Goal: Task Accomplishment & Management: Manage account settings

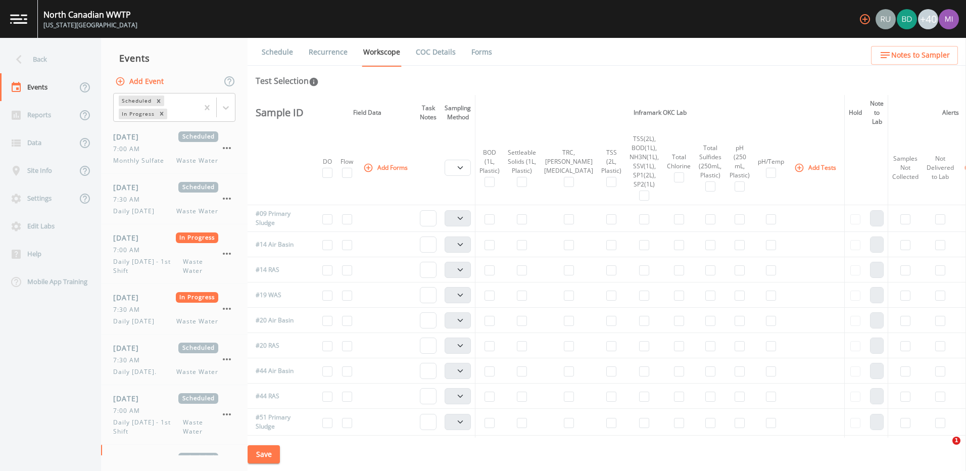
select select "b6a3c313-748b-4795-a028-792ad310bd60"
select select "092b3f94-5697-4c94-9891-da161916fdbb"
select select "b6a3c313-748b-4795-a028-792ad310bd60"
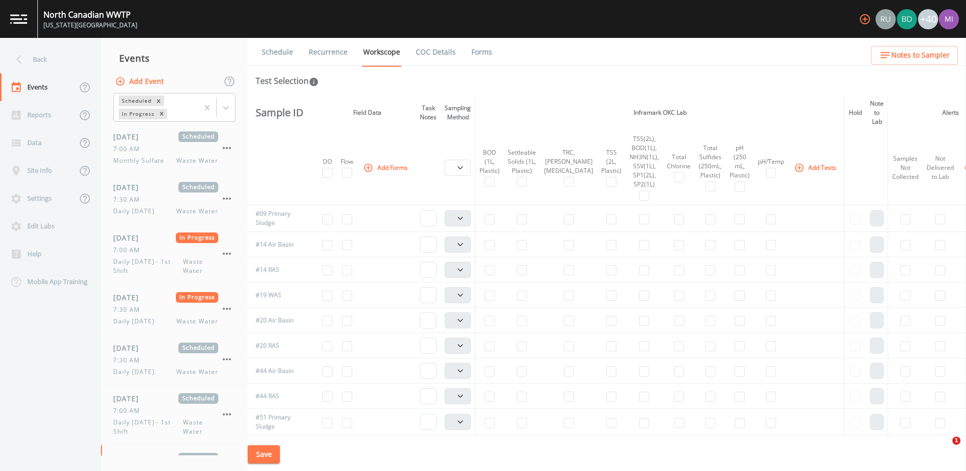
select select "092b3f94-5697-4c94-9891-da161916fdbb"
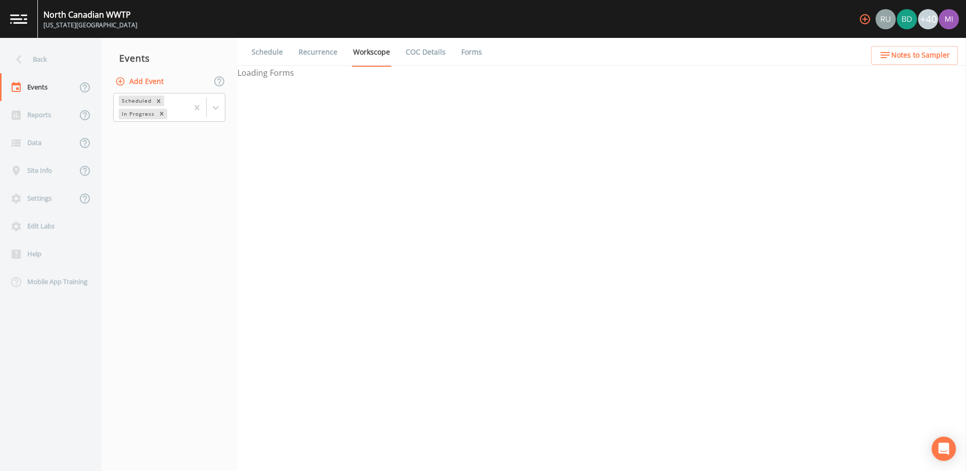
select select "b6a3c313-748b-4795-a028-792ad310bd60"
select select "092b3f94-5697-4c94-9891-da161916fdbb"
select select "b6a3c313-748b-4795-a028-792ad310bd60"
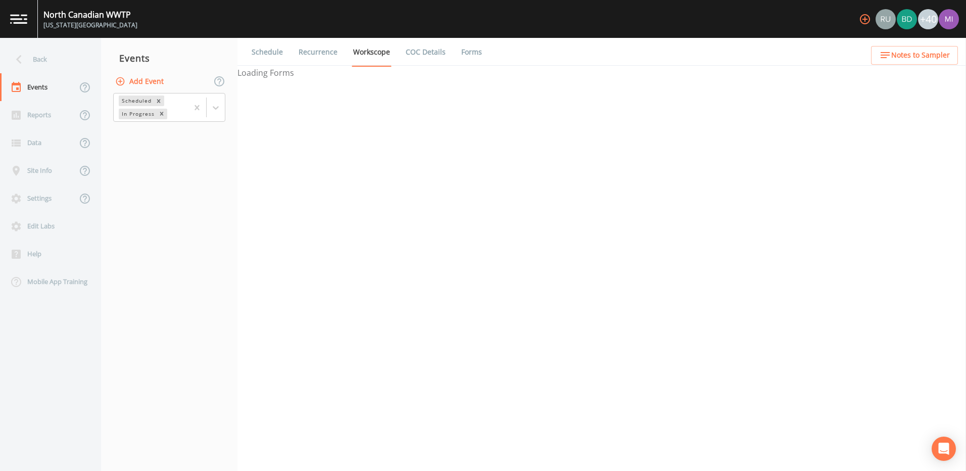
select select "092b3f94-5697-4c94-9891-da161916fdbb"
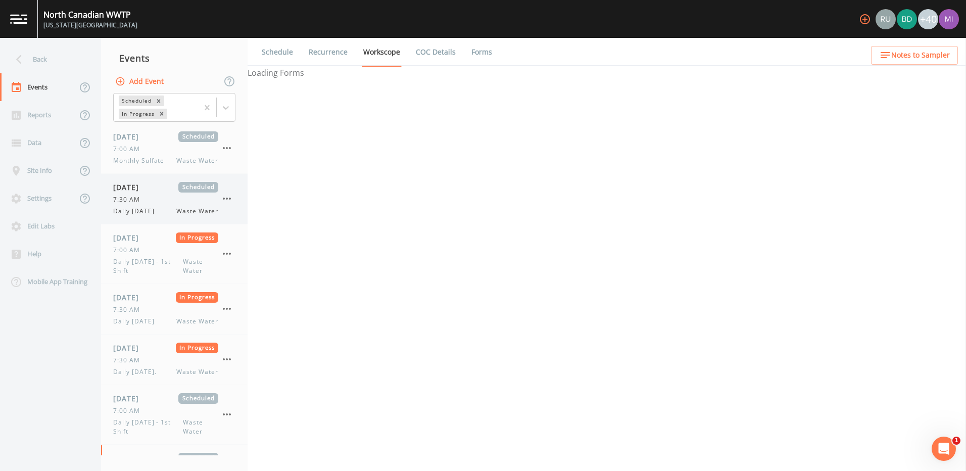
select select "b6a3c313-748b-4795-a028-792ad310bd60"
select select "092b3f94-5697-4c94-9891-da161916fdbb"
select select "b6a3c313-748b-4795-a028-792ad310bd60"
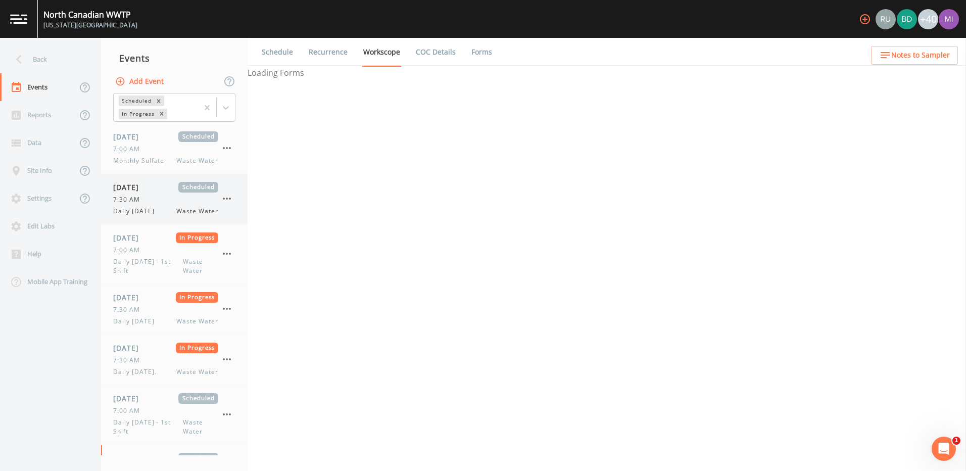
select select "092b3f94-5697-4c94-9891-da161916fdbb"
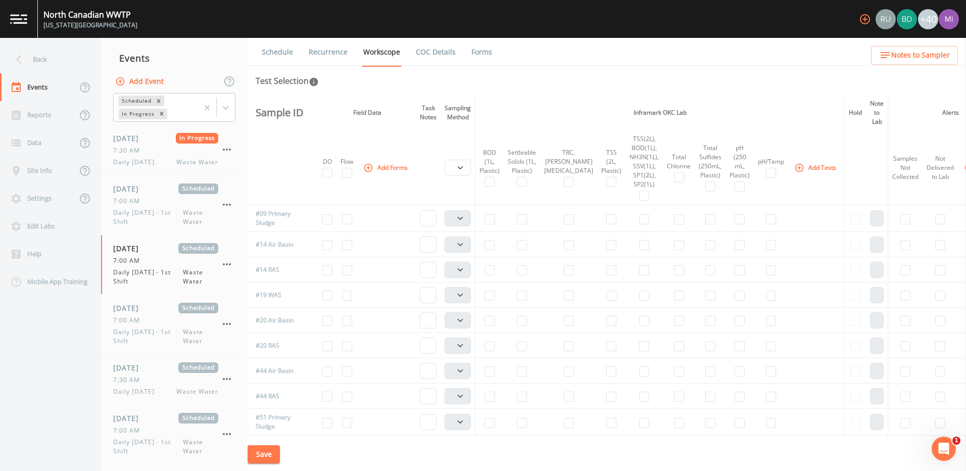
scroll to position [172, 0]
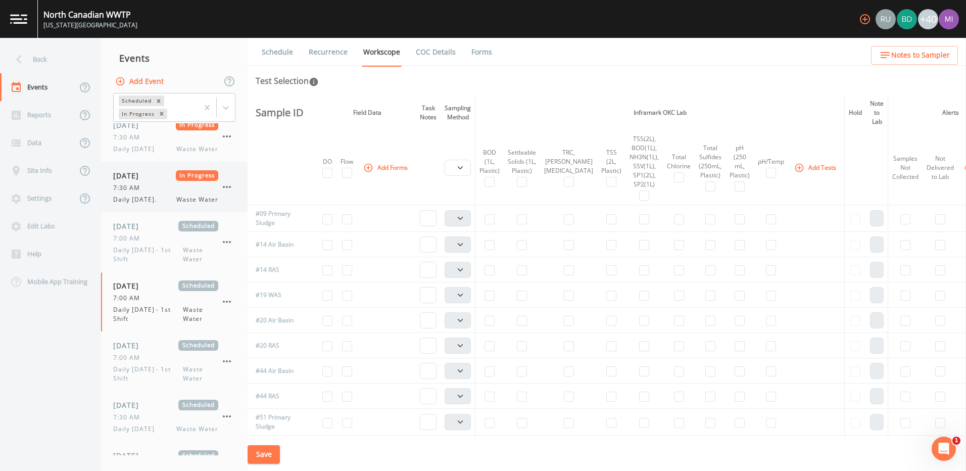
click at [191, 190] on div "7:30 AM" at bounding box center [165, 187] width 105 height 9
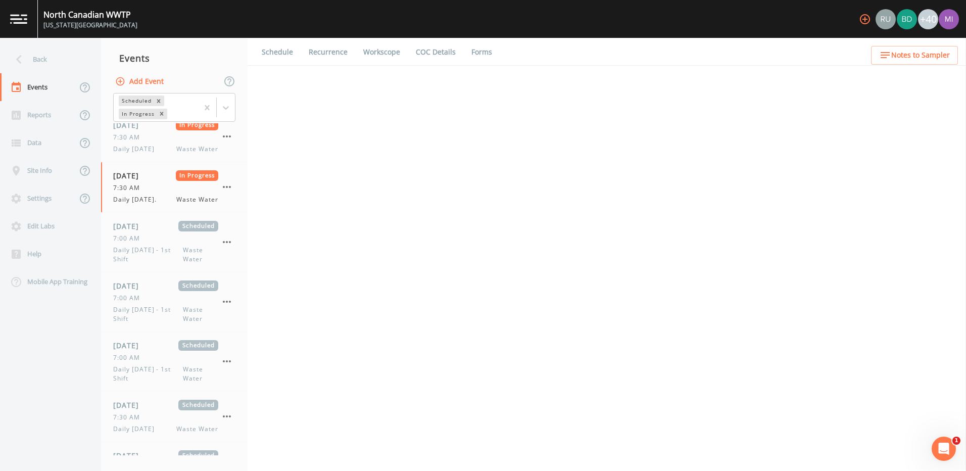
select select "092b3f94-5697-4c94-9891-da161916fdbb"
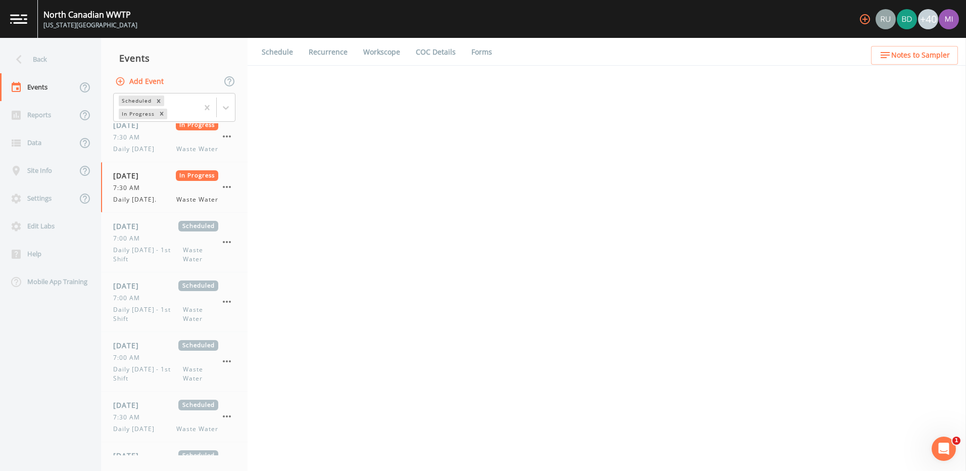
select select "b6a3c313-748b-4795-a028-792ad310bd60"
select select "092b3f94-5697-4c94-9891-da161916fdbb"
select select "b6a3c313-748b-4795-a028-792ad310bd60"
select select "092b3f94-5697-4c94-9891-da161916fdbb"
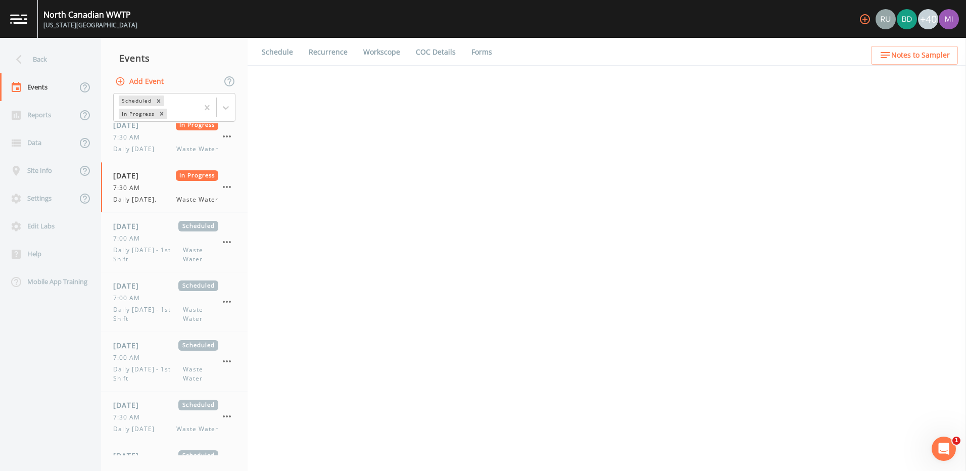
select select "092b3f94-5697-4c94-9891-da161916fdbb"
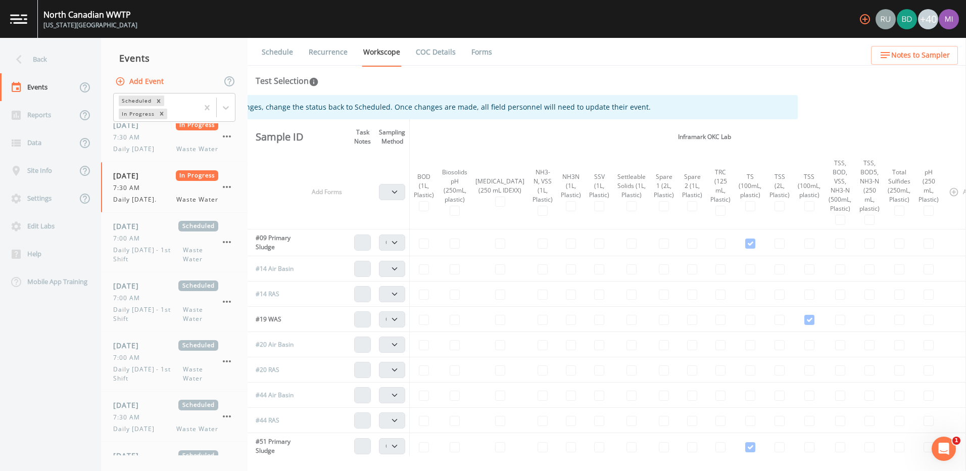
scroll to position [0, 167]
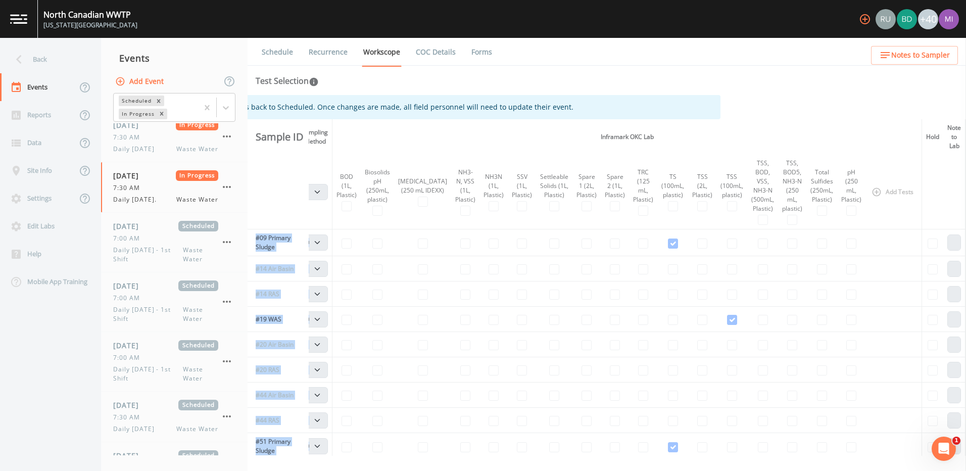
drag, startPoint x: 966, startPoint y: 131, endPoint x: 968, endPoint y: 214, distance: 82.9
click at [966, 214] on html "[GEOGRAPHIC_DATA] [US_STATE][GEOGRAPHIC_DATA] +40 Back Events Reports Data Site…" at bounding box center [483, 235] width 966 height 471
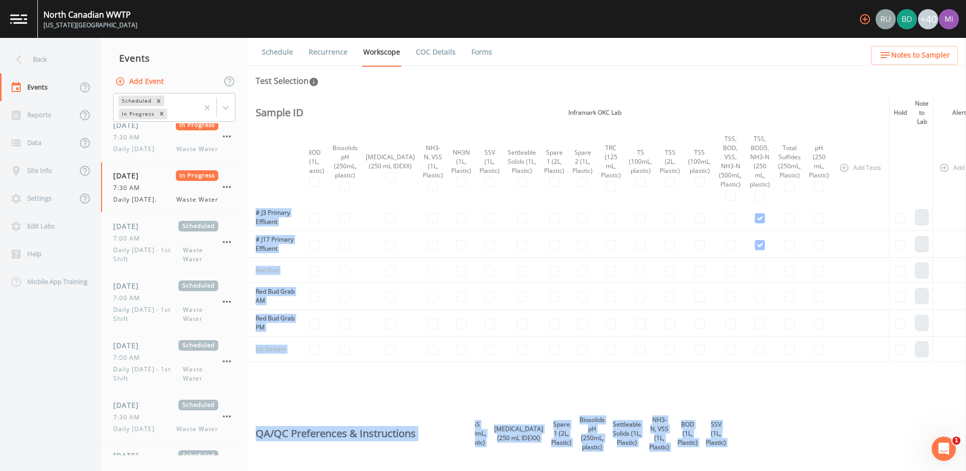
scroll to position [614, 278]
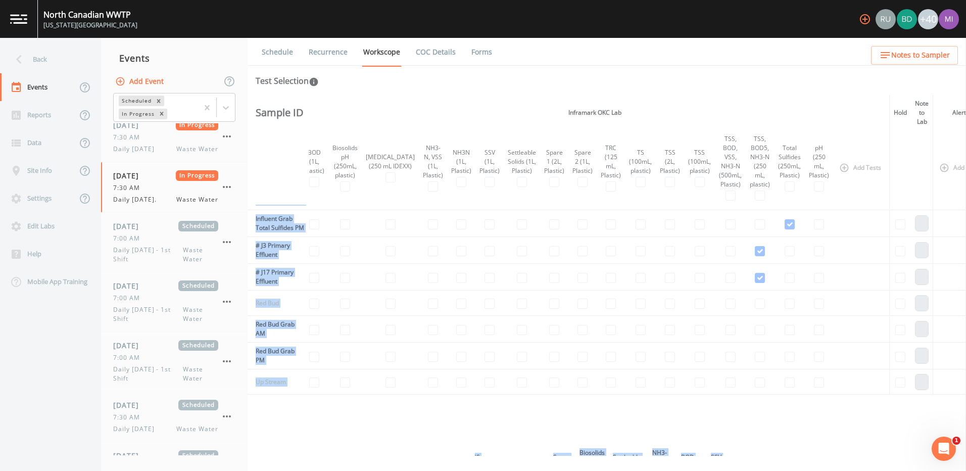
click at [569, 368] on td at bounding box center [583, 356] width 28 height 27
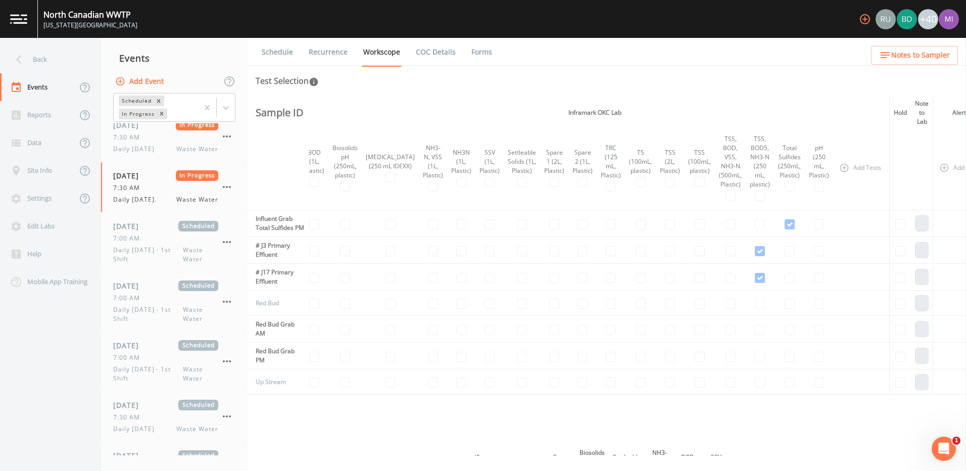
click at [569, 368] on td at bounding box center [583, 356] width 28 height 27
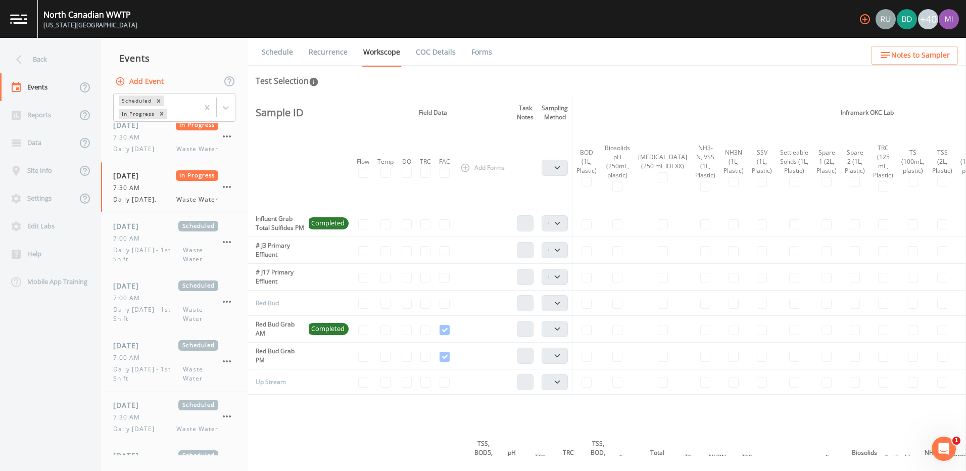
scroll to position [614, 0]
click at [324, 439] on div "This event has been started. To make changes, change the status back to Schedul…" at bounding box center [607, 275] width 719 height 361
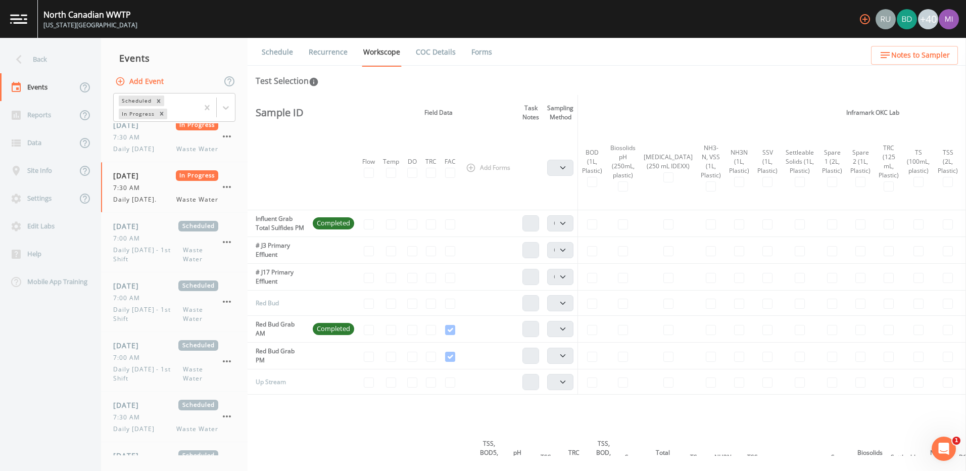
click at [324, 439] on div "This event has been started. To make changes, change the status back to Schedul…" at bounding box center [607, 275] width 719 height 361
click at [157, 250] on span "Daily [DATE] - 1st Shift" at bounding box center [148, 255] width 70 height 18
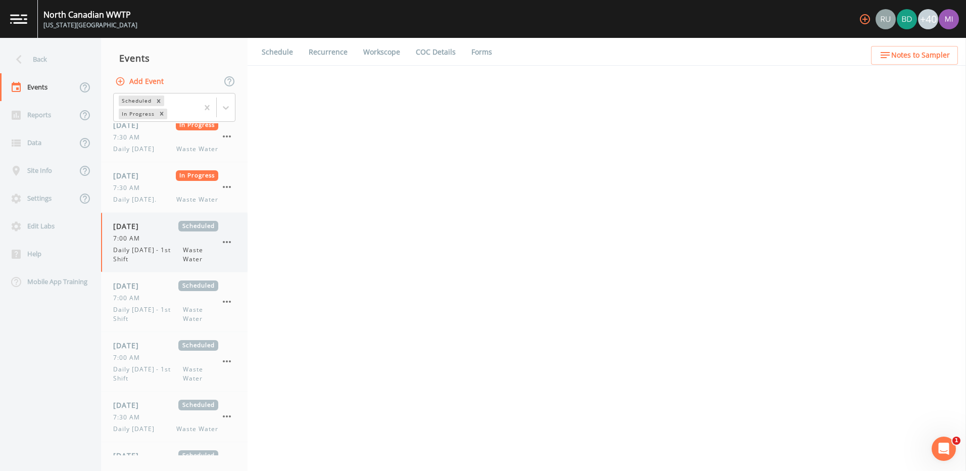
select select "b6a3c313-748b-4795-a028-792ad310bd60"
select select "092b3f94-5697-4c94-9891-da161916fdbb"
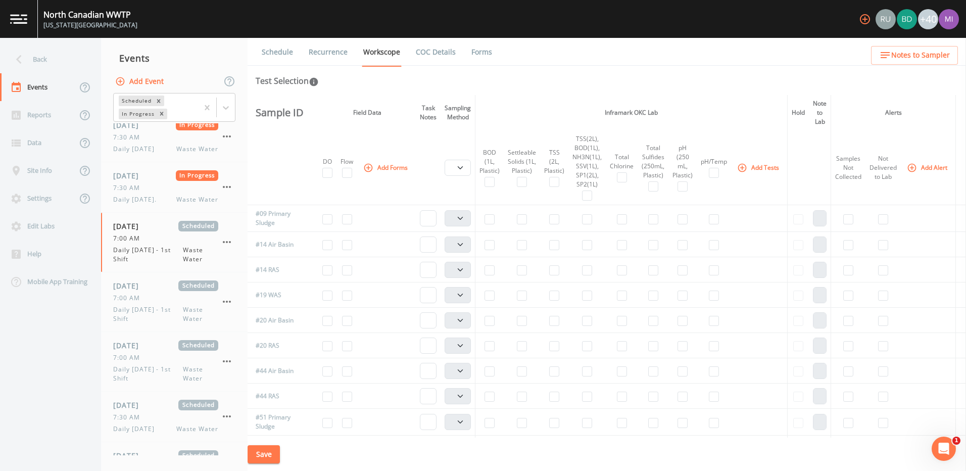
click at [745, 170] on icon "button" at bounding box center [742, 168] width 10 height 10
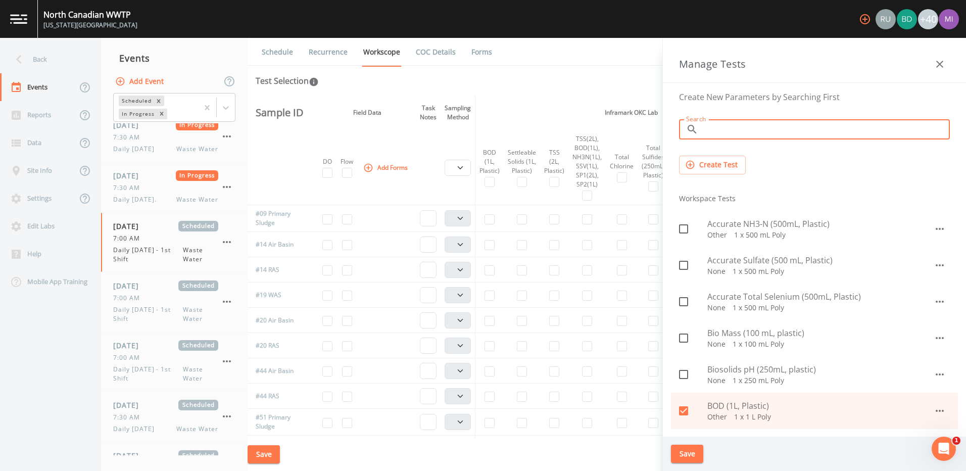
click at [714, 127] on input "Search" at bounding box center [827, 129] width 248 height 20
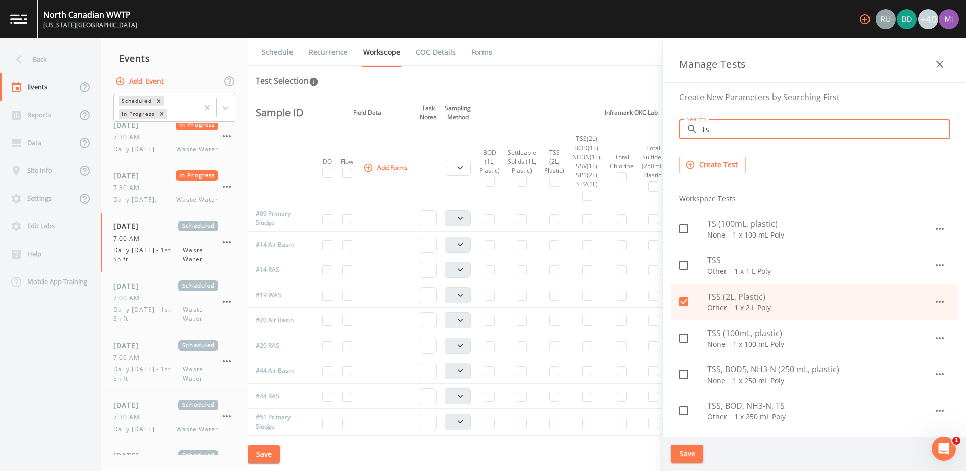
type input "ts"
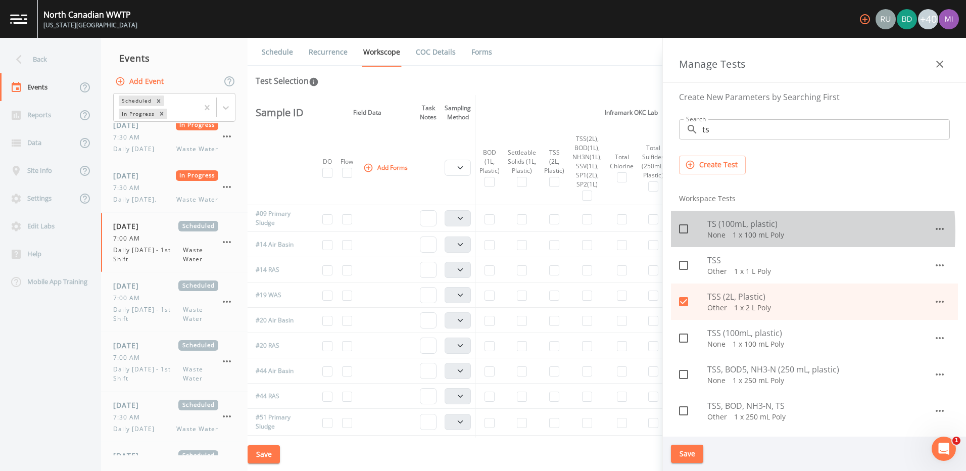
click at [721, 231] on p "None   1 x 100 mL Poly" at bounding box center [821, 235] width 226 height 10
checkbox input "true"
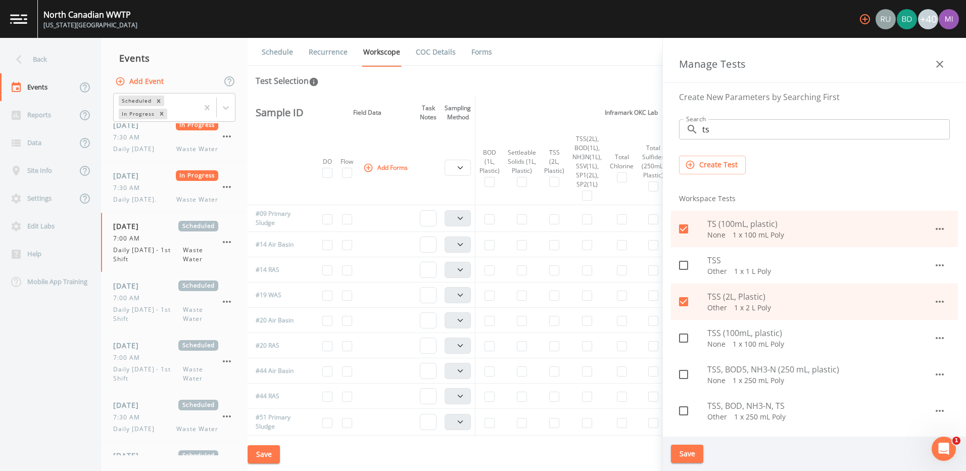
click at [685, 375] on icon at bounding box center [684, 374] width 12 height 12
checkbox input "true"
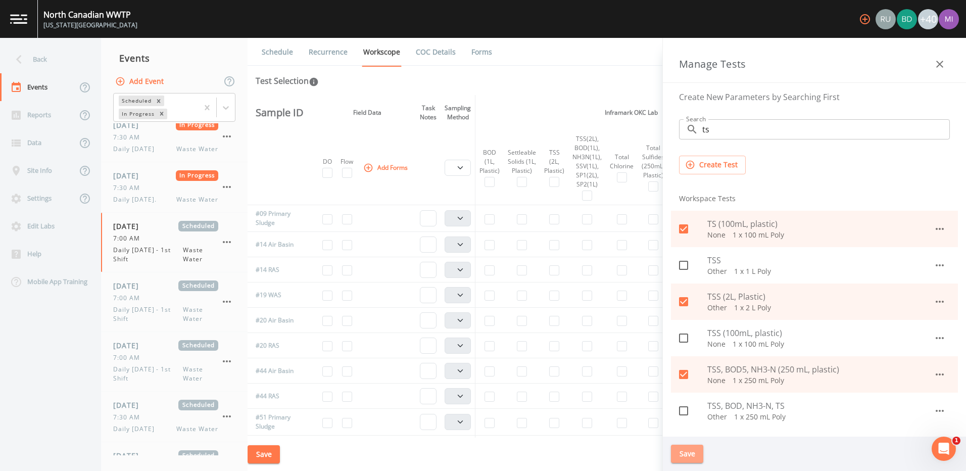
click at [690, 452] on button "Save" at bounding box center [687, 454] width 32 height 19
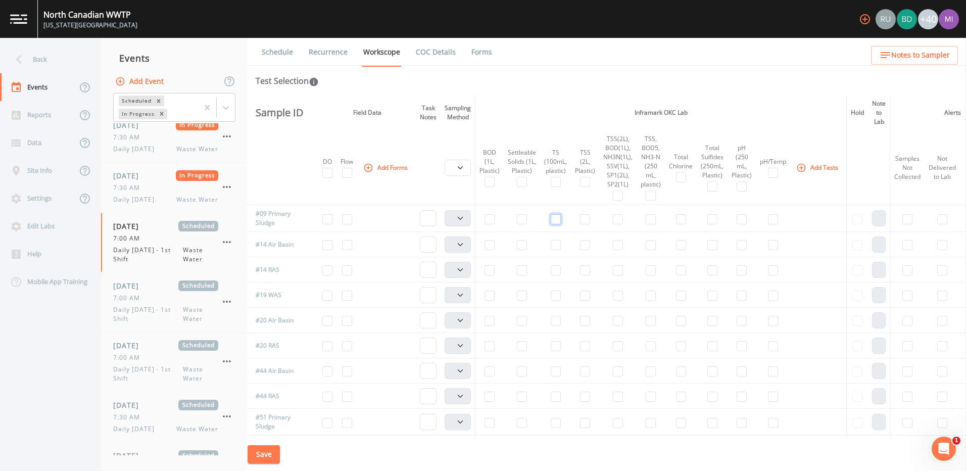
click at [556, 221] on input "checkbox" at bounding box center [556, 219] width 10 height 10
checkbox input "true"
select select "b6a3c313-748b-4795-a028-792ad310bd60"
click at [557, 423] on input "checkbox" at bounding box center [556, 423] width 10 height 10
checkbox input "true"
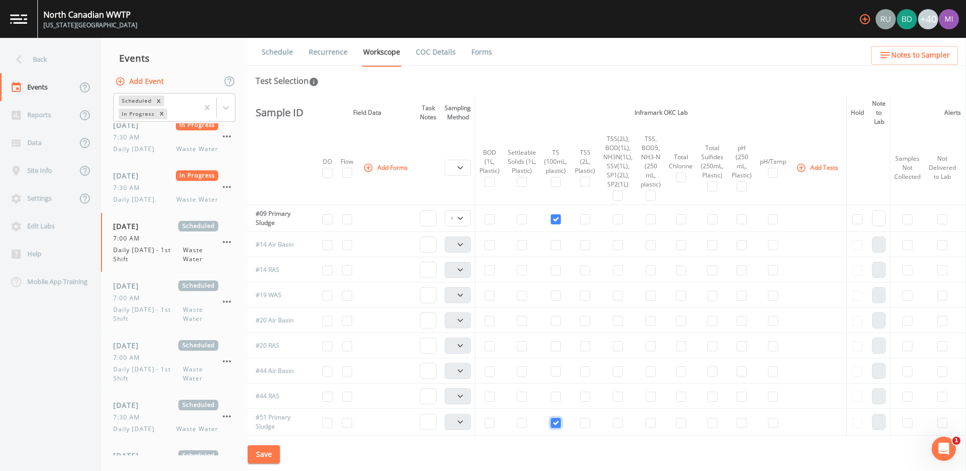
select select "b6a3c313-748b-4795-a028-792ad310bd60"
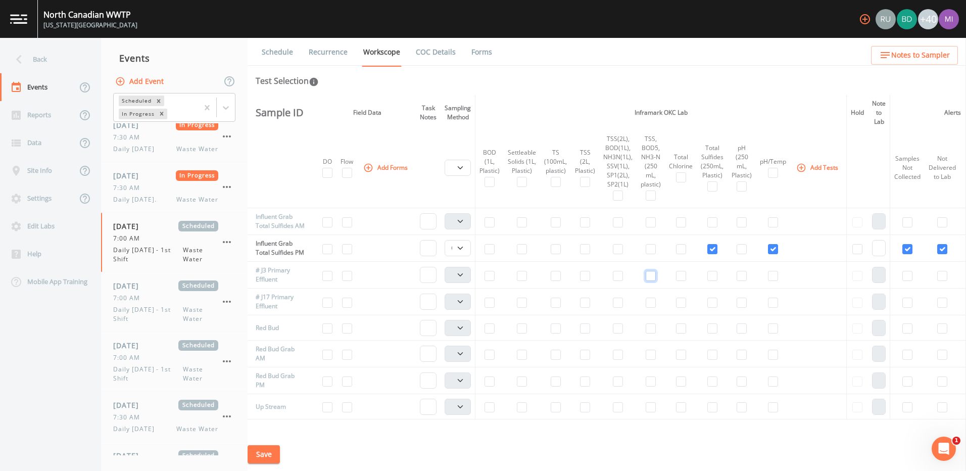
click at [653, 281] on input "checkbox" at bounding box center [651, 276] width 10 height 10
checkbox input "true"
select select "b6a3c313-748b-4795-a028-792ad310bd60"
click at [653, 308] on input "checkbox" at bounding box center [651, 303] width 10 height 10
checkbox input "true"
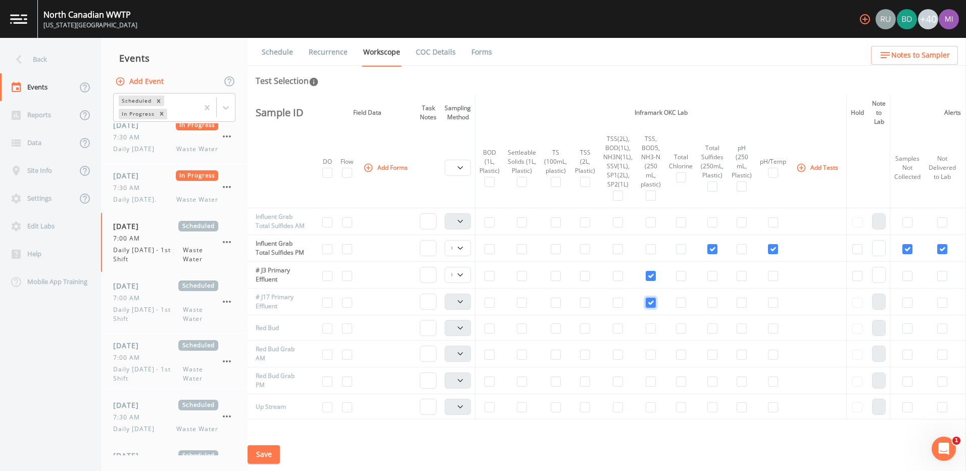
select select "b6a3c313-748b-4795-a028-792ad310bd60"
click at [826, 169] on button "Add Tests" at bounding box center [819, 167] width 48 height 17
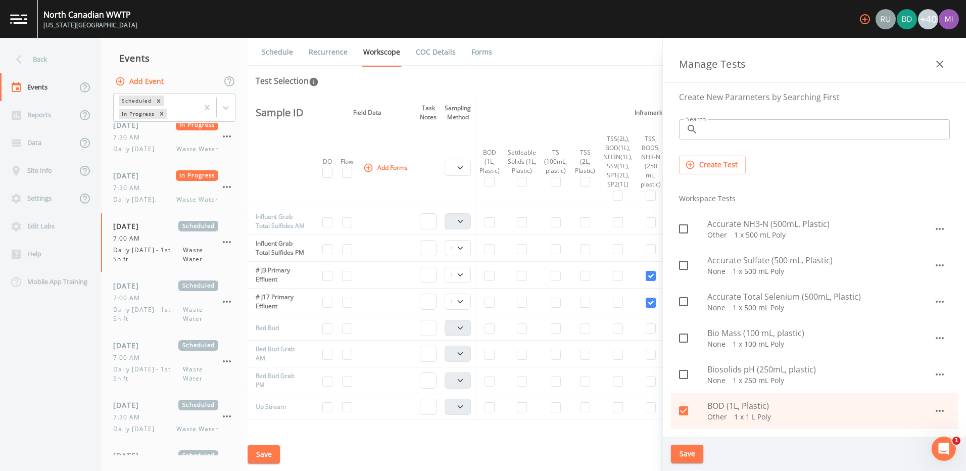
click at [750, 128] on input "Search" at bounding box center [827, 129] width 248 height 20
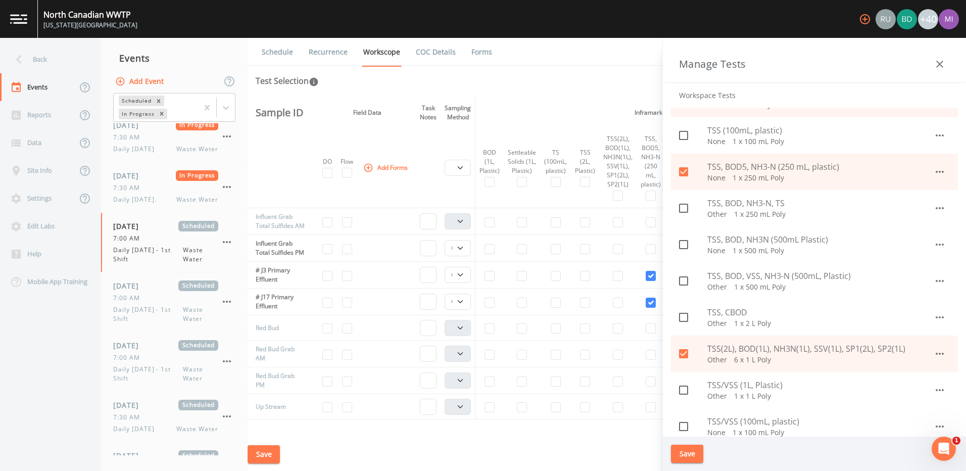
scroll to position [207, 0]
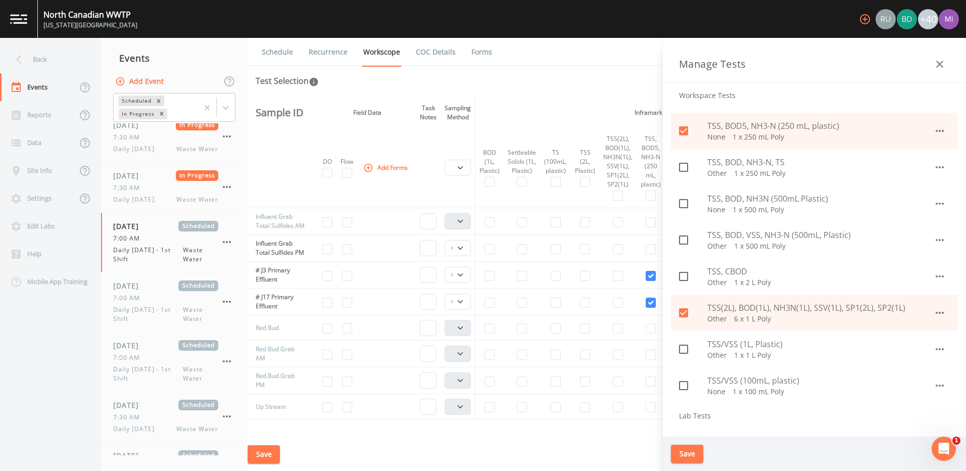
type input "tss"
click at [683, 310] on icon at bounding box center [683, 312] width 9 height 9
checkbox input "false"
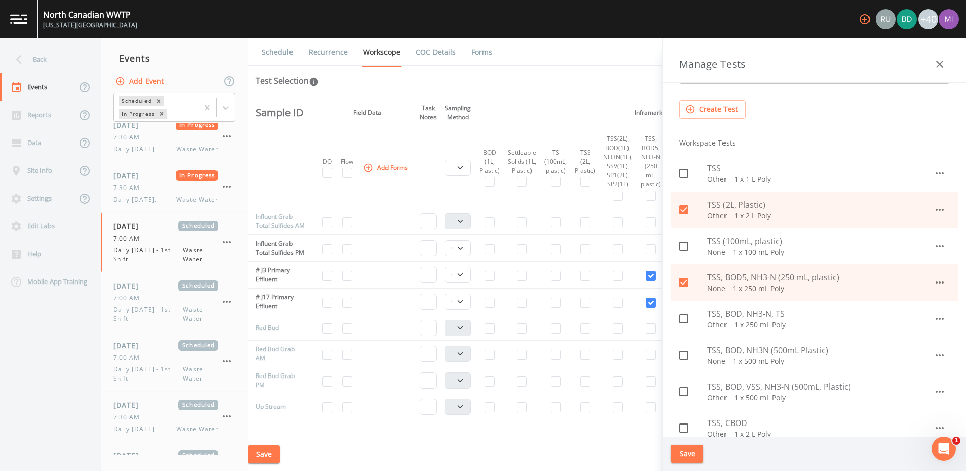
scroll to position [43, 0]
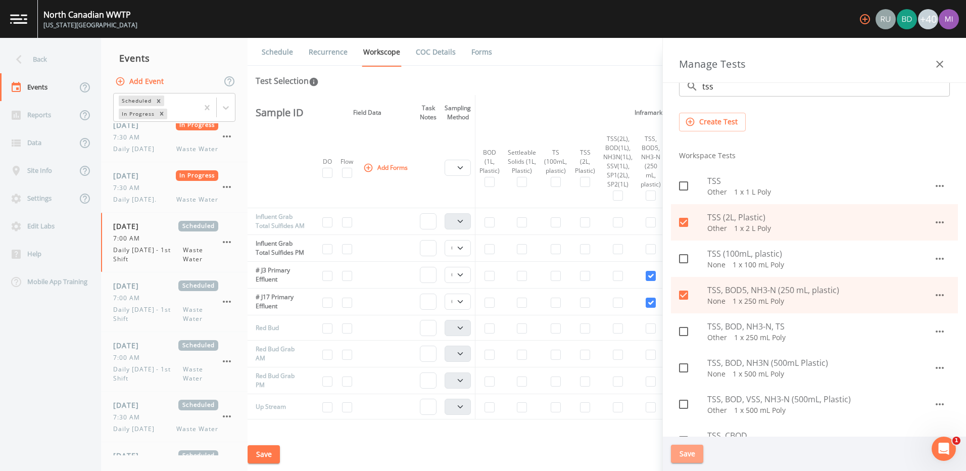
click at [687, 451] on button "Save" at bounding box center [687, 454] width 32 height 19
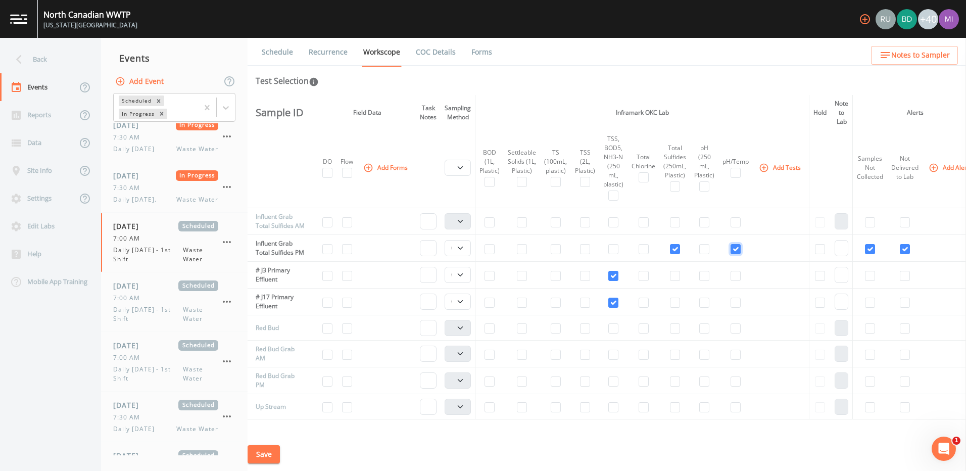
click at [737, 254] on input "checkbox" at bounding box center [736, 249] width 10 height 10
checkbox input "false"
click at [677, 227] on input "checkbox" at bounding box center [675, 222] width 10 height 10
checkbox input "true"
select select "b6a3c313-748b-4795-a028-792ad310bd60"
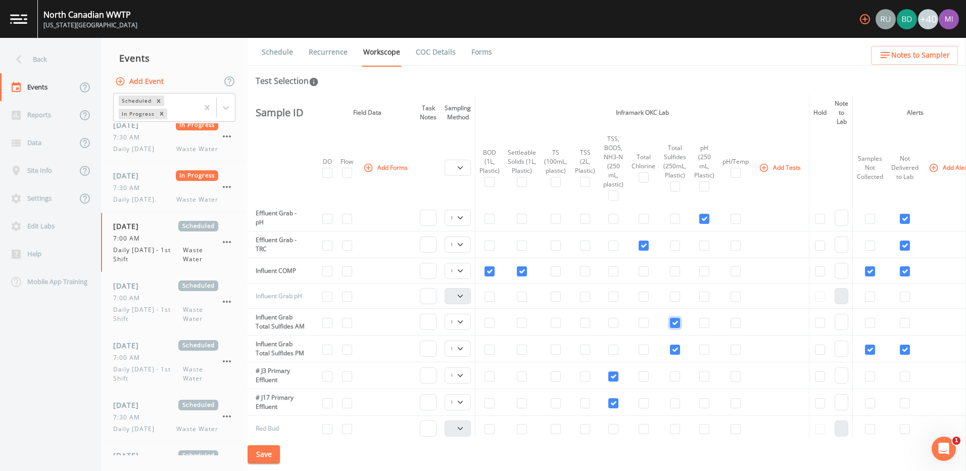
scroll to position [454, 0]
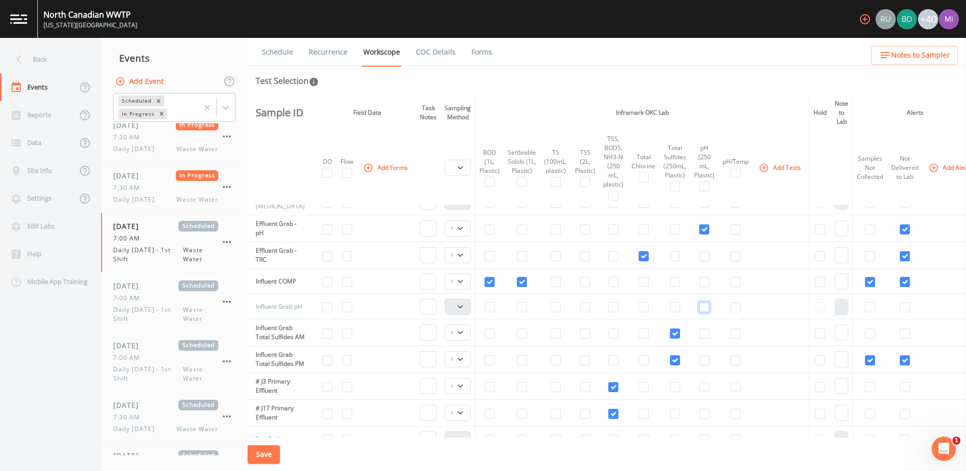
click at [707, 306] on input "checkbox" at bounding box center [704, 307] width 10 height 10
checkbox input "true"
select select "b6a3c313-748b-4795-a028-792ad310bd60"
click at [778, 168] on button "Add Tests" at bounding box center [781, 167] width 48 height 17
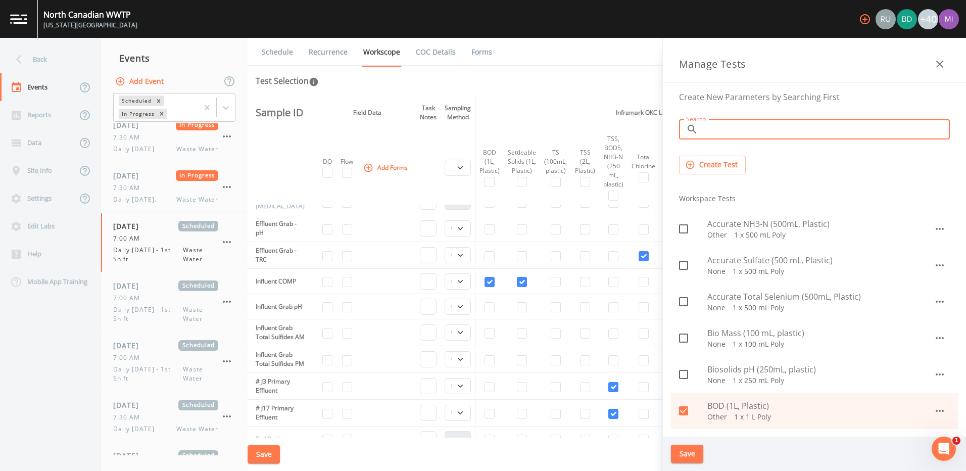
click at [740, 129] on input "Search" at bounding box center [827, 129] width 248 height 20
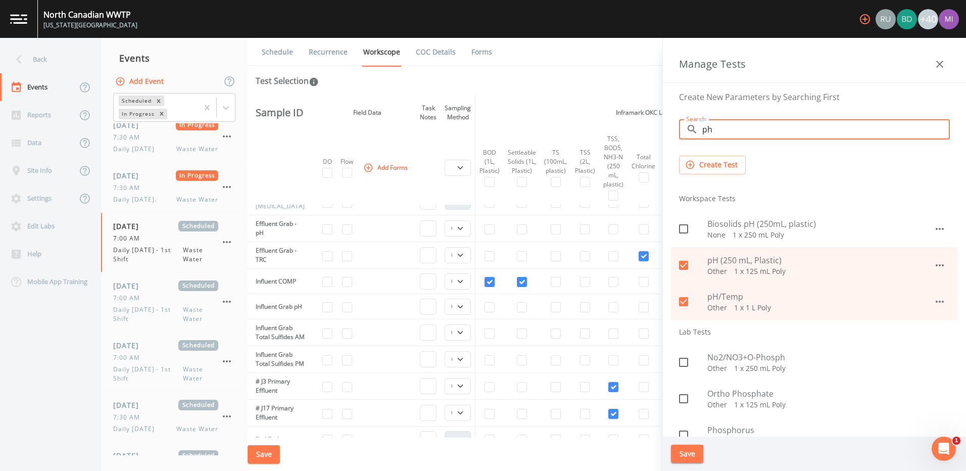
type input "ph"
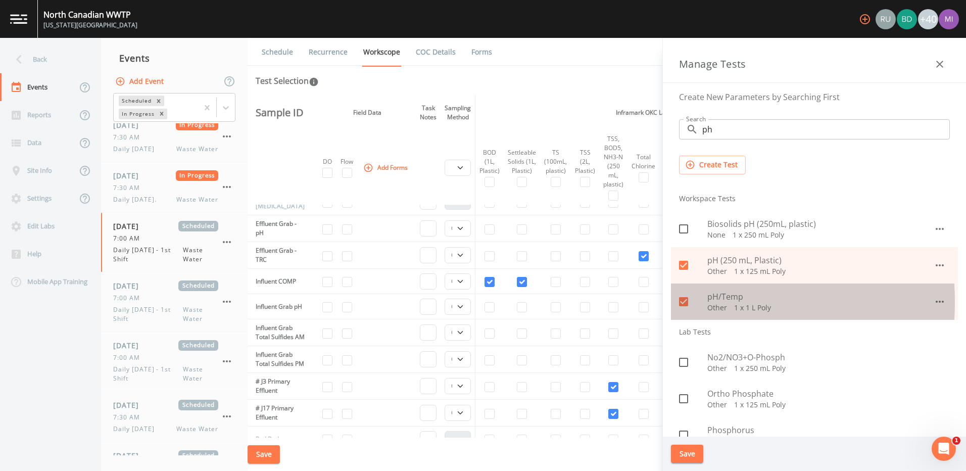
click at [684, 302] on icon at bounding box center [684, 302] width 12 height 12
checkbox input "false"
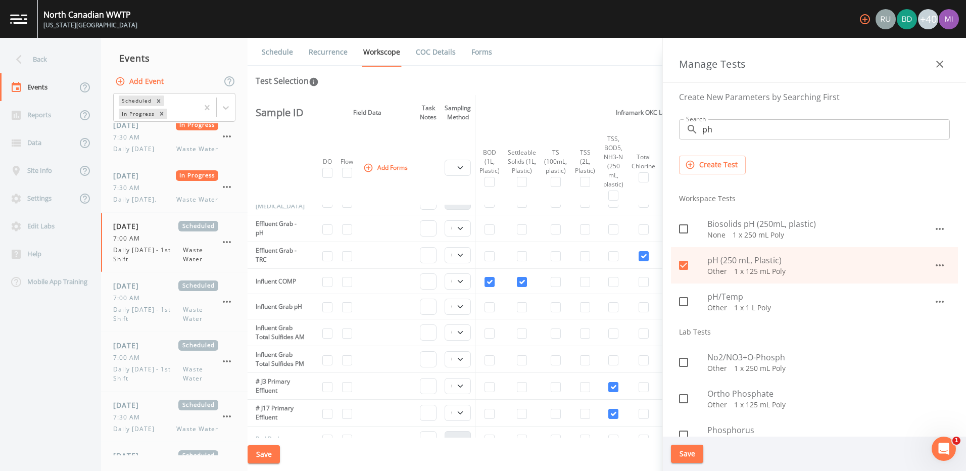
click at [685, 450] on button "Save" at bounding box center [687, 454] width 32 height 19
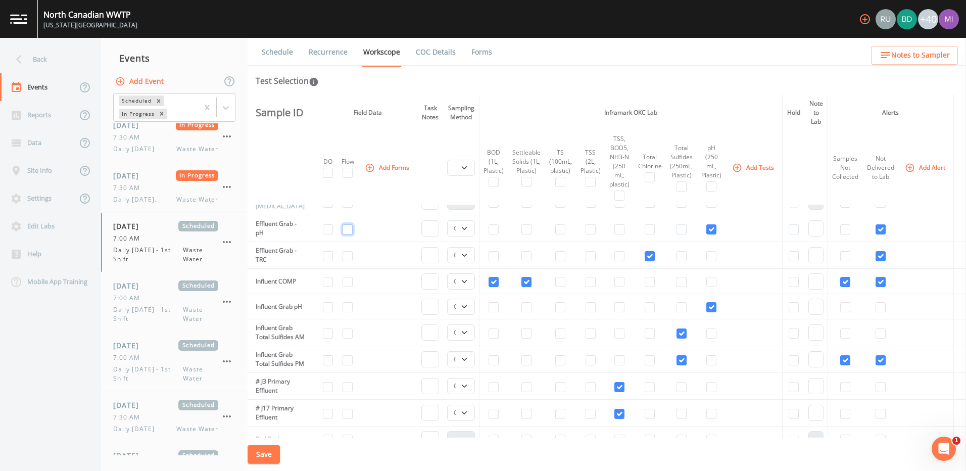
click at [353, 230] on input "checkbox" at bounding box center [348, 229] width 10 height 10
checkbox input "true"
click at [746, 170] on button "Add Tests" at bounding box center [754, 167] width 48 height 17
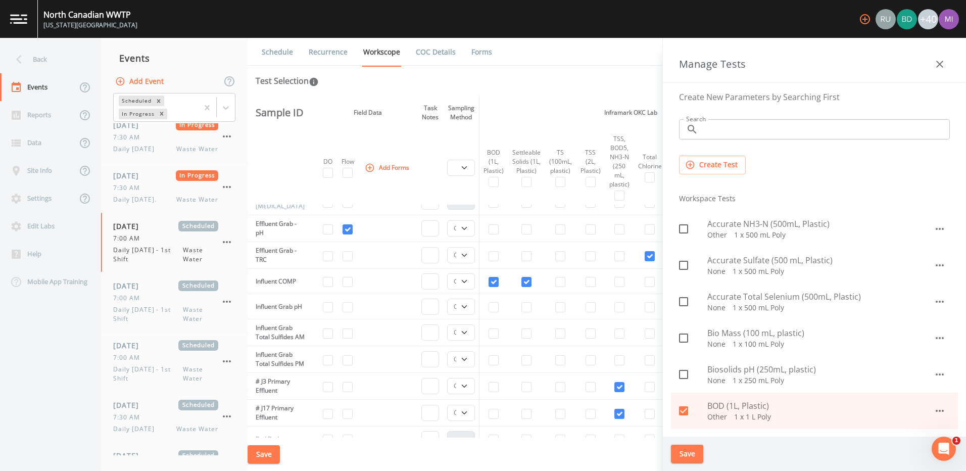
click at [735, 130] on input "Search" at bounding box center [827, 129] width 248 height 20
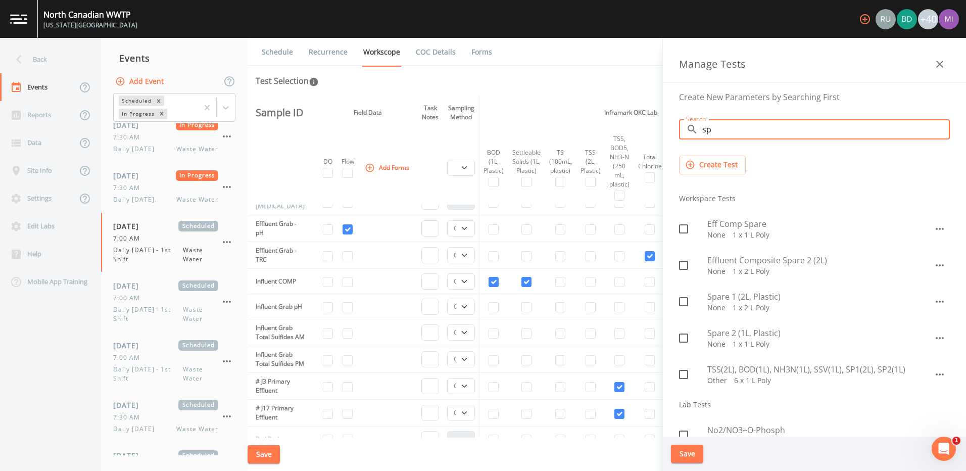
type input "sp"
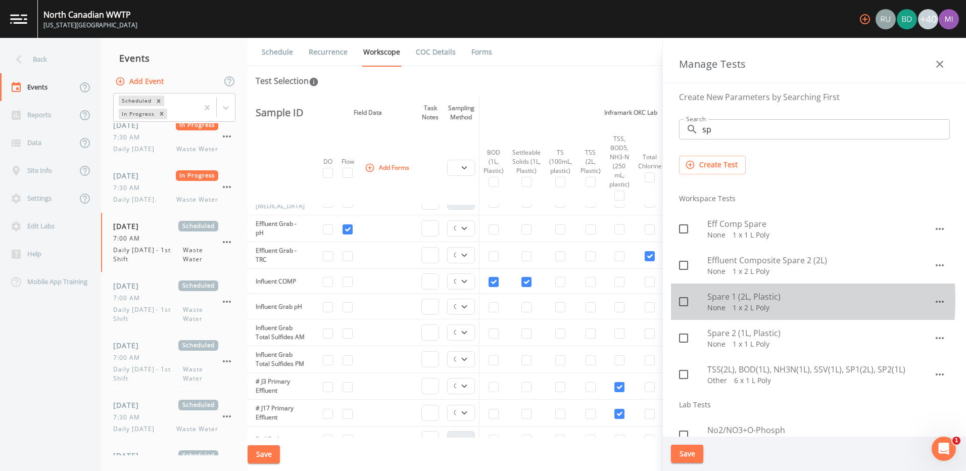
click at [685, 300] on icon at bounding box center [684, 302] width 12 height 12
checkbox input "true"
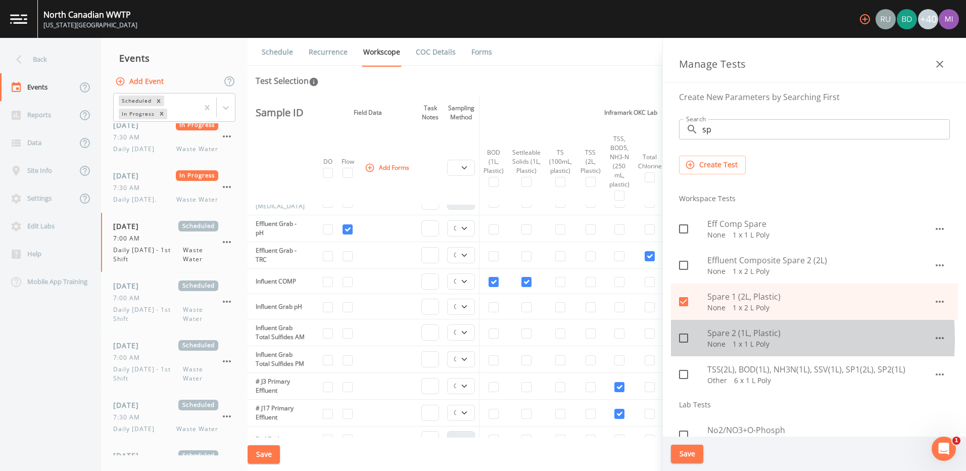
click at [682, 339] on icon at bounding box center [684, 338] width 12 height 12
checkbox input "true"
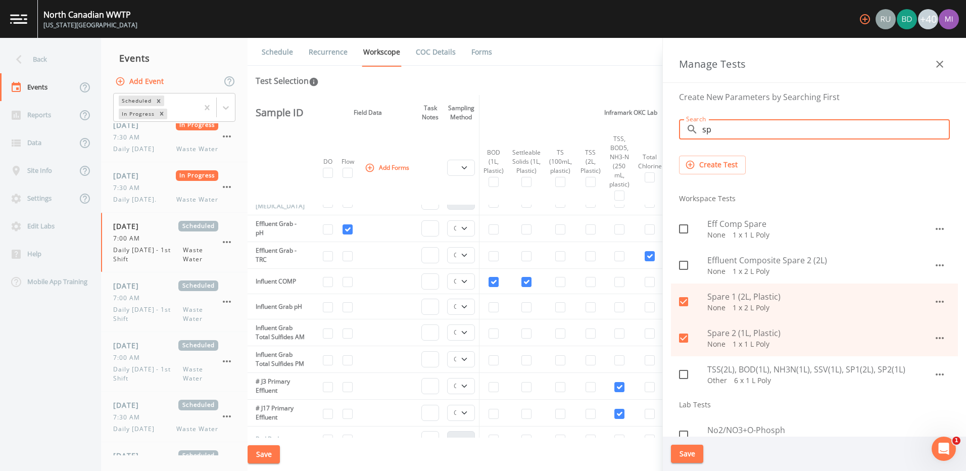
click at [728, 130] on input "sp" at bounding box center [827, 129] width 248 height 20
type input "s"
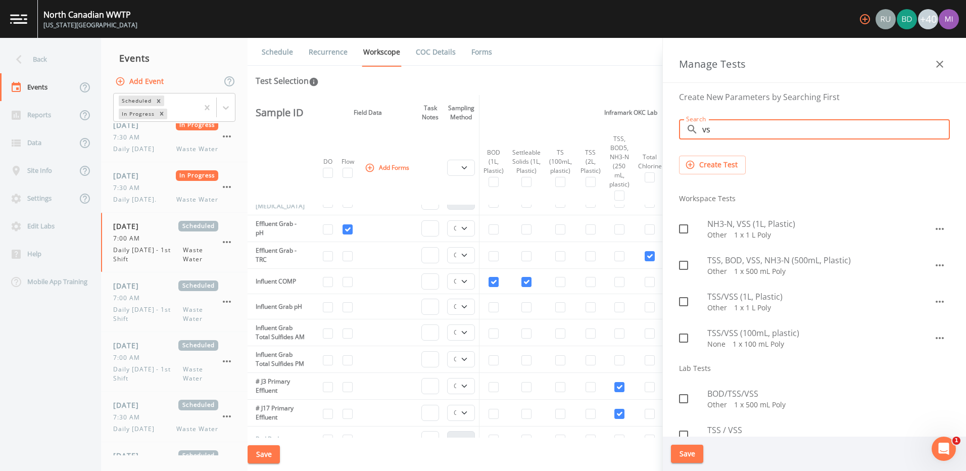
type input "v"
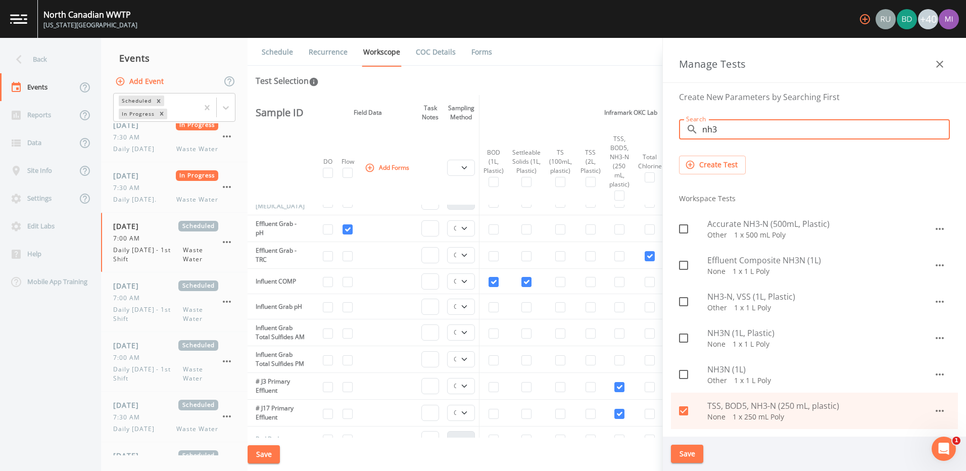
type input "nh3"
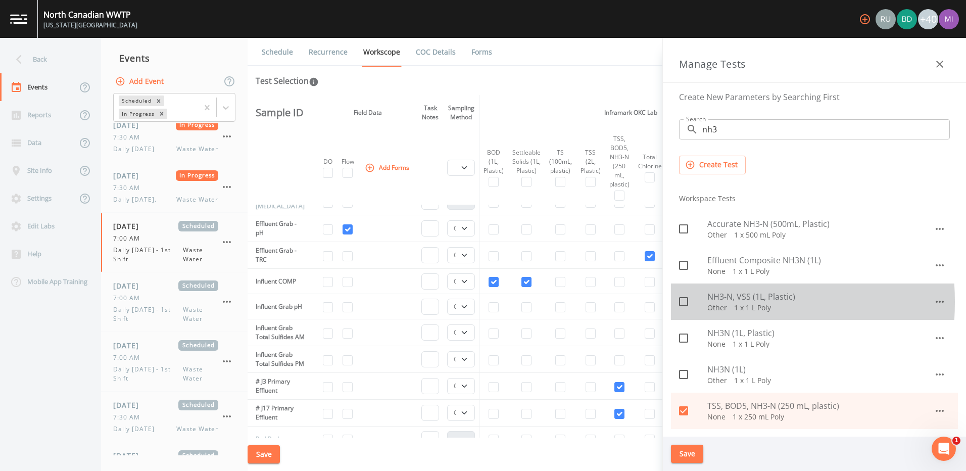
click at [685, 302] on icon at bounding box center [684, 302] width 12 height 12
checkbox input "true"
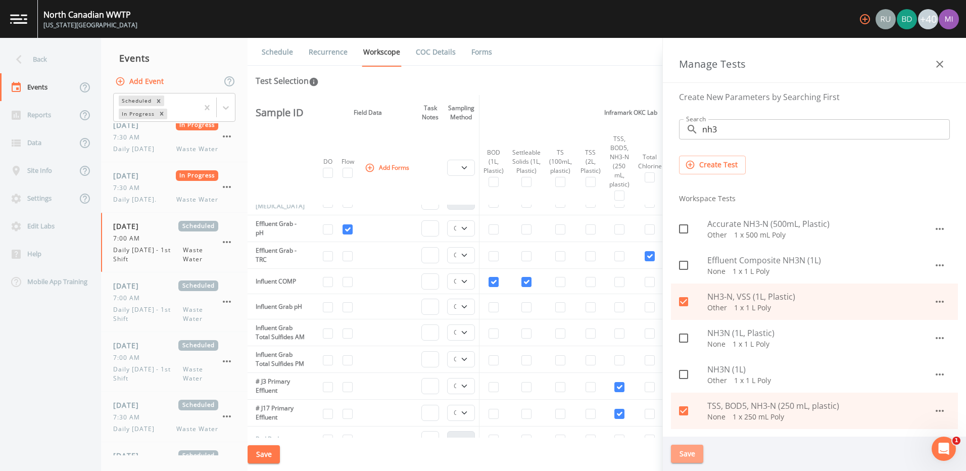
click at [684, 451] on button "Save" at bounding box center [687, 454] width 32 height 19
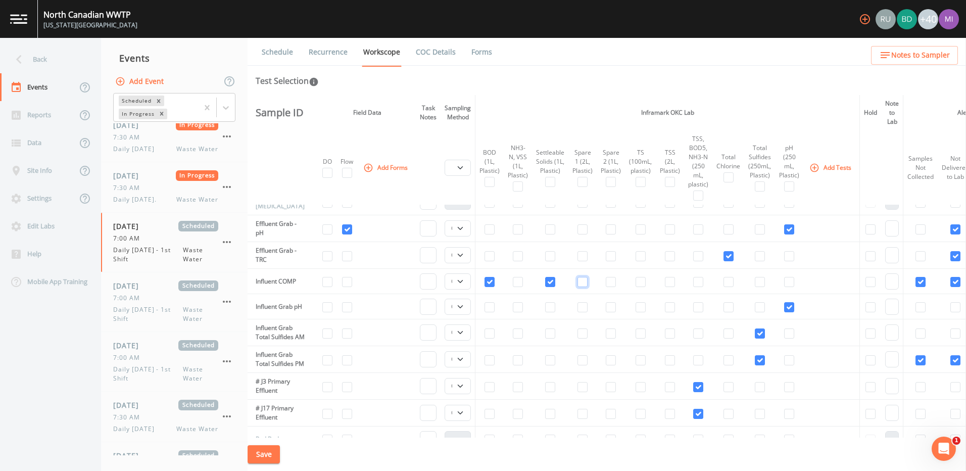
click at [583, 283] on input "checkbox" at bounding box center [583, 282] width 10 height 10
checkbox input "true"
click at [612, 283] on input "checkbox" at bounding box center [611, 282] width 10 height 10
checkbox input "true"
click at [672, 284] on input "checkbox" at bounding box center [670, 282] width 10 height 10
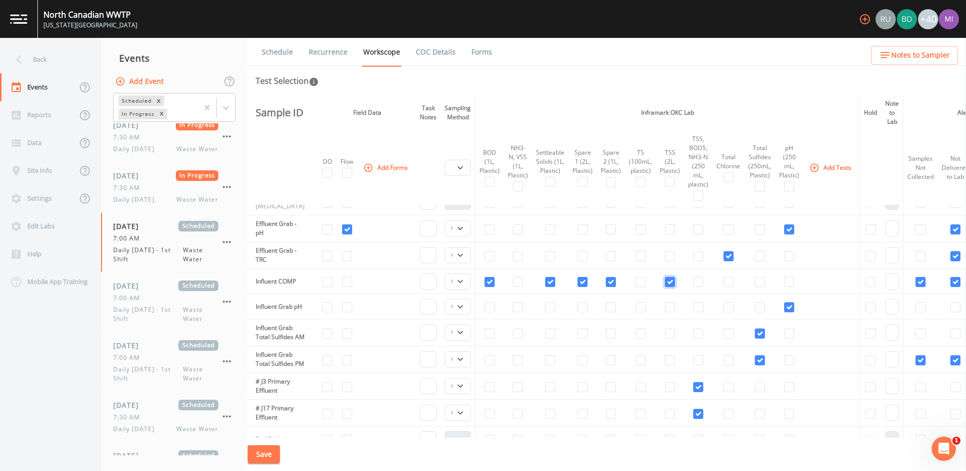
checkbox input "true"
click at [523, 285] on input "checkbox" at bounding box center [518, 282] width 10 height 10
checkbox input "false"
click at [492, 282] on input "checkbox" at bounding box center [490, 282] width 10 height 10
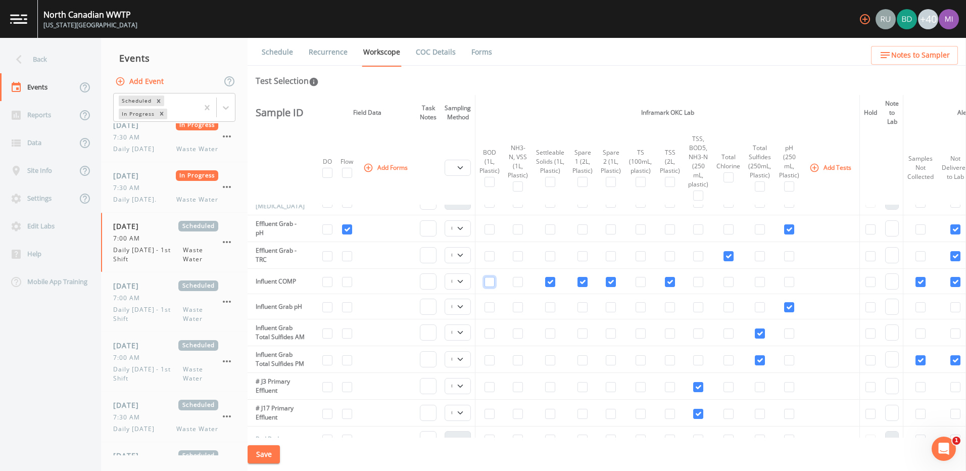
checkbox input "false"
click at [553, 283] on input "checkbox" at bounding box center [550, 282] width 10 height 10
checkbox input "false"
click at [590, 281] on td at bounding box center [583, 281] width 28 height 25
click at [615, 282] on input "checkbox" at bounding box center [611, 282] width 10 height 10
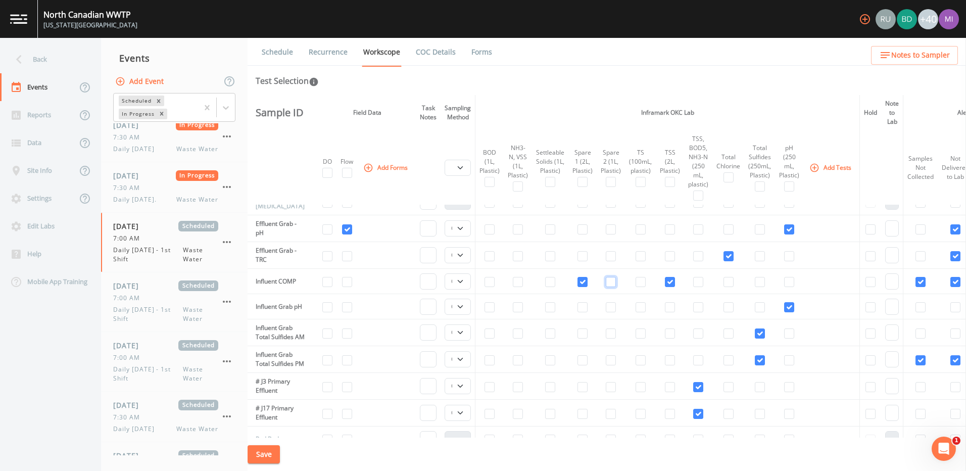
checkbox input "false"
click at [584, 282] on input "checkbox" at bounding box center [583, 282] width 10 height 10
checkbox input "false"
click at [674, 280] on input "checkbox" at bounding box center [670, 282] width 10 height 10
checkbox input "false"
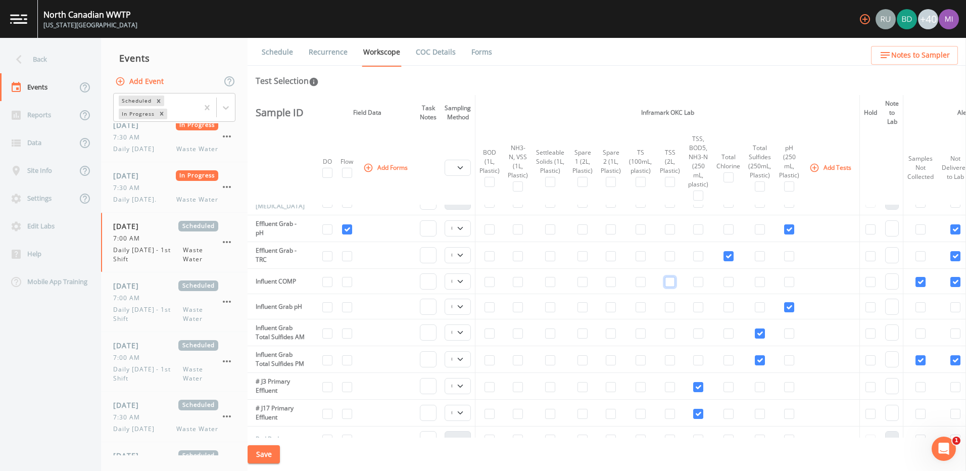
select select
click at [826, 166] on button "Add Tests" at bounding box center [832, 167] width 48 height 17
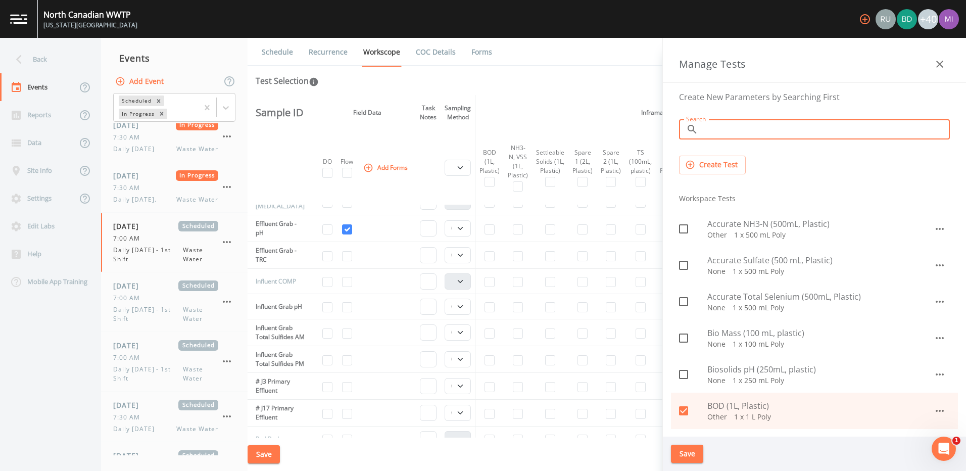
click at [720, 128] on input "Search" at bounding box center [827, 129] width 248 height 20
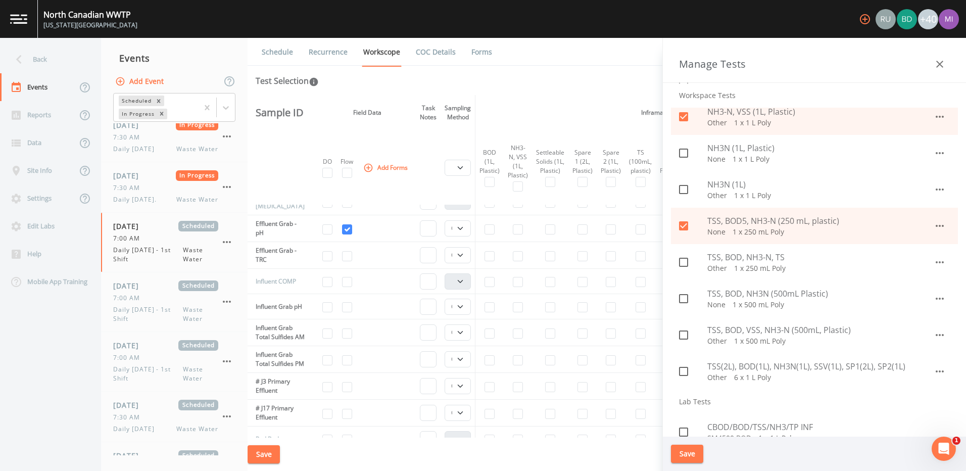
scroll to position [197, 0]
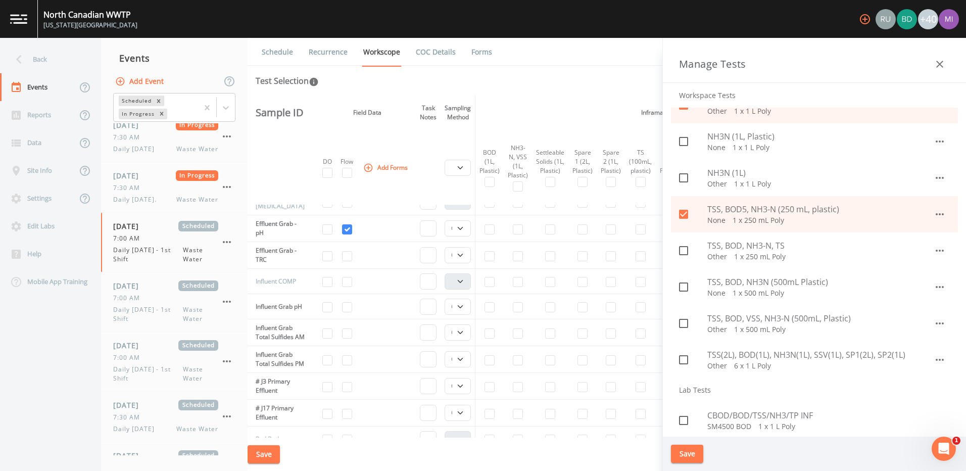
type input "nh3"
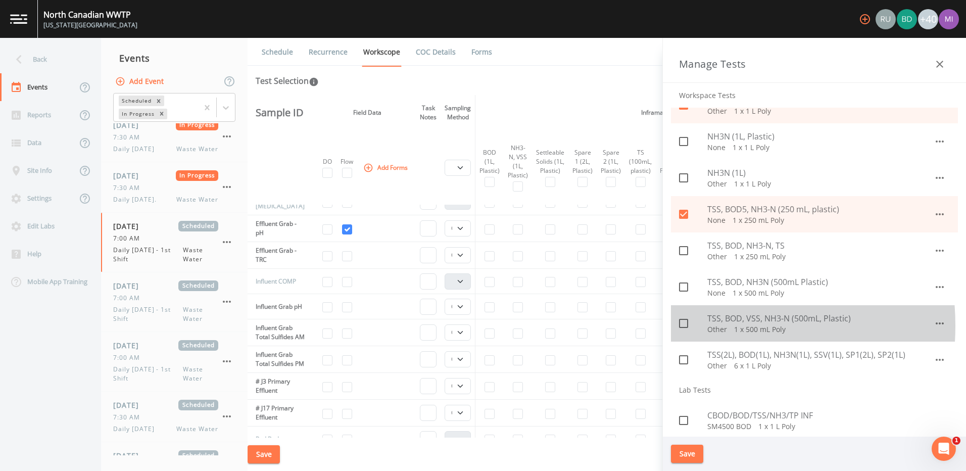
click at [684, 326] on icon at bounding box center [684, 323] width 12 height 12
checkbox input "true"
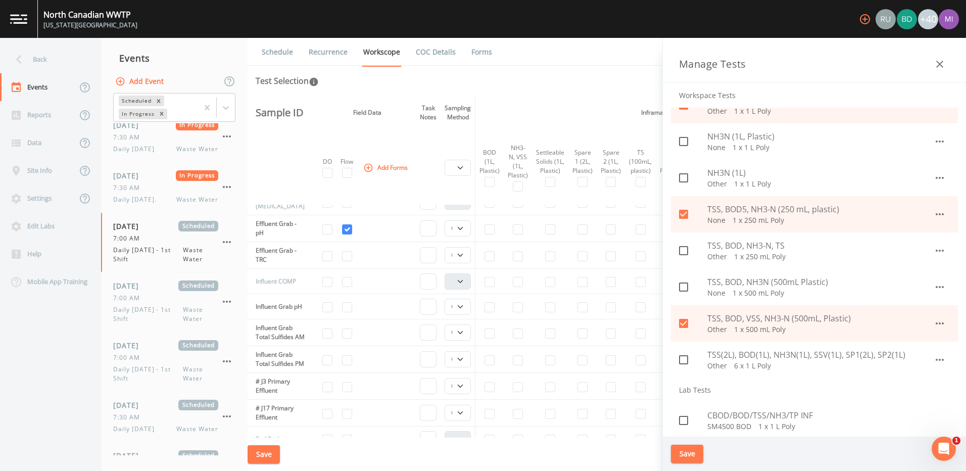
click at [687, 452] on button "Save" at bounding box center [687, 454] width 32 height 19
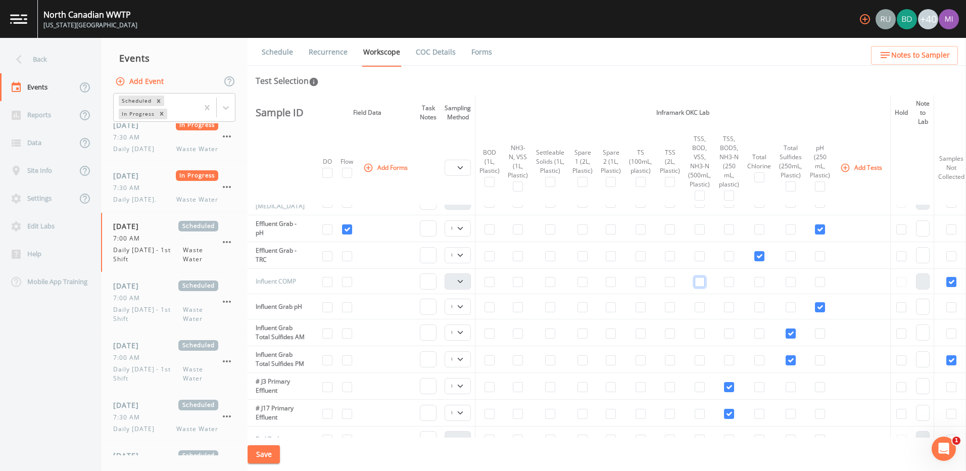
click at [701, 283] on input "checkbox" at bounding box center [700, 282] width 10 height 10
checkbox input "true"
select select "b6a3c313-748b-4795-a028-792ad310bd60"
click at [701, 283] on input "checkbox" at bounding box center [700, 282] width 10 height 10
checkbox input "false"
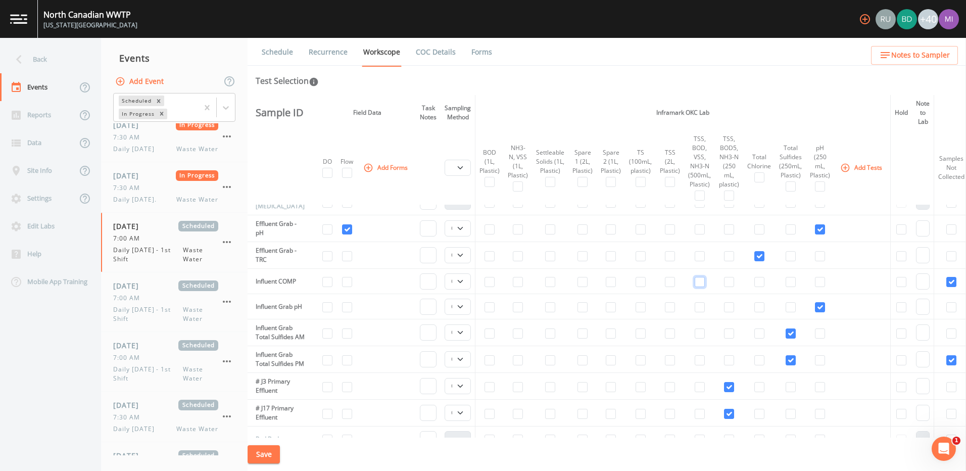
select select
click at [701, 283] on input "checkbox" at bounding box center [700, 282] width 10 height 10
checkbox input "true"
select select "b6a3c313-748b-4795-a028-792ad310bd60"
click at [552, 281] on input "checkbox" at bounding box center [550, 282] width 10 height 10
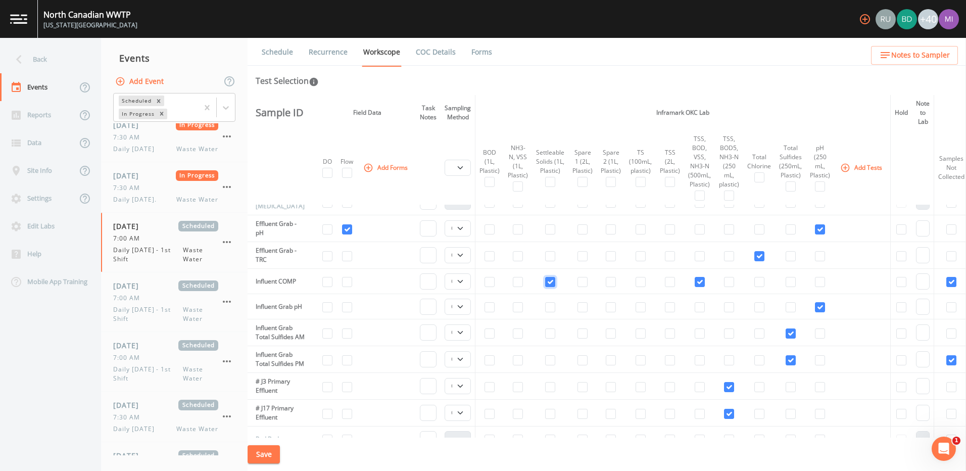
checkbox input "true"
click at [277, 452] on button "Save" at bounding box center [264, 454] width 32 height 19
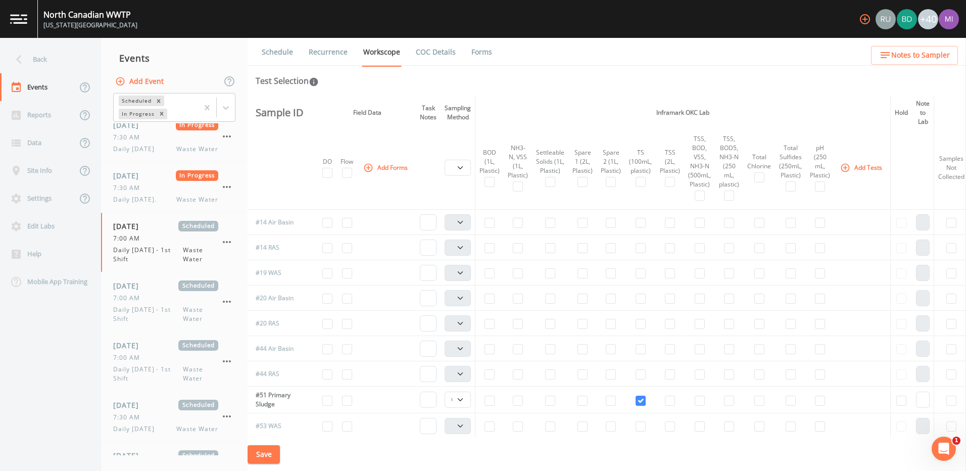
scroll to position [24, 0]
click at [869, 167] on button "Add Tests" at bounding box center [862, 167] width 48 height 17
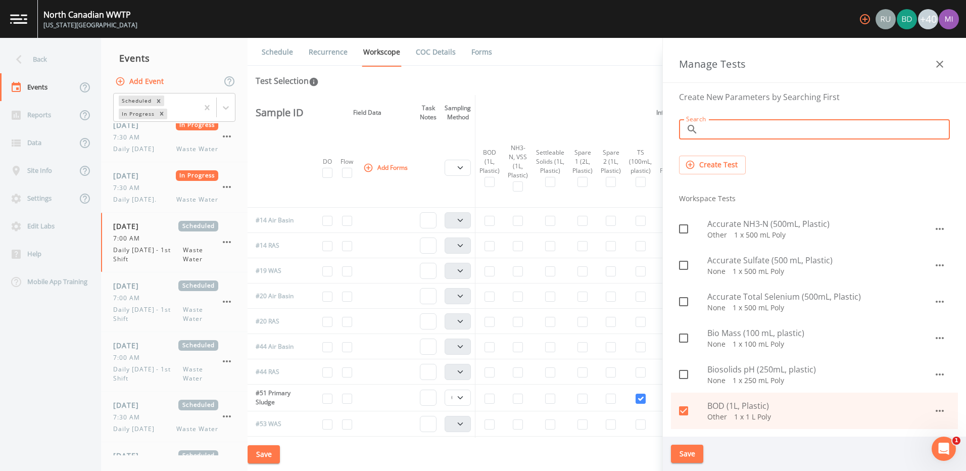
click at [818, 133] on input "Search" at bounding box center [827, 129] width 248 height 20
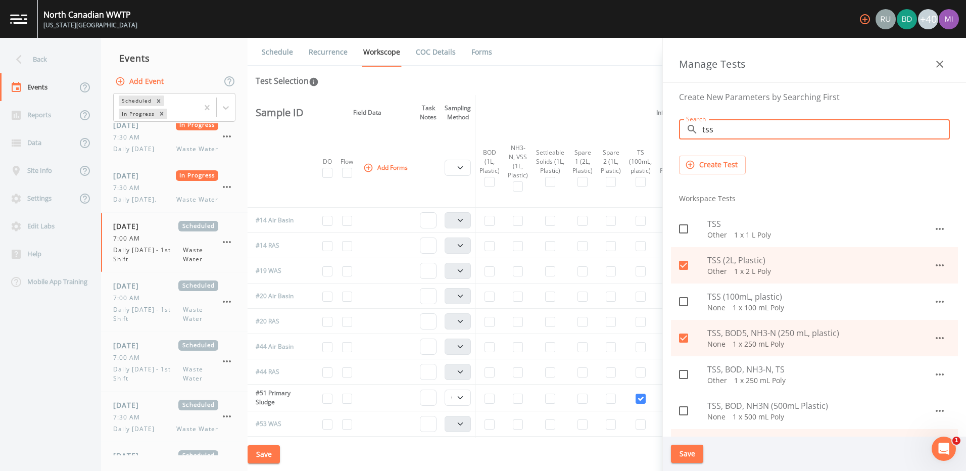
type input "tss"
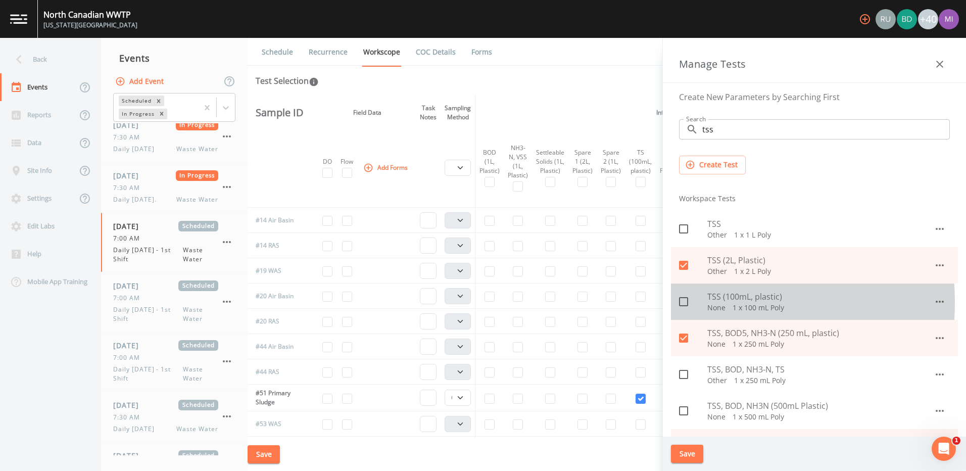
click at [682, 303] on icon at bounding box center [684, 302] width 12 height 12
checkbox input "true"
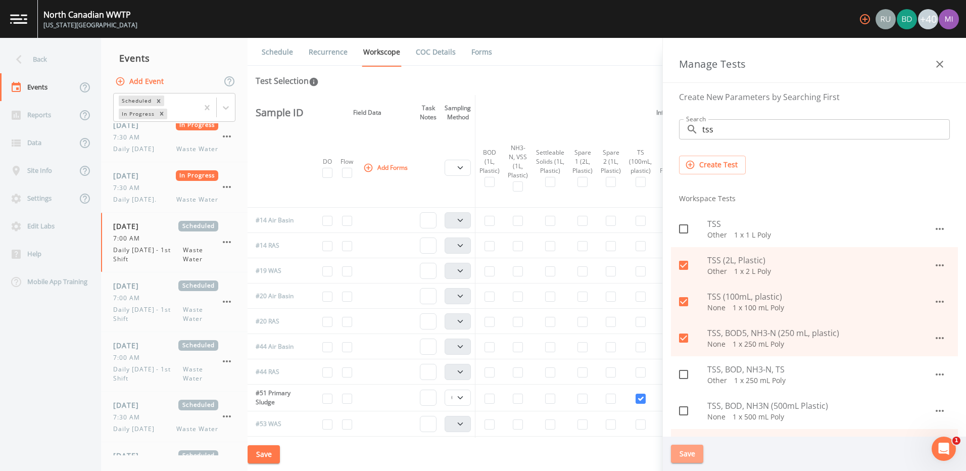
click at [689, 453] on button "Save" at bounding box center [687, 454] width 32 height 19
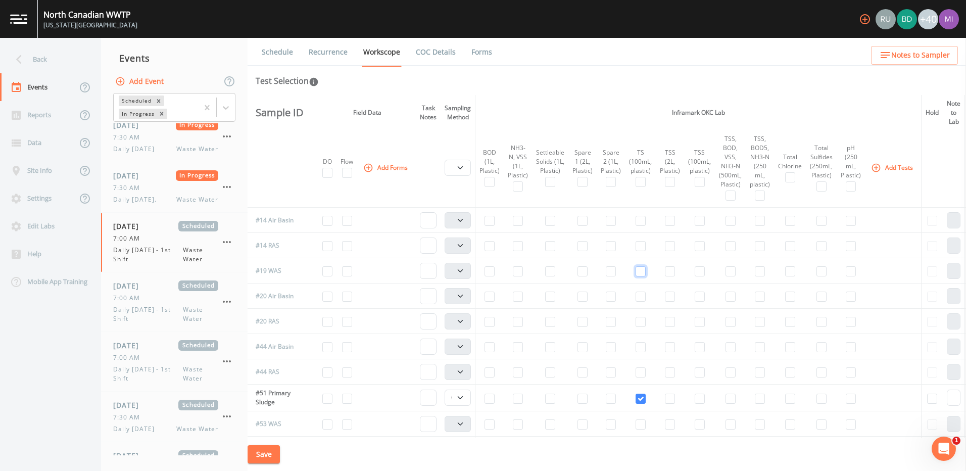
click at [641, 271] on input "checkbox" at bounding box center [641, 271] width 10 height 10
checkbox input "true"
select select "b6a3c313-748b-4795-a028-792ad310bd60"
click at [641, 271] on input "checkbox" at bounding box center [641, 271] width 10 height 10
checkbox input "false"
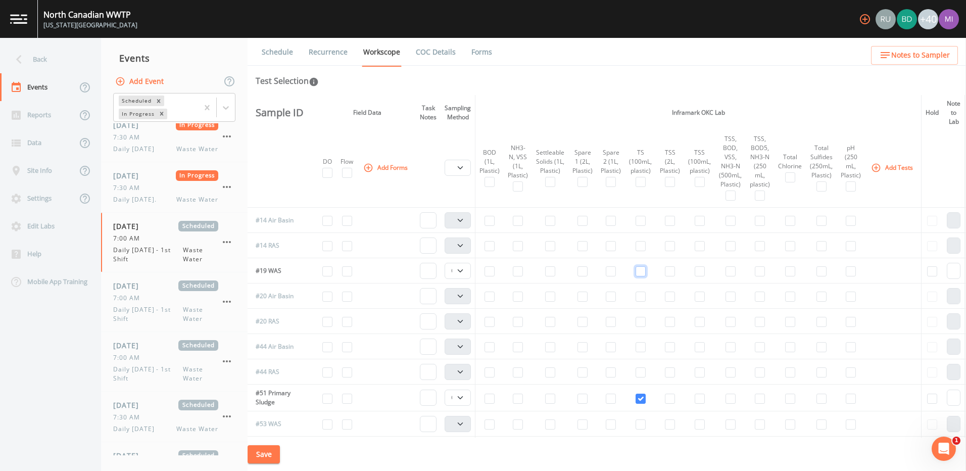
select select
click at [701, 271] on input "checkbox" at bounding box center [700, 271] width 10 height 10
checkbox input "true"
select select "b6a3c313-748b-4795-a028-792ad310bd60"
click at [699, 423] on input "checkbox" at bounding box center [700, 424] width 10 height 10
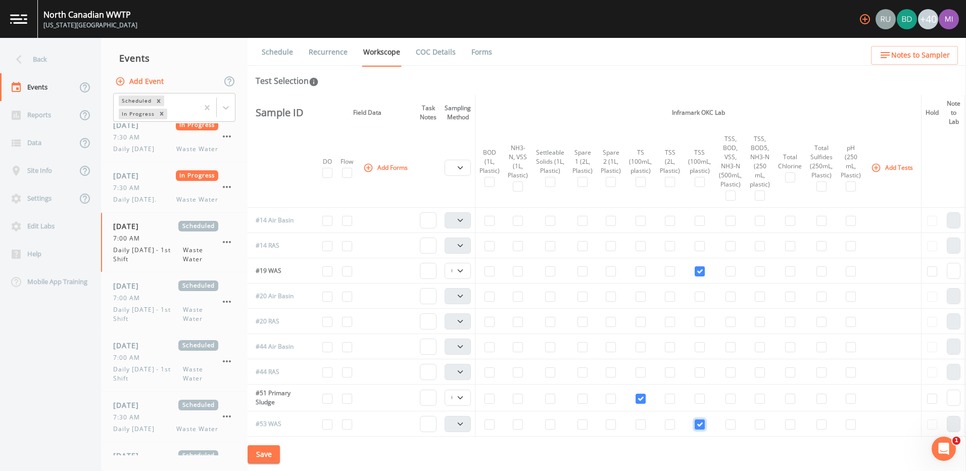
checkbox input "true"
select select "b6a3c313-748b-4795-a028-792ad310bd60"
click at [350, 424] on input "checkbox" at bounding box center [347, 424] width 10 height 10
checkbox input "true"
click at [835, 310] on td at bounding box center [821, 321] width 31 height 25
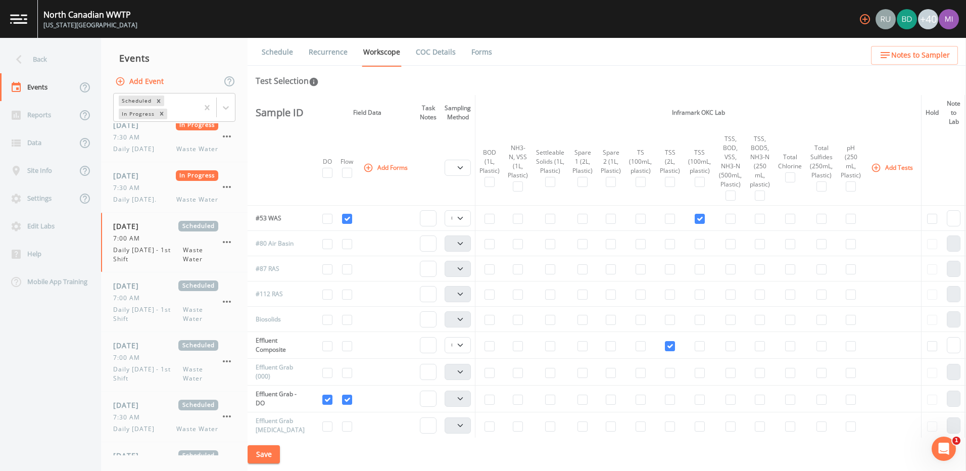
scroll to position [249, 0]
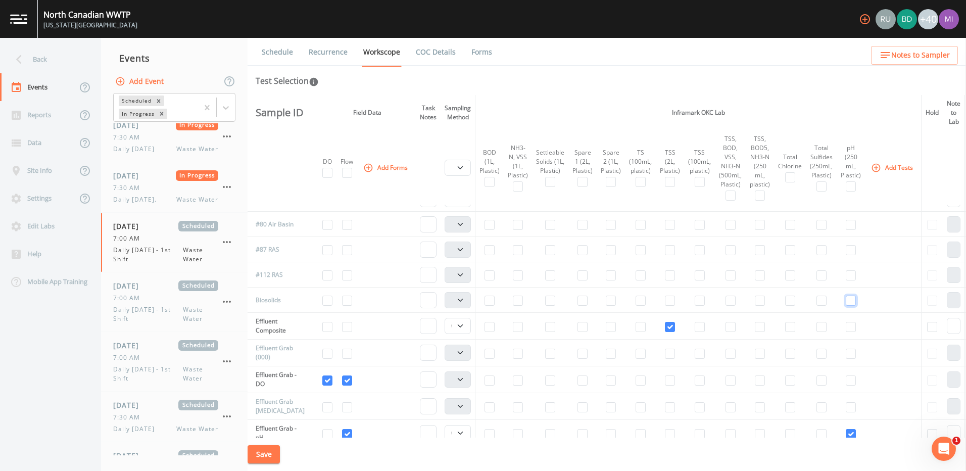
click at [852, 302] on input "checkbox" at bounding box center [851, 301] width 10 height 10
checkbox input "true"
select select "b6a3c313-748b-4795-a028-792ad310bd60"
click at [491, 329] on input "checkbox" at bounding box center [490, 327] width 10 height 10
checkbox input "true"
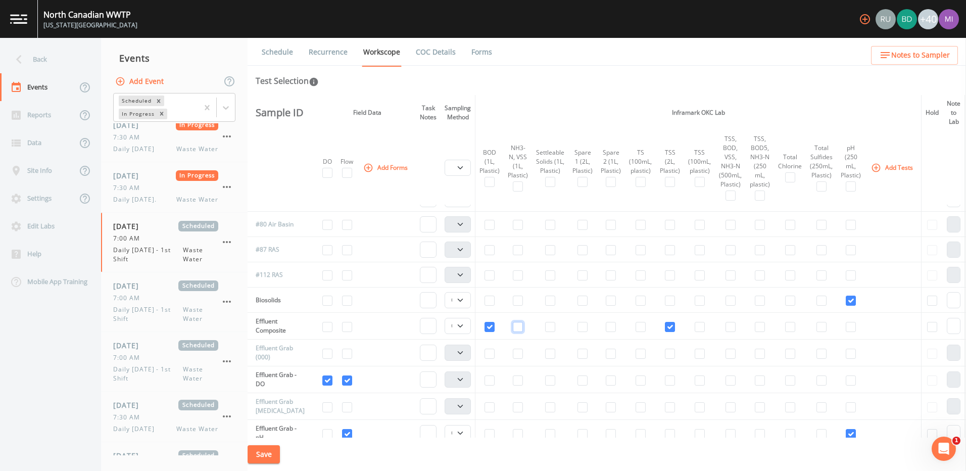
click at [522, 328] on input "checkbox" at bounding box center [518, 327] width 10 height 10
checkbox input "true"
click at [555, 331] on input "checkbox" at bounding box center [550, 327] width 10 height 10
checkbox input "true"
click at [586, 328] on input "checkbox" at bounding box center [583, 327] width 10 height 10
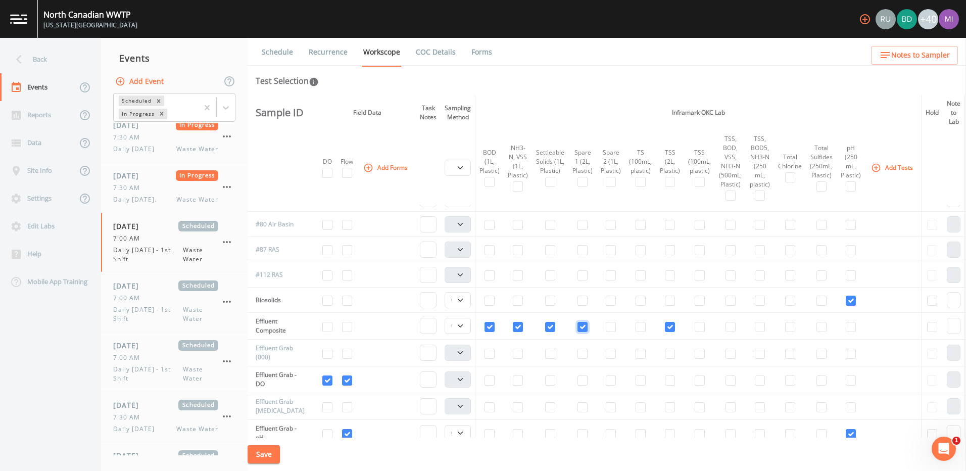
checkbox input "true"
click at [613, 328] on input "checkbox" at bounding box center [611, 327] width 10 height 10
checkbox input "true"
click at [265, 451] on button "Save" at bounding box center [264, 454] width 32 height 19
click at [348, 379] on input "checkbox" at bounding box center [347, 381] width 10 height 10
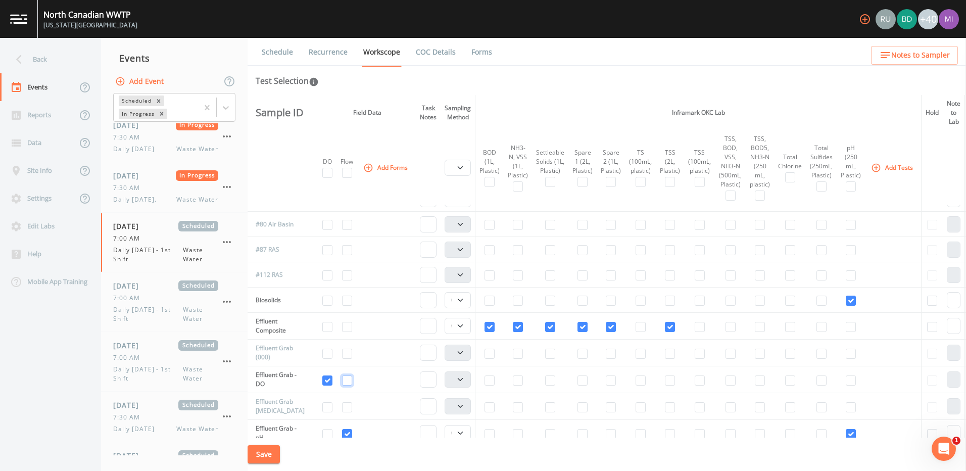
checkbox input "false"
click at [372, 272] on td at bounding box center [386, 274] width 59 height 25
click at [385, 166] on button "Add Forms" at bounding box center [386, 167] width 51 height 17
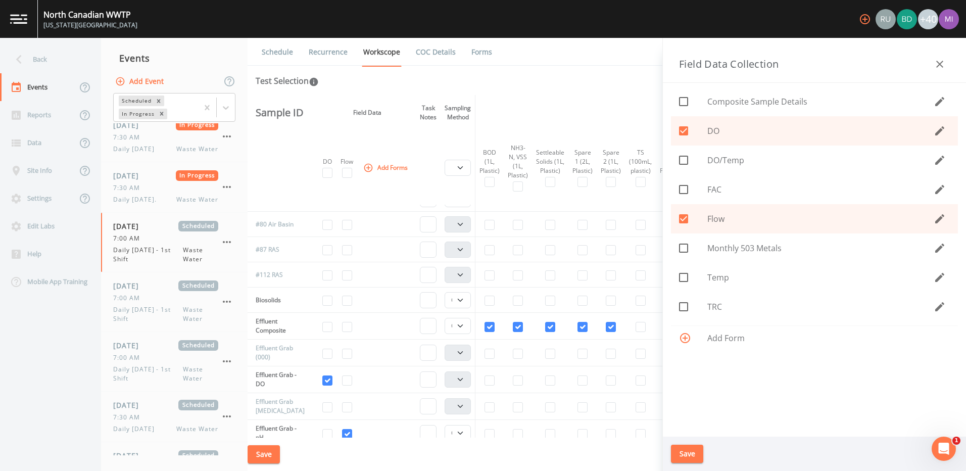
click at [687, 190] on icon at bounding box center [683, 189] width 9 height 9
checkbox input "true"
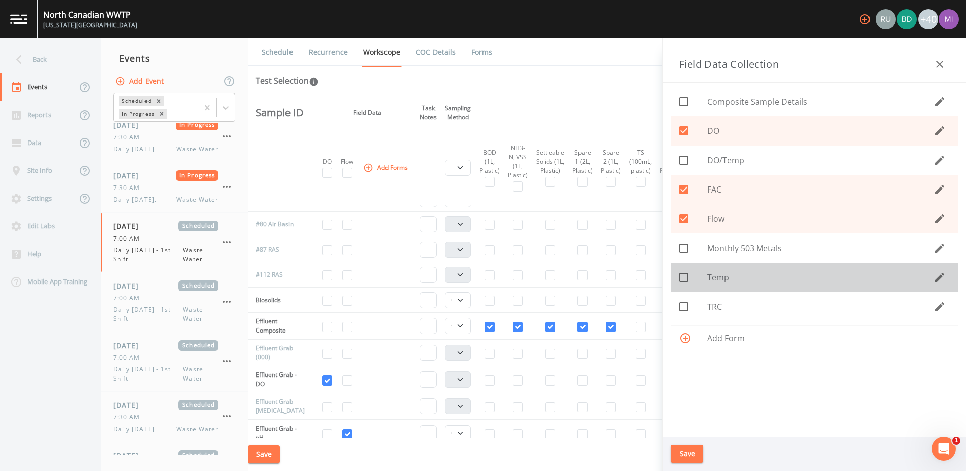
click at [687, 279] on icon at bounding box center [684, 277] width 12 height 12
checkbox input "true"
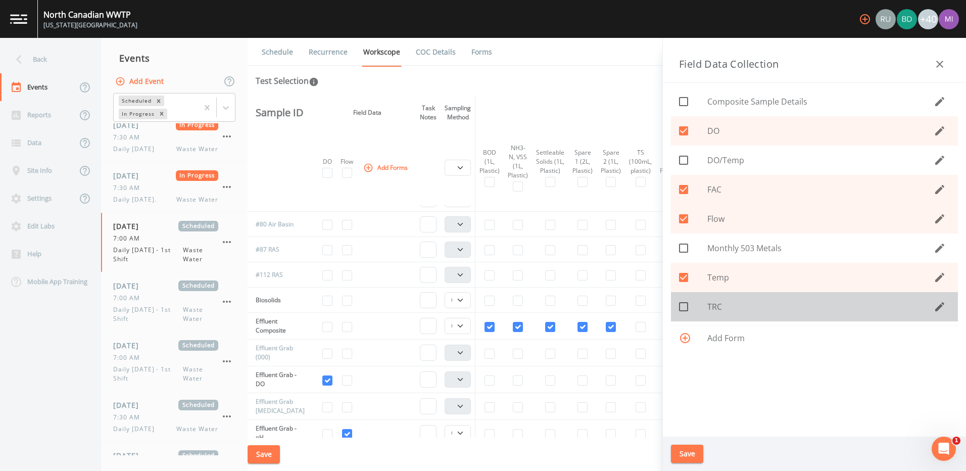
click at [685, 308] on icon at bounding box center [684, 307] width 12 height 12
checkbox input "true"
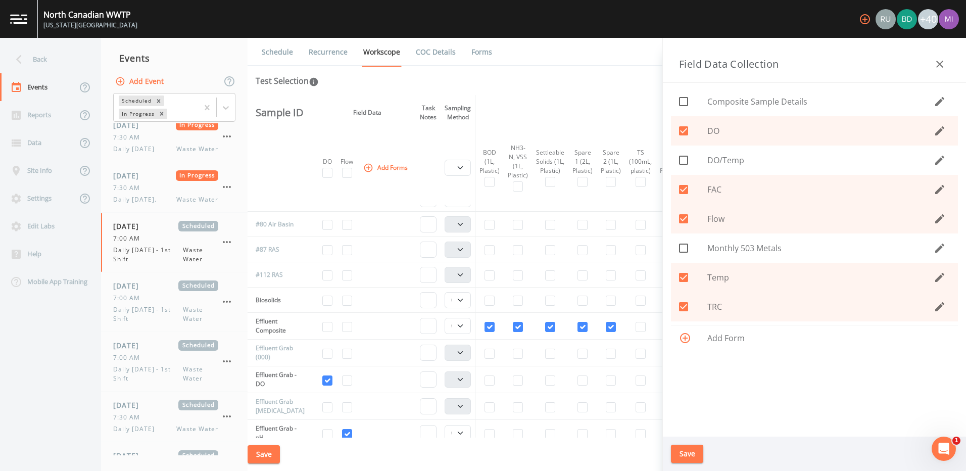
click at [685, 453] on button "Save" at bounding box center [687, 454] width 32 height 19
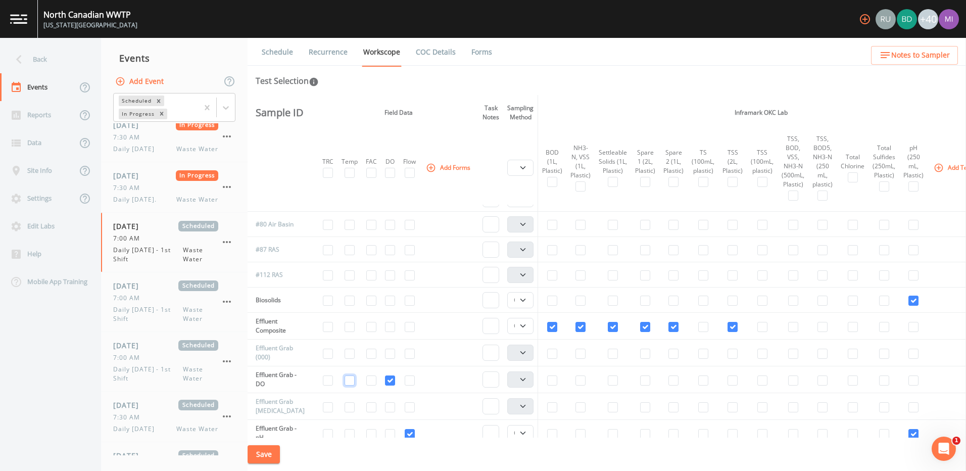
click at [350, 380] on input "checkbox" at bounding box center [350, 381] width 10 height 10
checkbox input "true"
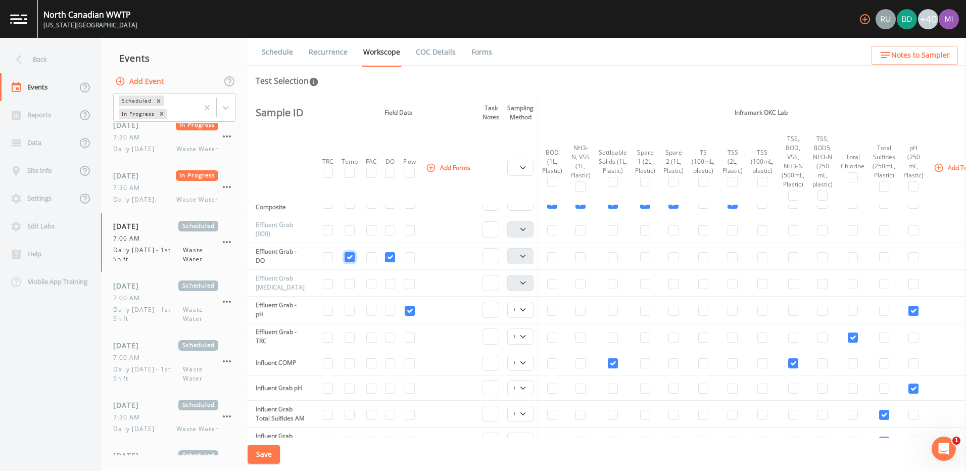
scroll to position [414, 0]
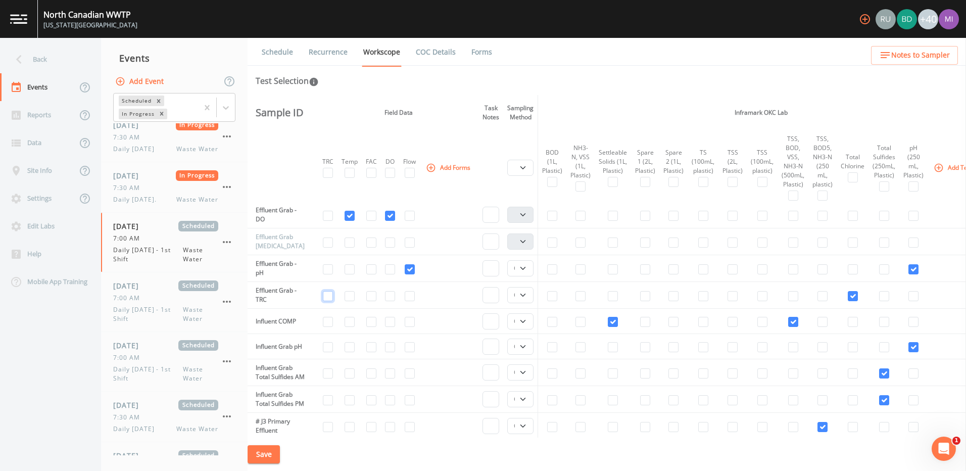
click at [332, 297] on input "checkbox" at bounding box center [328, 296] width 10 height 10
checkbox input "true"
click at [853, 295] on input "checkbox" at bounding box center [853, 296] width 10 height 10
checkbox input "false"
select select
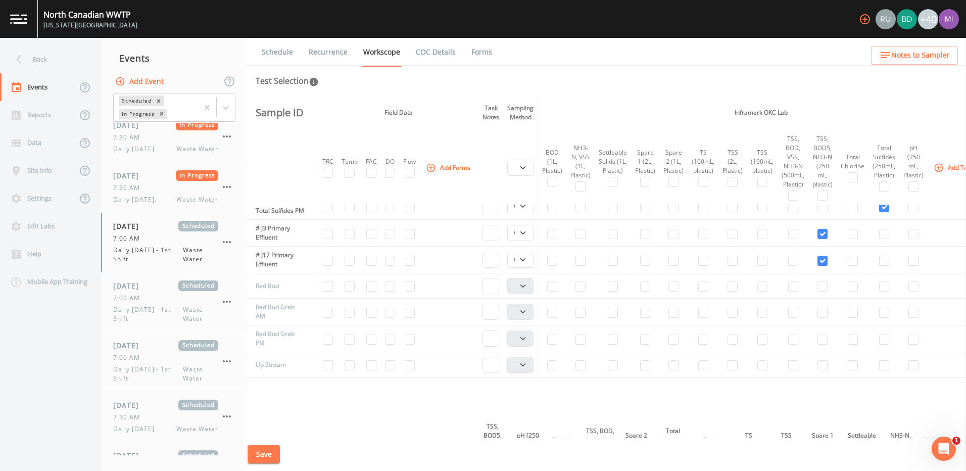
scroll to position [624, 0]
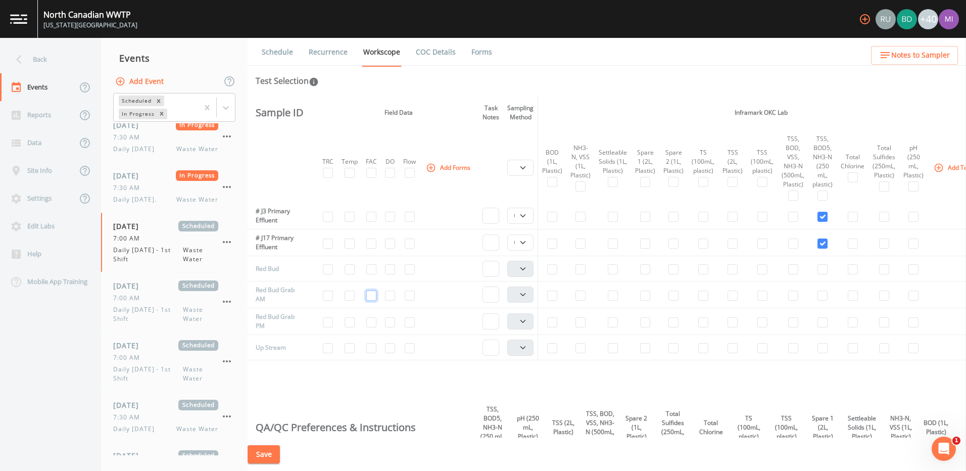
click at [375, 301] on input "checkbox" at bounding box center [371, 296] width 10 height 10
checkbox input "true"
click at [376, 328] on input "checkbox" at bounding box center [371, 322] width 10 height 10
checkbox input "true"
click at [415, 274] on input "checkbox" at bounding box center [410, 269] width 10 height 10
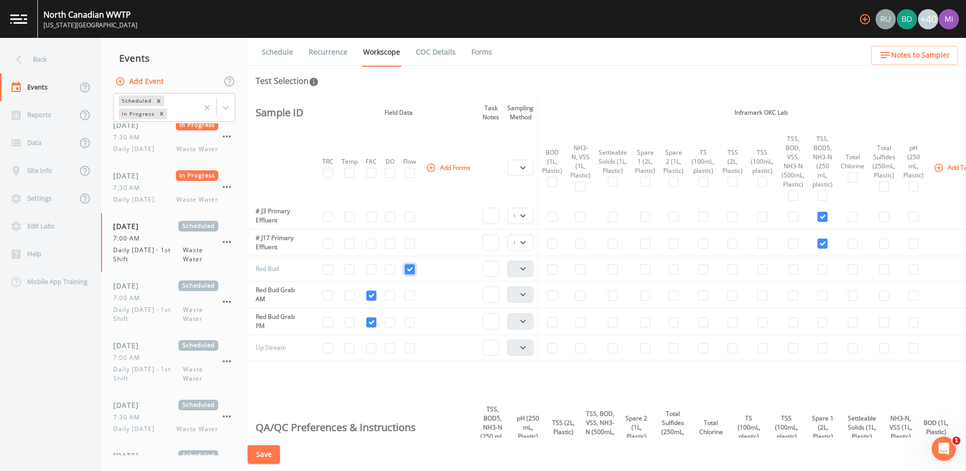
checkbox input "true"
click at [942, 166] on icon "button" at bounding box center [939, 168] width 10 height 10
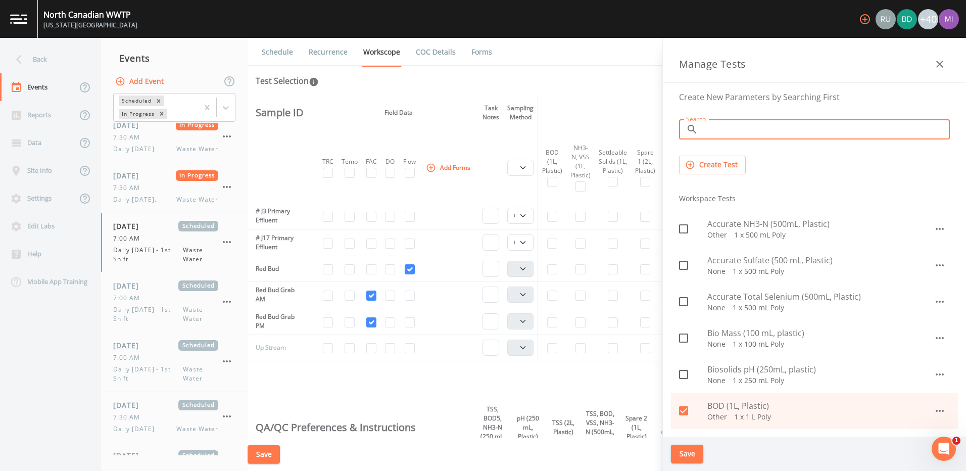
click at [765, 131] on input "Search" at bounding box center [827, 129] width 248 height 20
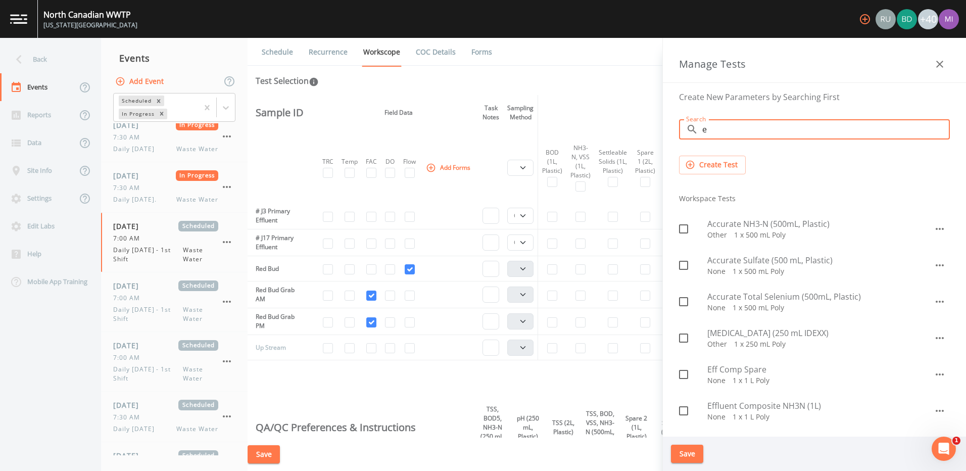
type input "e"
click at [683, 339] on icon at bounding box center [684, 338] width 12 height 12
checkbox input "true"
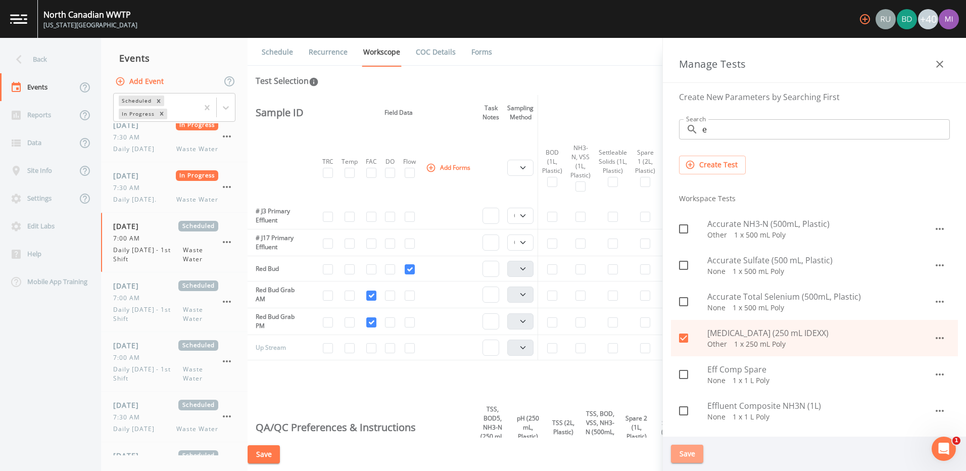
click at [686, 452] on button "Save" at bounding box center [687, 454] width 32 height 19
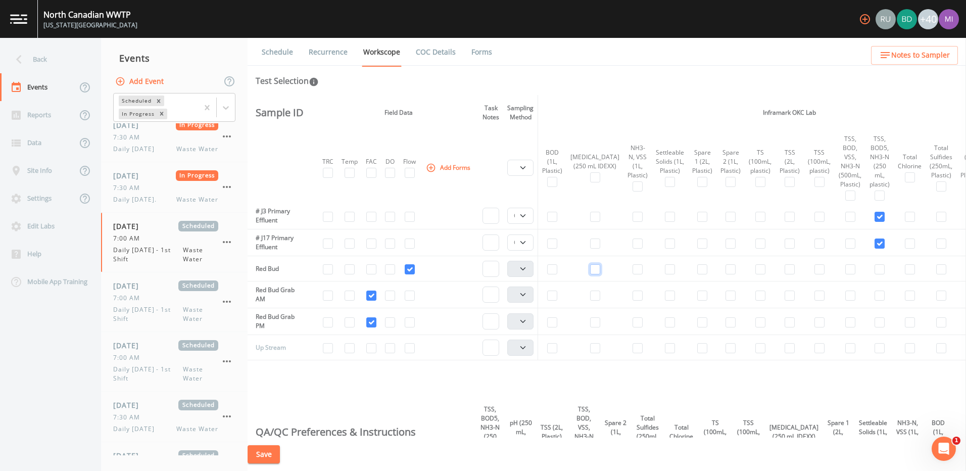
click at [590, 274] on input "checkbox" at bounding box center [595, 269] width 10 height 10
checkbox input "true"
select select "b6a3c313-748b-4795-a028-792ad310bd60"
click at [269, 452] on button "Save" at bounding box center [264, 454] width 32 height 19
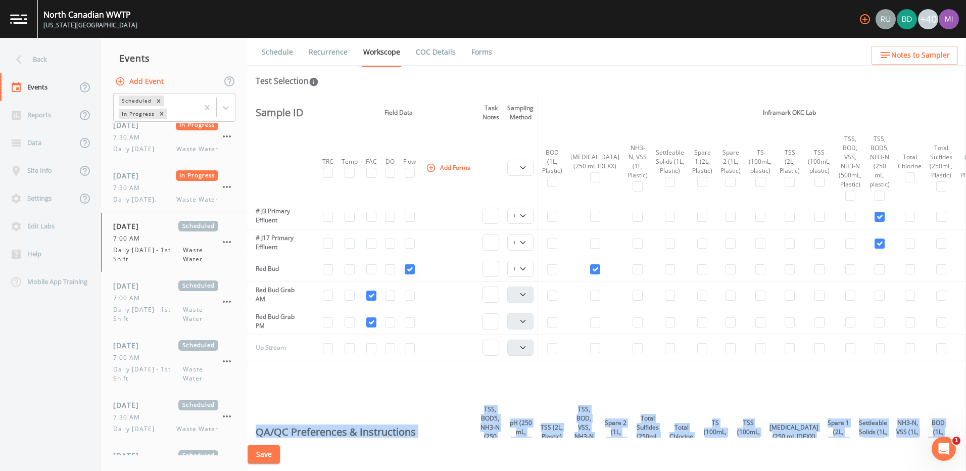
drag, startPoint x: 965, startPoint y: 283, endPoint x: 967, endPoint y: 369, distance: 87.0
click at [966, 369] on html "[GEOGRAPHIC_DATA] [US_STATE][GEOGRAPHIC_DATA] +40 Back Events Reports Data Site…" at bounding box center [483, 235] width 966 height 471
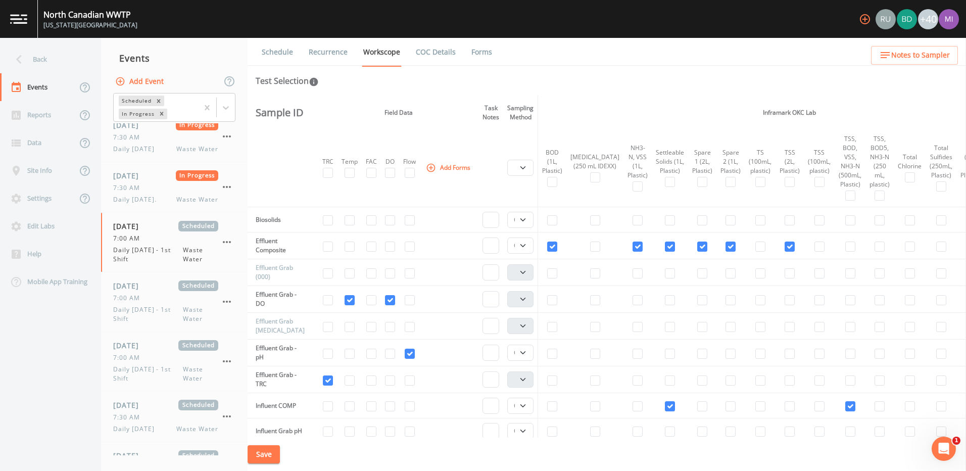
scroll to position [332, 0]
click at [966, 224] on html "[GEOGRAPHIC_DATA] [US_STATE][GEOGRAPHIC_DATA] +40 Back Events Reports Data Site…" at bounding box center [483, 235] width 966 height 471
click at [265, 454] on button "Save" at bounding box center [264, 454] width 32 height 19
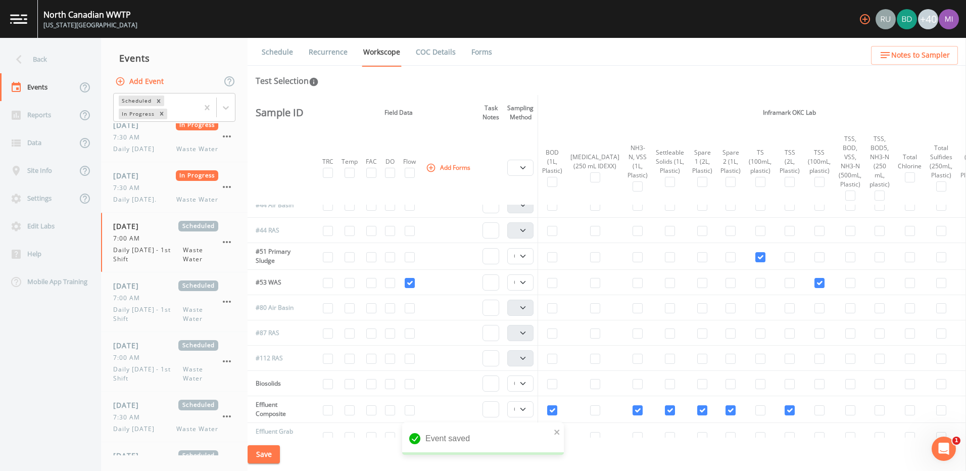
scroll to position [0, 0]
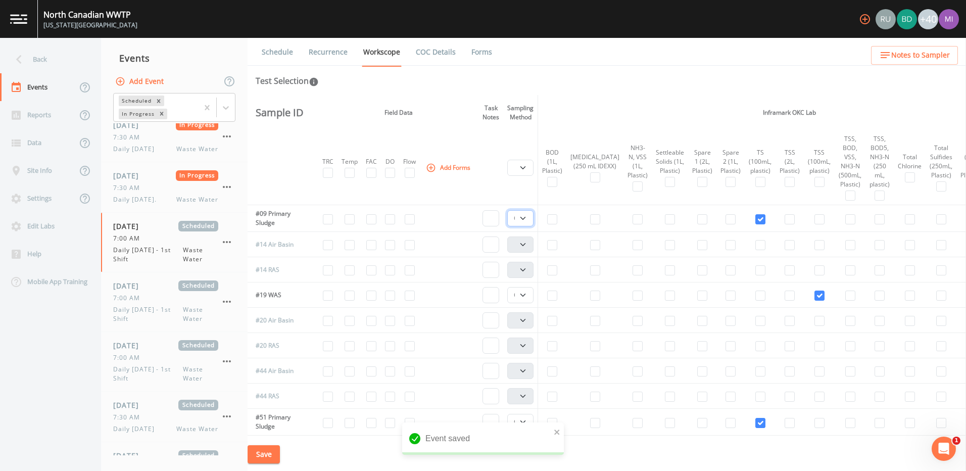
click at [527, 217] on select "Composite Grab" at bounding box center [520, 218] width 26 height 16
select select "092b3f94-5697-4c94-9891-da161916fdbb"
click at [510, 210] on select "Composite Grab" at bounding box center [520, 218] width 26 height 16
click at [527, 295] on select "Composite Grab" at bounding box center [520, 295] width 26 height 16
select select "092b3f94-5697-4c94-9891-da161916fdbb"
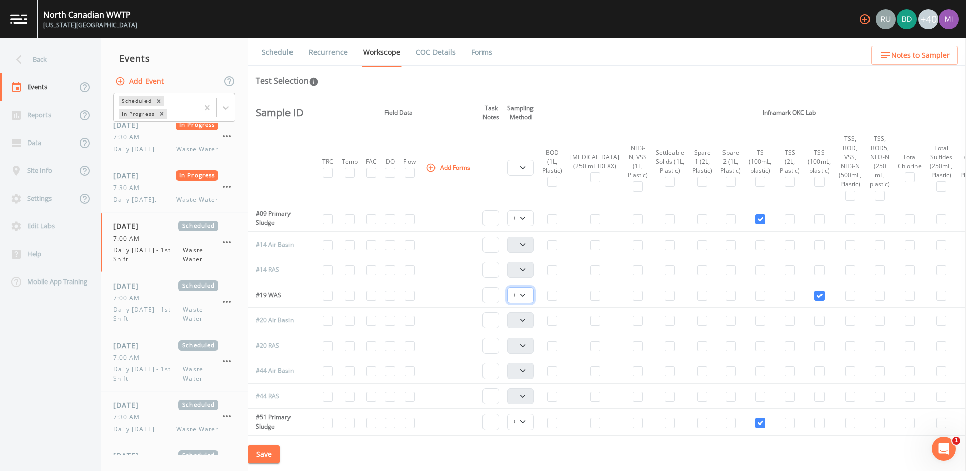
click at [510, 287] on select "Composite Grab" at bounding box center [520, 295] width 26 height 16
click at [529, 421] on select "Composite Grab" at bounding box center [520, 422] width 26 height 16
select select "092b3f94-5697-4c94-9891-da161916fdbb"
click at [510, 414] on select "Composite Grab" at bounding box center [520, 422] width 26 height 16
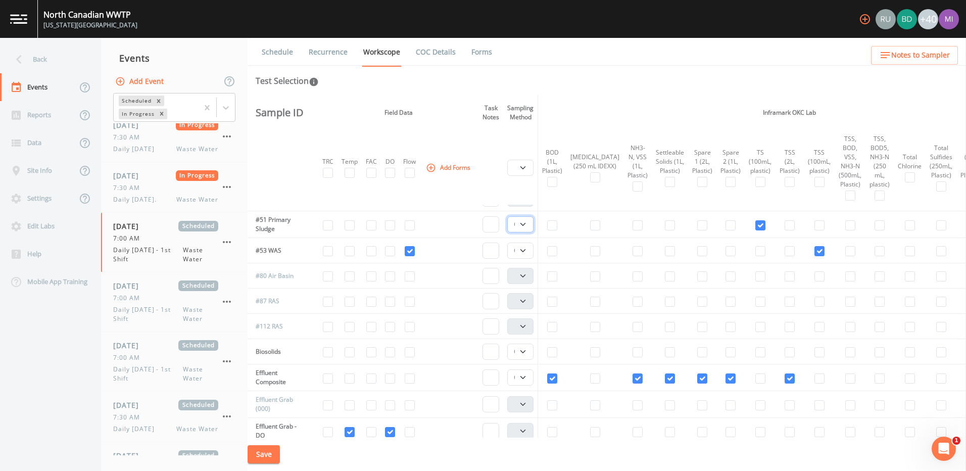
scroll to position [200, 0]
click at [527, 221] on select "Composite Grab" at bounding box center [520, 222] width 26 height 16
click at [526, 248] on select "Composite Grab" at bounding box center [520, 248] width 26 height 16
select select "092b3f94-5697-4c94-9891-da161916fdbb"
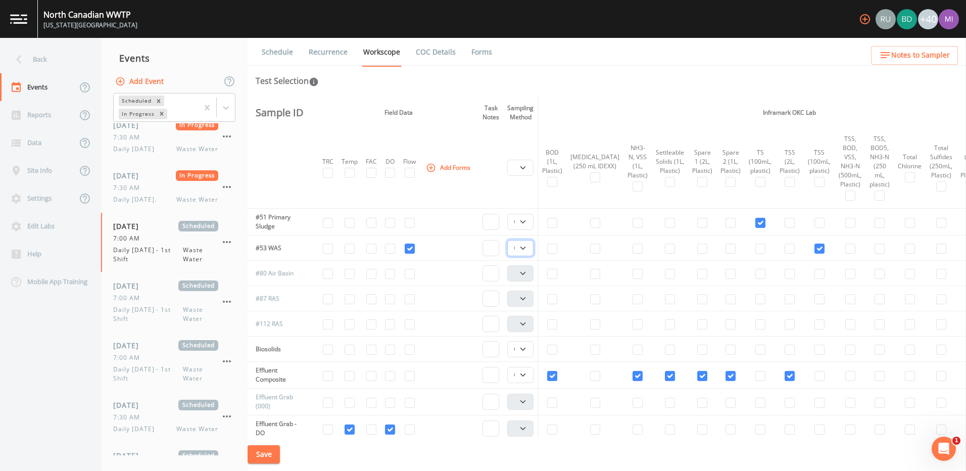
click at [510, 240] on select "Composite Grab" at bounding box center [520, 248] width 26 height 16
click at [526, 351] on select "Composite Grab" at bounding box center [520, 349] width 26 height 16
select select "092b3f94-5697-4c94-9891-da161916fdbb"
click at [510, 341] on select "Composite Grab" at bounding box center [520, 349] width 26 height 16
click at [526, 374] on select "Composite Grab" at bounding box center [520, 375] width 26 height 16
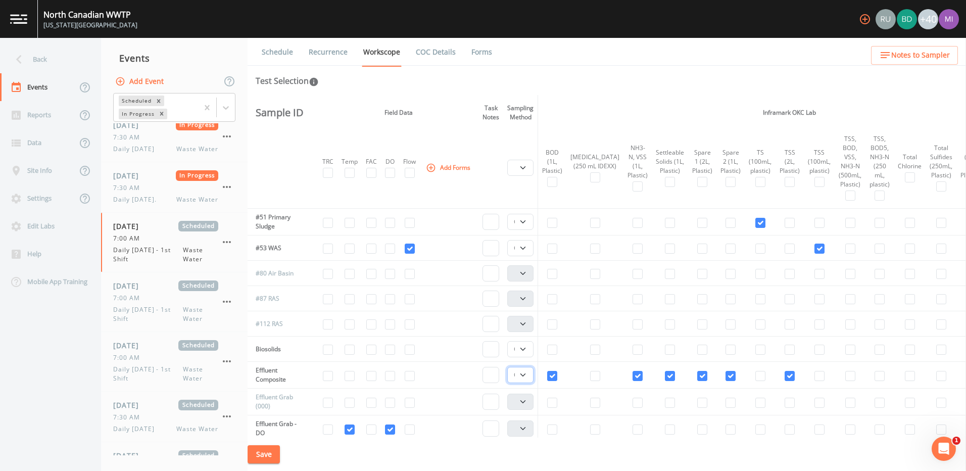
click at [526, 374] on select "Composite Grab" at bounding box center [520, 375] width 26 height 16
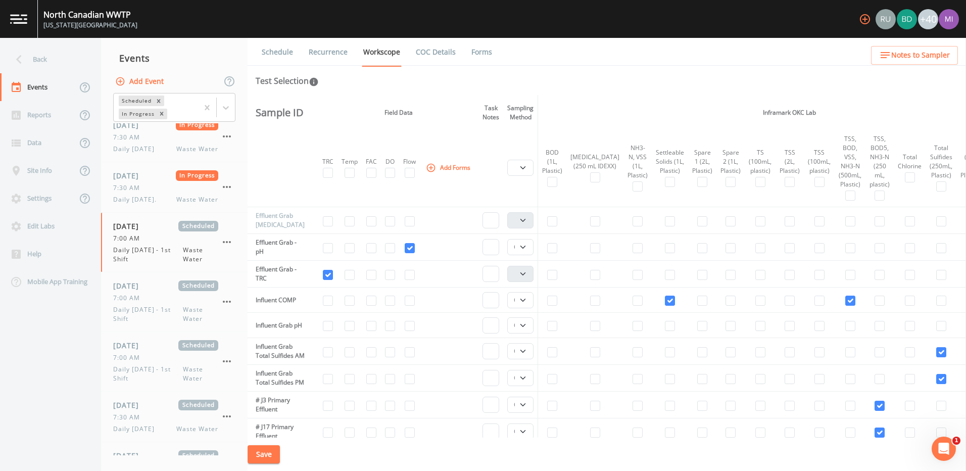
scroll to position [437, 0]
click at [525, 246] on select "Composite Grab" at bounding box center [520, 245] width 26 height 16
select select "092b3f94-5697-4c94-9891-da161916fdbb"
click at [510, 237] on select "Composite Grab" at bounding box center [520, 245] width 26 height 16
click at [527, 299] on select "Composite Grab" at bounding box center [520, 298] width 26 height 16
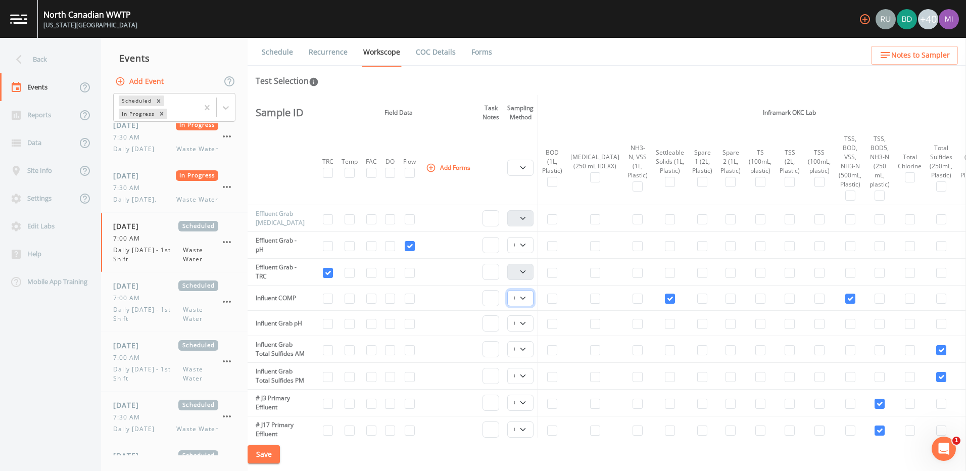
click at [510, 290] on select "Composite Grab" at bounding box center [520, 298] width 26 height 16
click at [527, 297] on select "Composite Grab" at bounding box center [520, 298] width 26 height 16
click at [523, 323] on select "Composite Grab" at bounding box center [520, 323] width 26 height 16
select select "092b3f94-5697-4c94-9891-da161916fdbb"
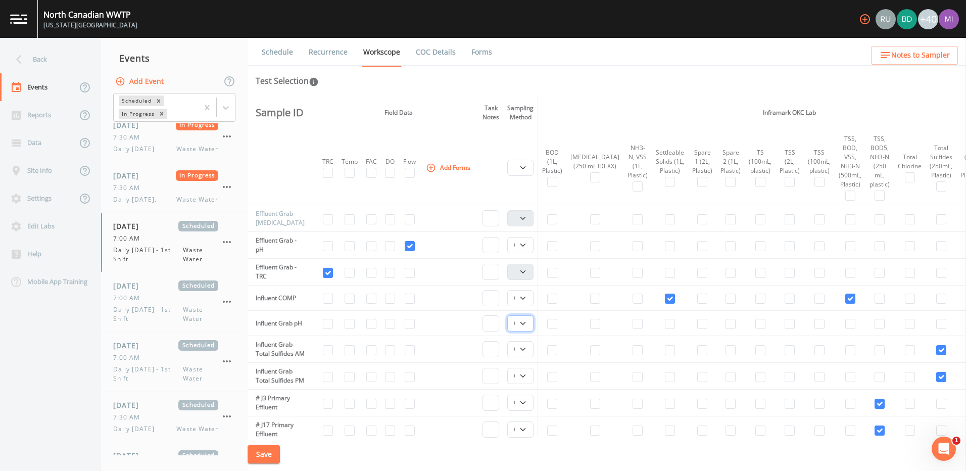
click at [510, 315] on select "Composite Grab" at bounding box center [520, 323] width 26 height 16
click at [527, 355] on select "Composite Grab" at bounding box center [520, 349] width 26 height 16
select select "092b3f94-5697-4c94-9891-da161916fdbb"
click at [510, 346] on select "Composite Grab" at bounding box center [520, 349] width 26 height 16
click at [527, 384] on select "Composite Grab" at bounding box center [520, 376] width 26 height 16
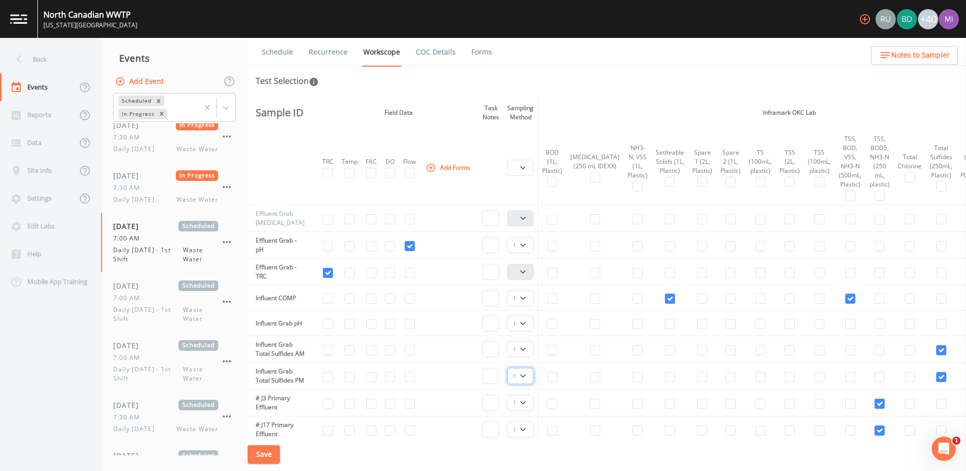
click at [510, 382] on select "Composite Grab" at bounding box center [520, 376] width 26 height 16
click at [528, 411] on select "Composite Grab" at bounding box center [520, 403] width 26 height 16
select select "092b3f94-5697-4c94-9891-da161916fdbb"
click at [510, 411] on select "Composite Grab" at bounding box center [520, 403] width 26 height 16
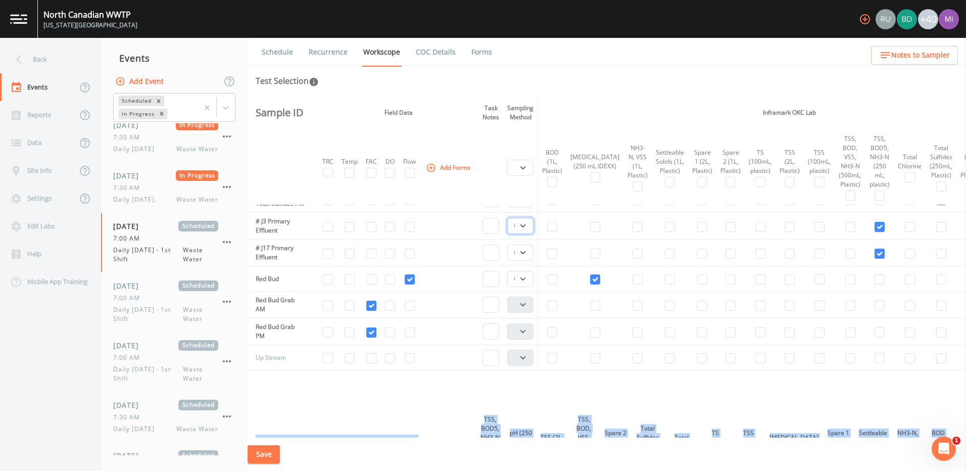
scroll to position [635, 0]
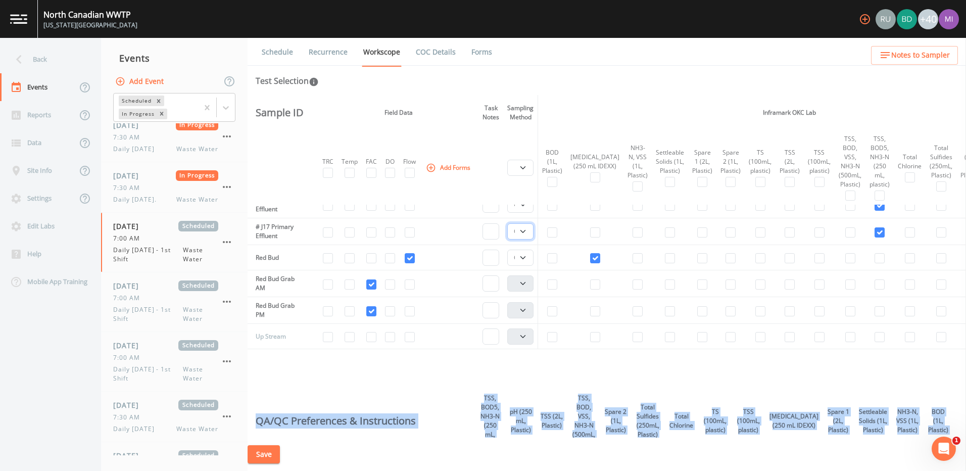
click at [529, 240] on select "Composite Grab" at bounding box center [520, 231] width 26 height 16
select select "092b3f94-5697-4c94-9891-da161916fdbb"
click at [510, 240] on select "Composite Grab" at bounding box center [520, 231] width 26 height 16
click at [525, 266] on select "Composite Grab" at bounding box center [520, 258] width 26 height 16
select select "092b3f94-5697-4c94-9891-da161916fdbb"
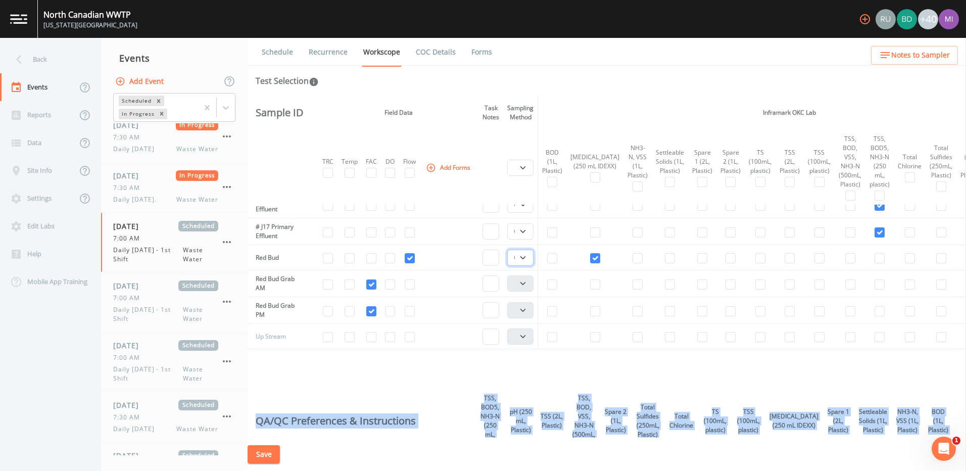
click at [510, 266] on select "Composite Grab" at bounding box center [520, 258] width 26 height 16
click at [271, 454] on button "Save" at bounding box center [264, 454] width 32 height 19
click at [271, 467] on div "Save" at bounding box center [607, 455] width 719 height 34
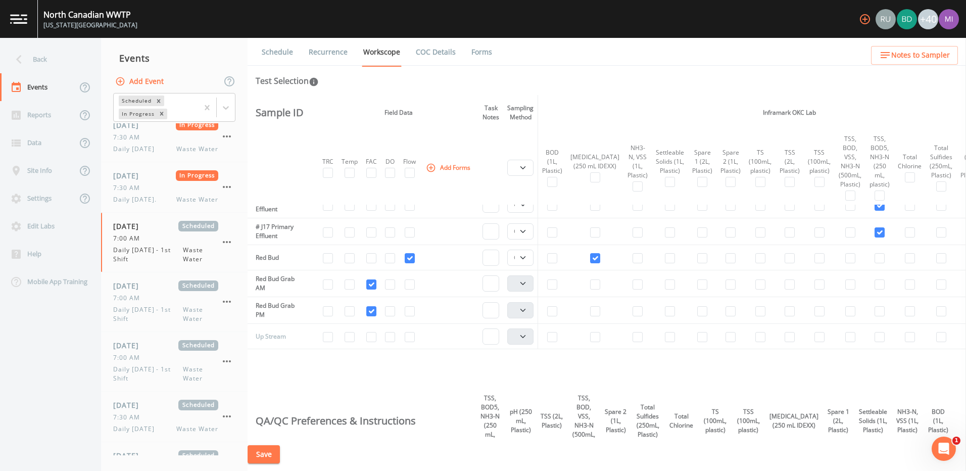
click at [268, 454] on button "Save" at bounding box center [264, 454] width 32 height 19
click at [143, 308] on span "Daily [DATE] - 1st Shift" at bounding box center [148, 314] width 70 height 18
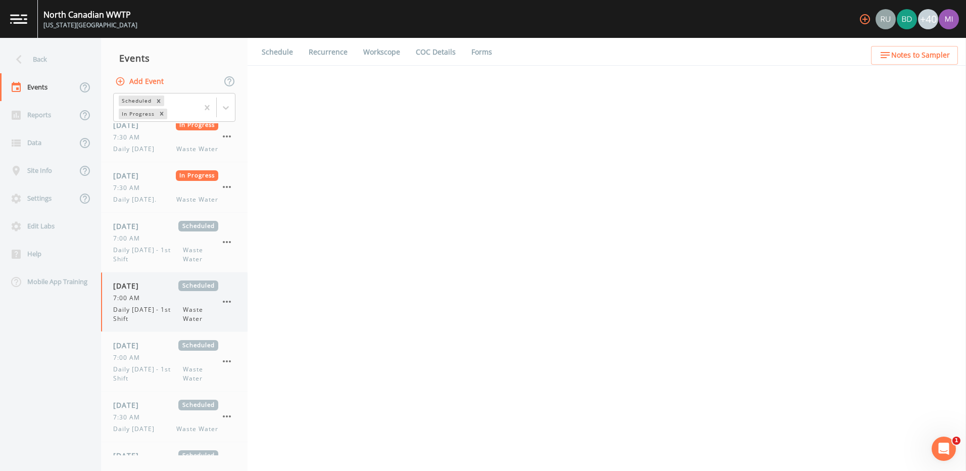
select select "b6a3c313-748b-4795-a028-792ad310bd60"
select select "092b3f94-5697-4c94-9891-da161916fdbb"
select select "b6a3c313-748b-4795-a028-792ad310bd60"
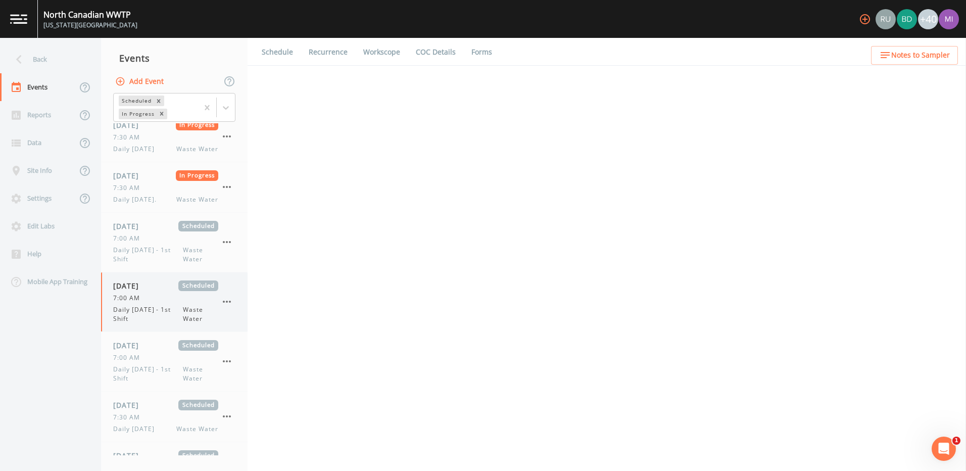
select select "092b3f94-5697-4c94-9891-da161916fdbb"
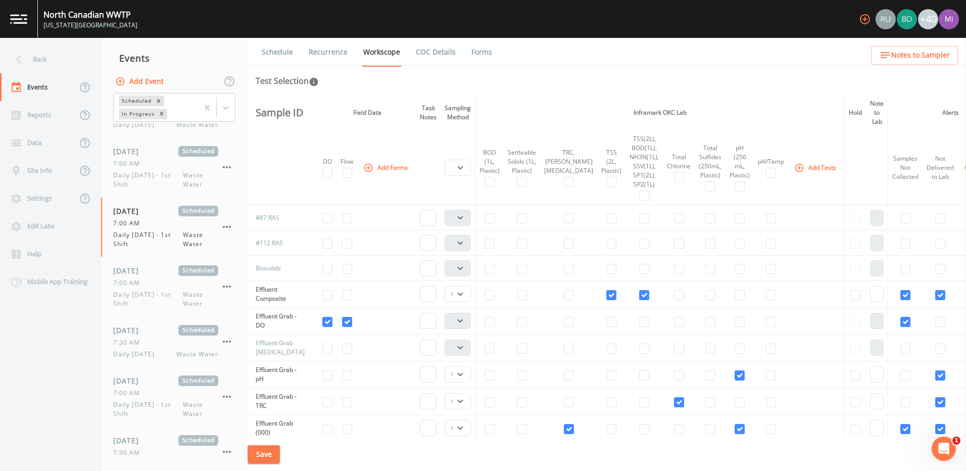
scroll to position [296, 0]
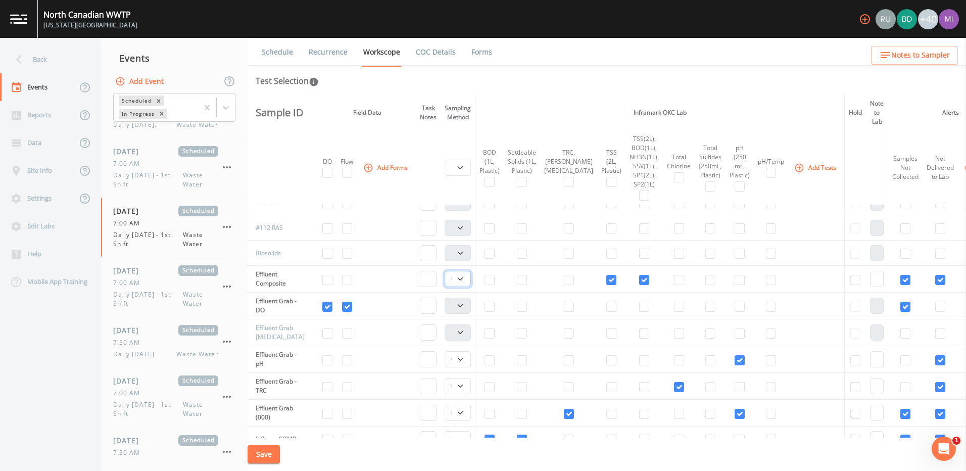
click at [463, 281] on select "Composite Grab" at bounding box center [458, 279] width 26 height 16
click at [639, 281] on input "checkbox" at bounding box center [644, 280] width 10 height 10
checkbox input "false"
click at [792, 165] on button "Add Tests" at bounding box center [816, 167] width 48 height 17
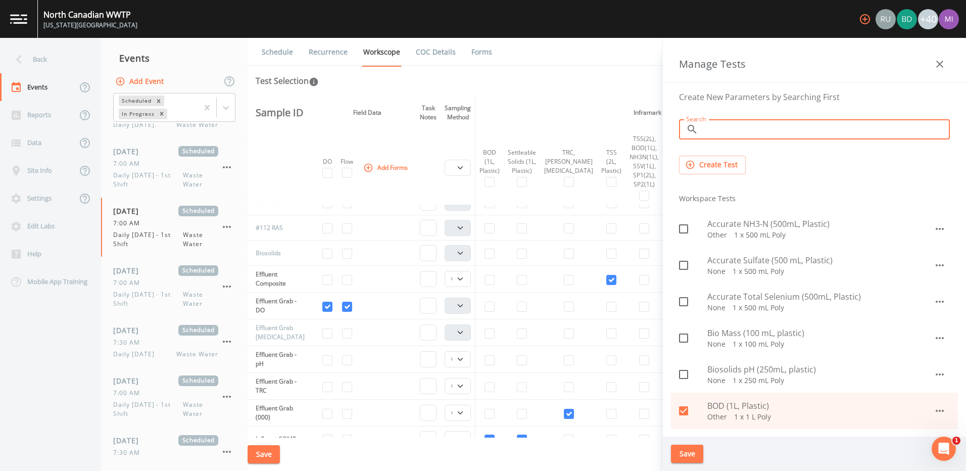
click at [719, 130] on input "Search" at bounding box center [827, 129] width 248 height 20
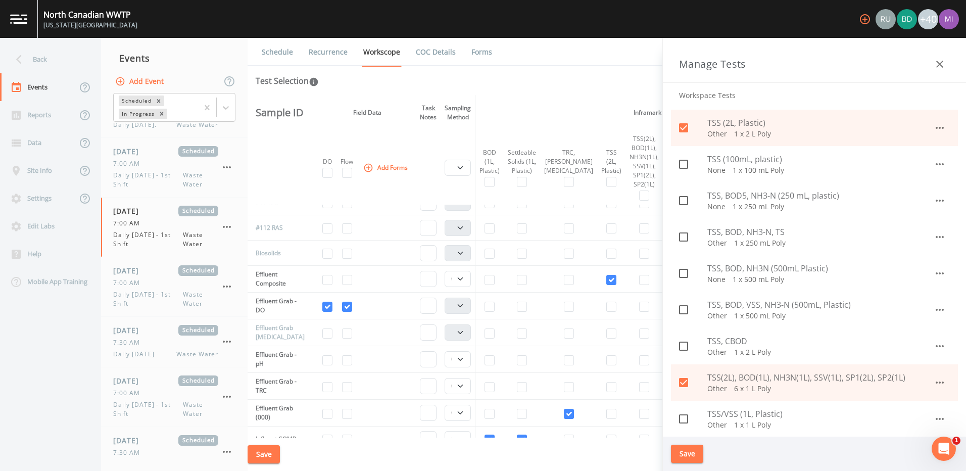
scroll to position [142, 0]
type input "tss"
click at [683, 380] on icon at bounding box center [684, 378] width 12 height 12
checkbox input "false"
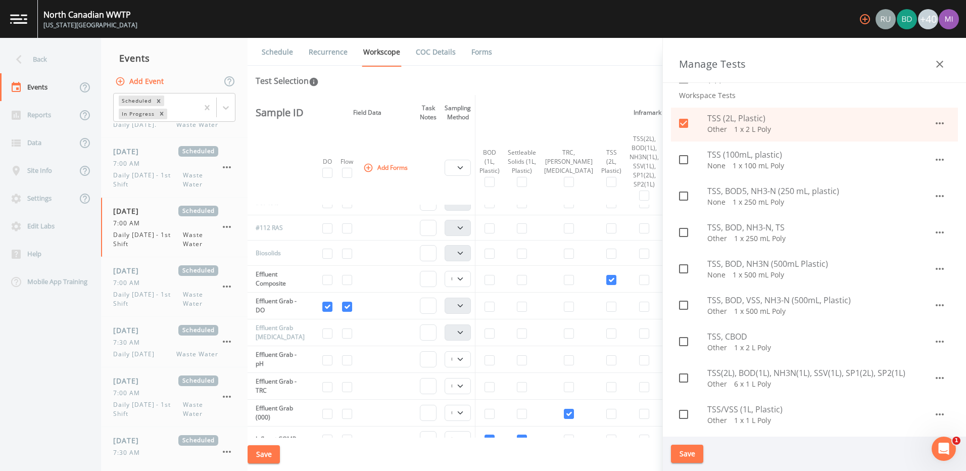
click at [684, 160] on icon at bounding box center [684, 160] width 12 height 12
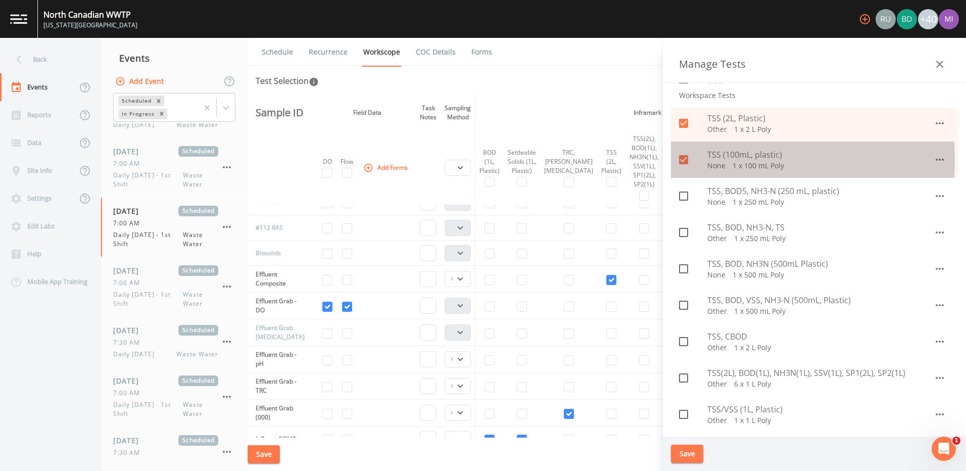
click at [684, 160] on icon at bounding box center [684, 160] width 12 height 12
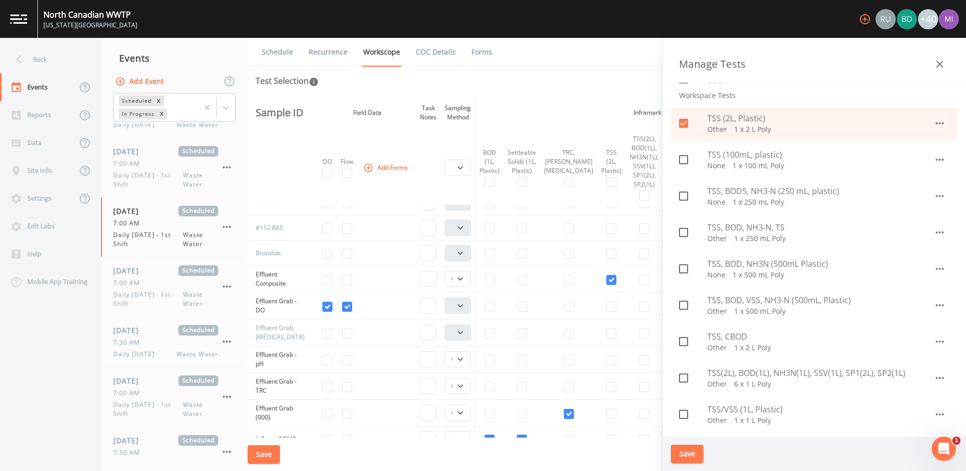
click at [684, 160] on icon at bounding box center [684, 160] width 12 height 12
checkbox input "true"
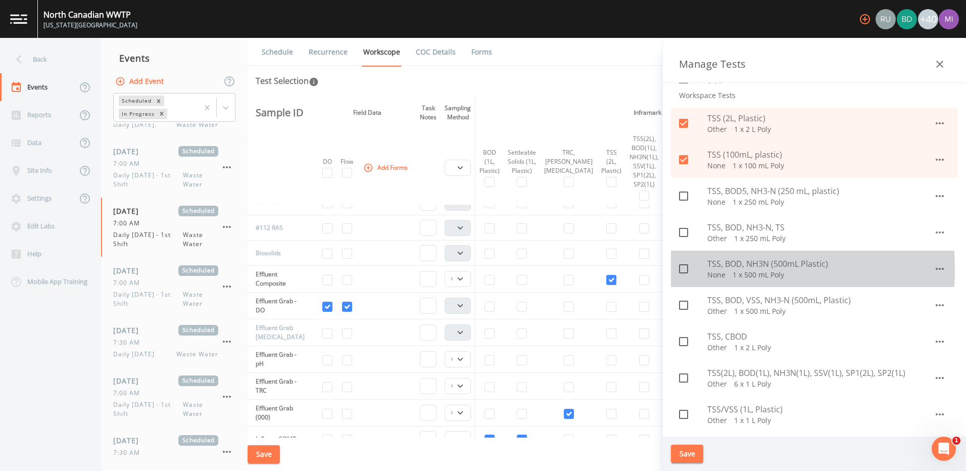
click at [686, 270] on icon at bounding box center [684, 269] width 12 height 12
checkbox input "true"
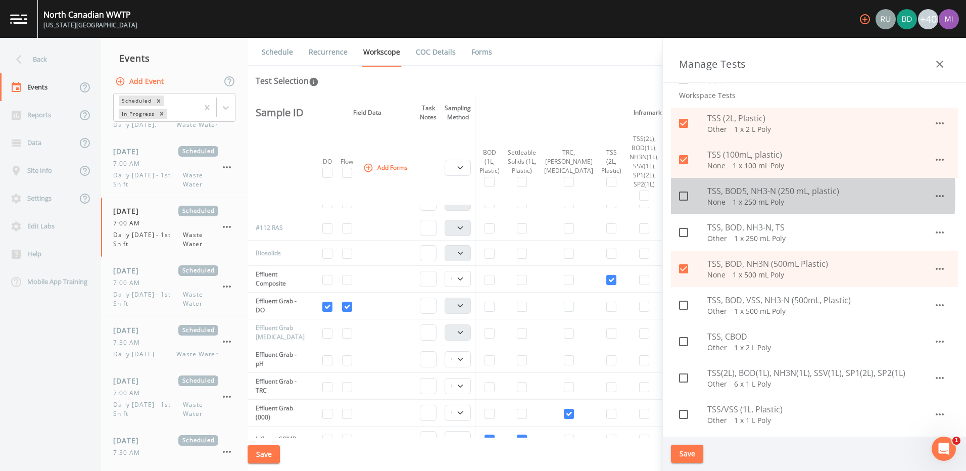
click at [683, 194] on input "checkbox" at bounding box center [678, 190] width 10 height 10
checkbox input "true"
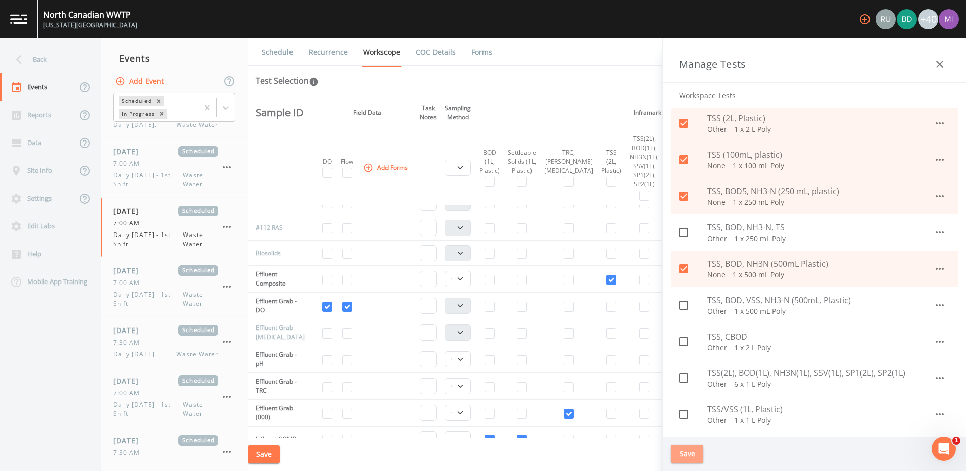
click at [682, 454] on button "Save" at bounding box center [687, 454] width 32 height 19
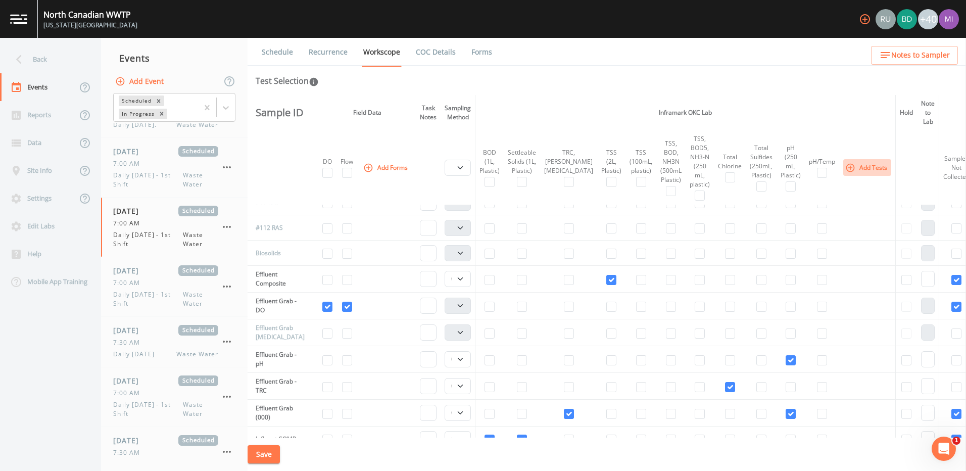
click at [844, 163] on button "Add Tests" at bounding box center [868, 167] width 48 height 17
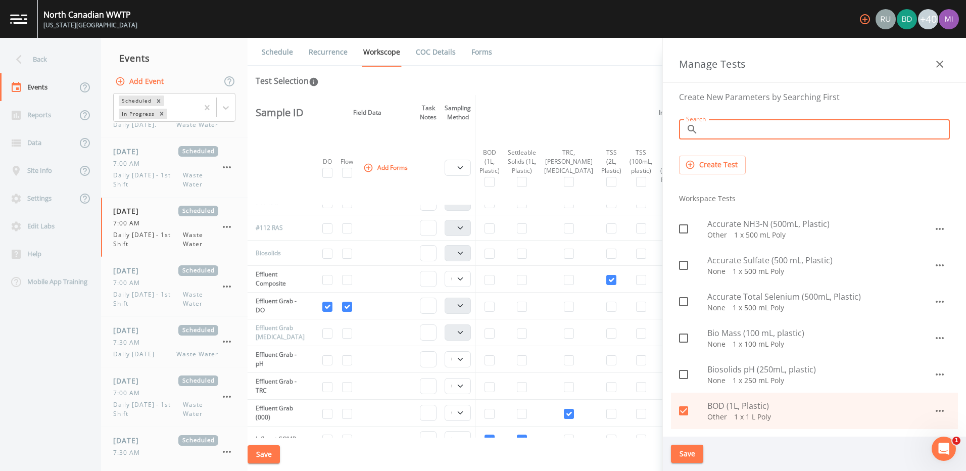
click at [792, 132] on input "Search" at bounding box center [827, 129] width 248 height 20
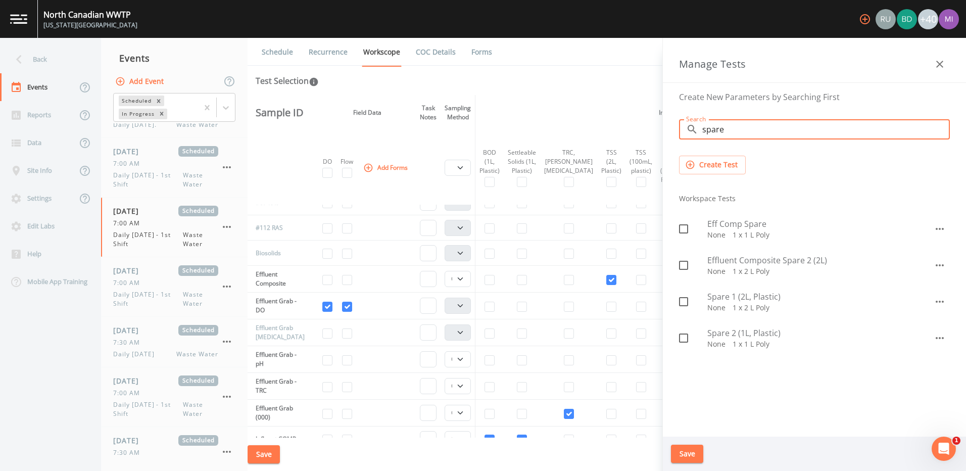
type input "spare"
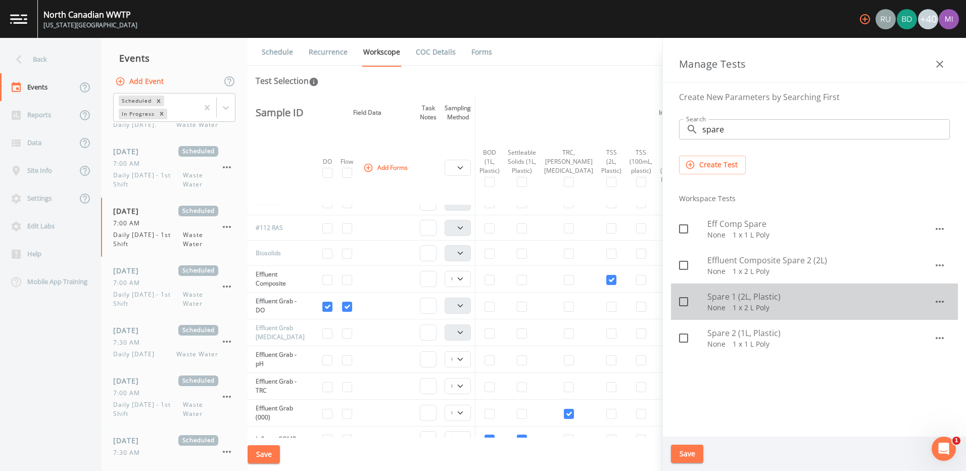
click at [687, 298] on icon at bounding box center [683, 301] width 9 height 9
checkbox input "true"
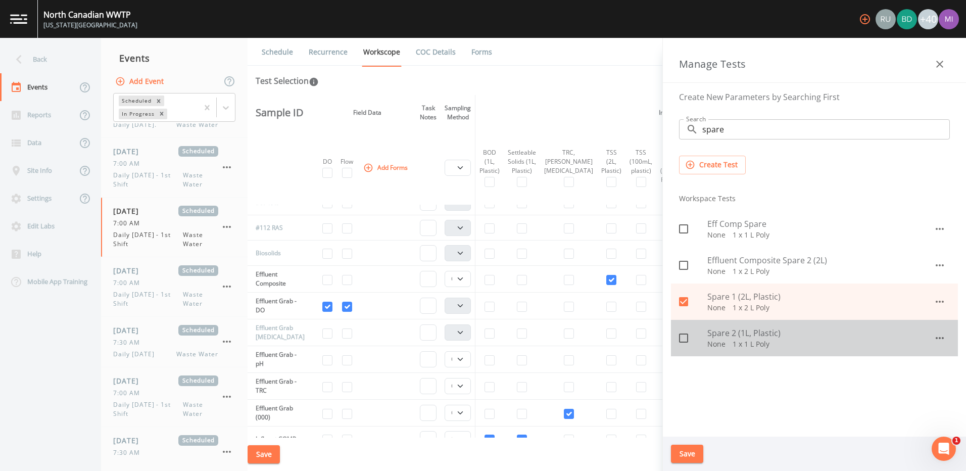
click at [688, 337] on icon at bounding box center [683, 338] width 9 height 9
checkbox input "true"
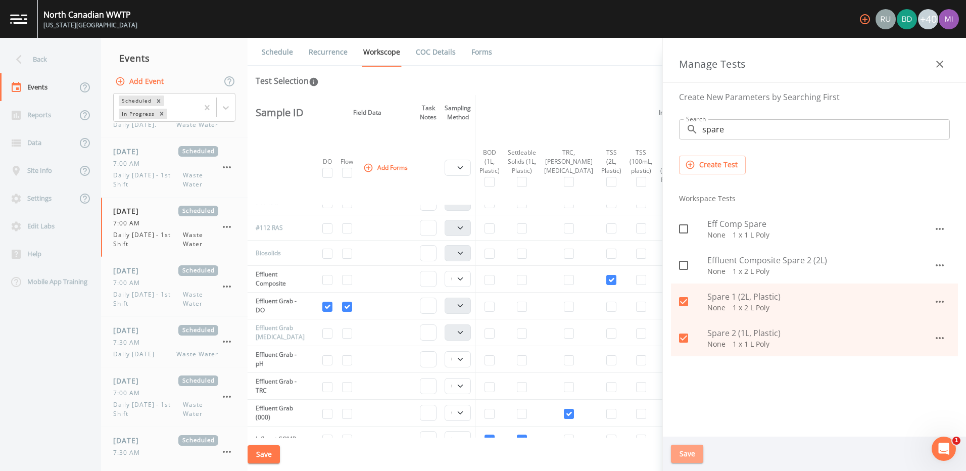
click at [684, 450] on button "Save" at bounding box center [687, 454] width 32 height 19
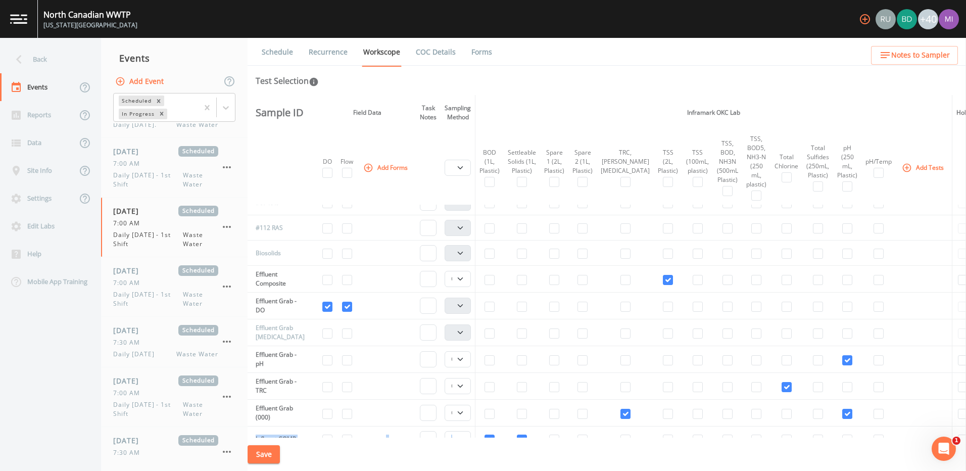
scroll to position [305, 0]
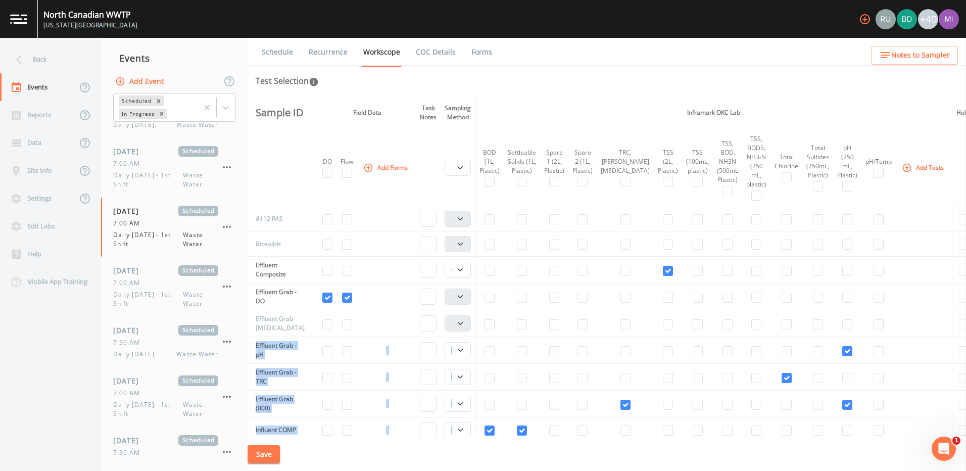
drag, startPoint x: 684, startPoint y: 450, endPoint x: 631, endPoint y: 325, distance: 136.3
click at [631, 325] on div "Schedule Recurrence Workscope COC Details Forms Test Selection Sample ID Field …" at bounding box center [607, 254] width 719 height 433
click at [583, 270] on input "checkbox" at bounding box center [583, 271] width 10 height 10
checkbox input "true"
click at [559, 272] on input "checkbox" at bounding box center [554, 271] width 10 height 10
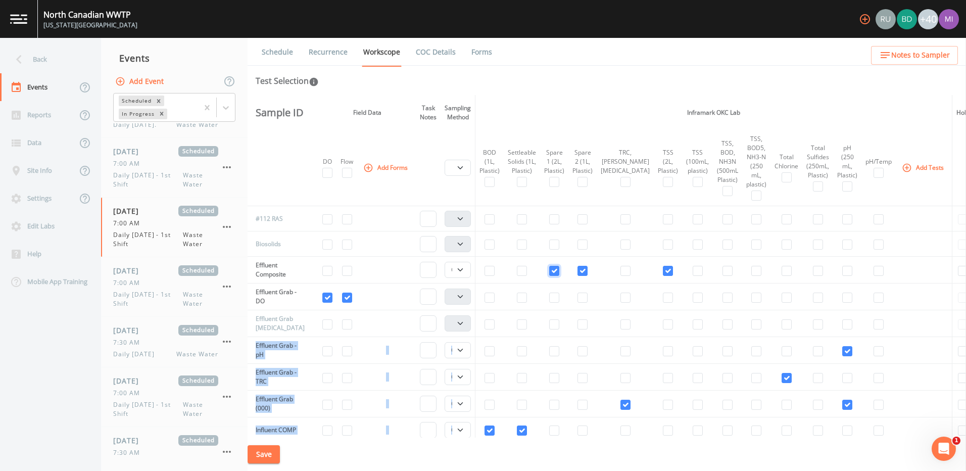
checkbox input "true"
click at [494, 271] on input "checkbox" at bounding box center [490, 271] width 10 height 10
checkbox input "true"
click at [900, 169] on button "Add Tests" at bounding box center [924, 167] width 48 height 17
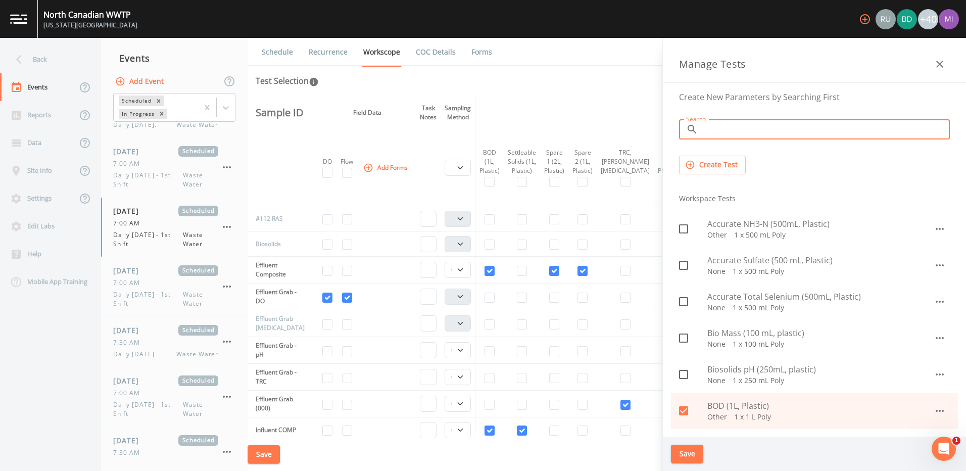
click at [821, 133] on input "Search" at bounding box center [827, 129] width 248 height 20
type input "nh3"
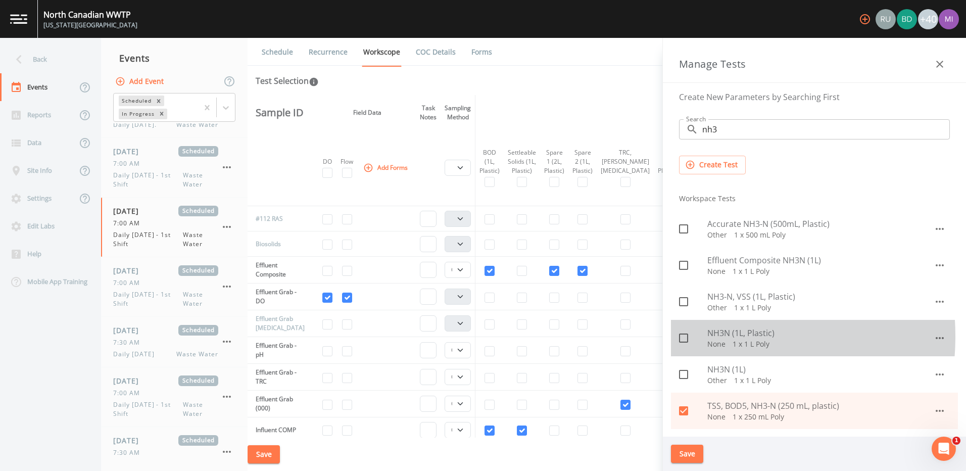
click at [686, 337] on icon at bounding box center [684, 338] width 12 height 12
checkbox input "true"
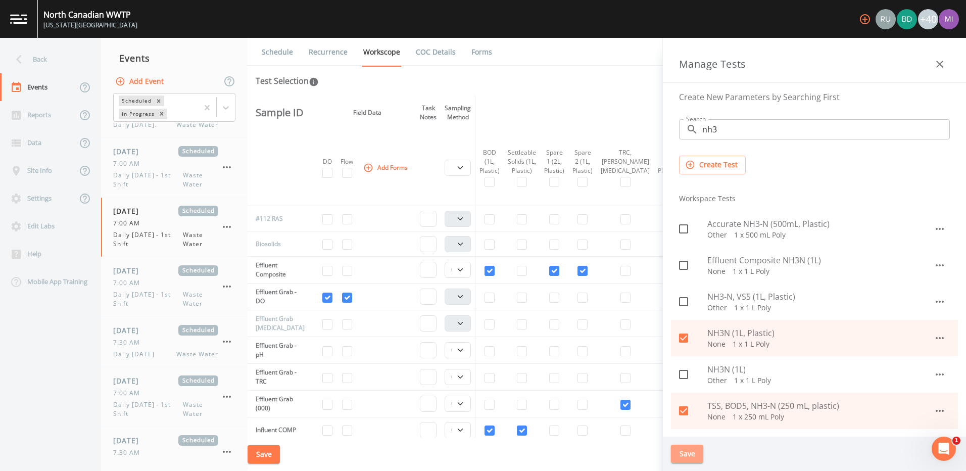
click at [688, 450] on button "Save" at bounding box center [687, 454] width 32 height 19
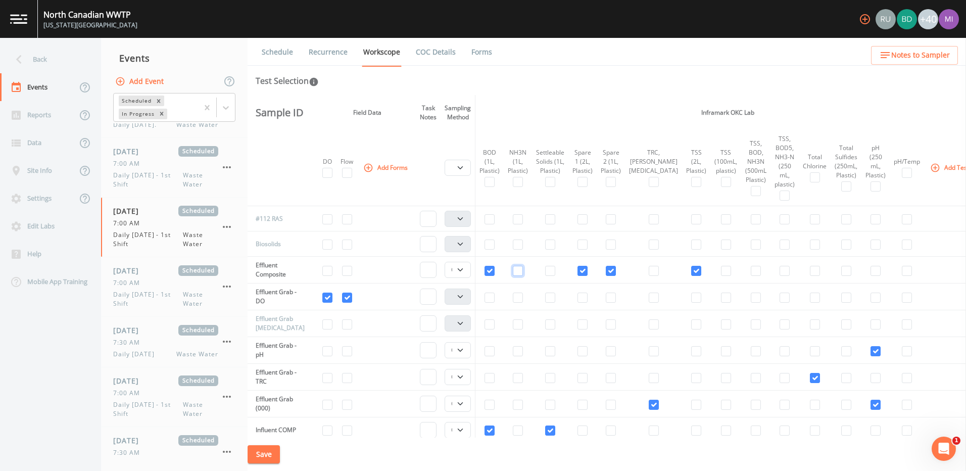
click at [521, 270] on input "checkbox" at bounding box center [518, 271] width 10 height 10
checkbox input "true"
click at [555, 270] on input "checkbox" at bounding box center [550, 271] width 10 height 10
checkbox input "true"
click at [268, 457] on button "Save" at bounding box center [264, 454] width 32 height 19
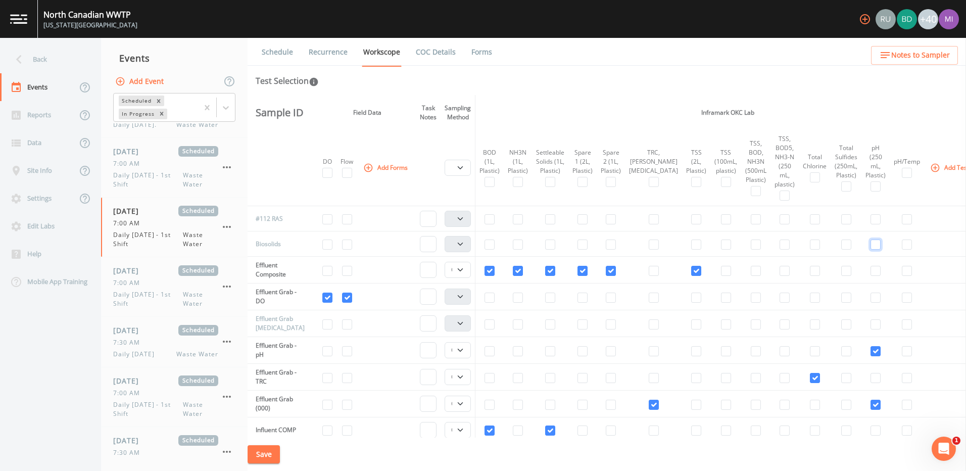
click at [871, 244] on input "checkbox" at bounding box center [876, 245] width 10 height 10
checkbox input "true"
select select "b6a3c313-748b-4795-a028-792ad310bd60"
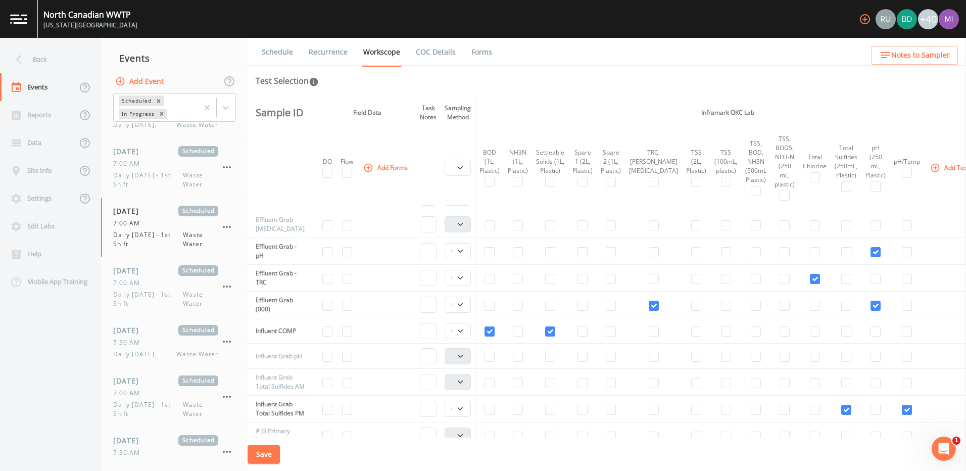
scroll to position [407, 0]
click at [494, 329] on input "checkbox" at bounding box center [490, 329] width 10 height 10
checkbox input "false"
click at [930, 171] on icon "button" at bounding box center [935, 168] width 10 height 10
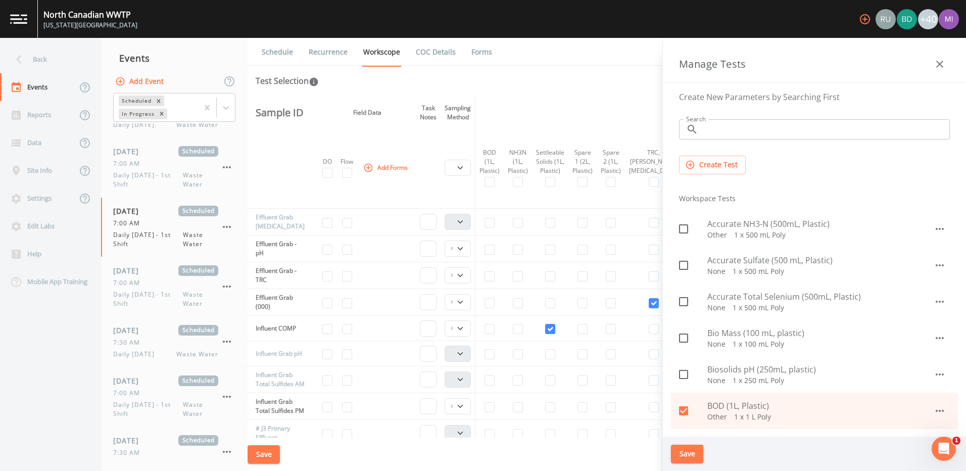
click at [720, 133] on input "Search" at bounding box center [827, 129] width 248 height 20
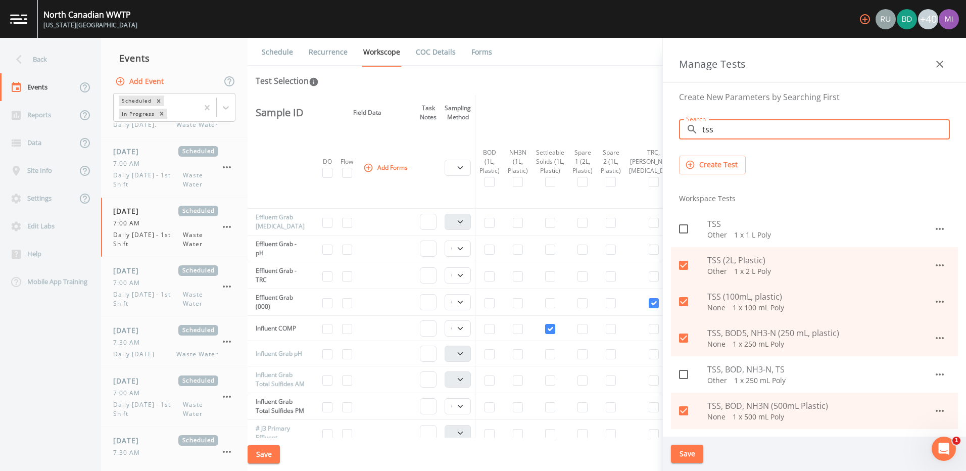
type input "tss"
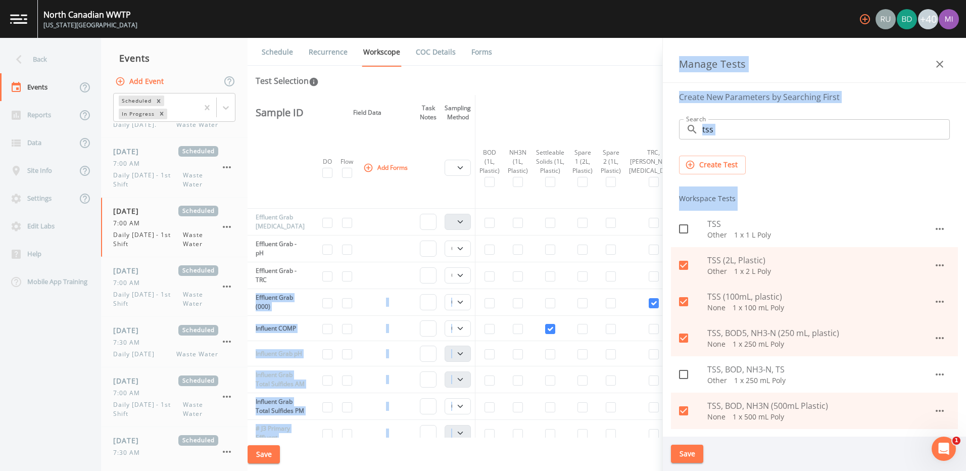
drag, startPoint x: 961, startPoint y: 218, endPoint x: 968, endPoint y: 272, distance: 55.0
click at [966, 272] on html "[GEOGRAPHIC_DATA] [US_STATE][GEOGRAPHIC_DATA] +40 Back Events Reports Data Site…" at bounding box center [483, 235] width 966 height 471
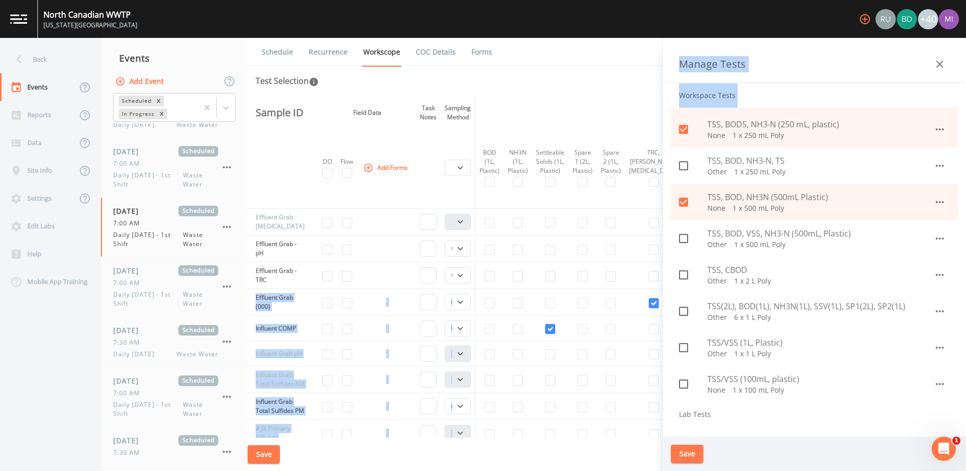
scroll to position [204, 0]
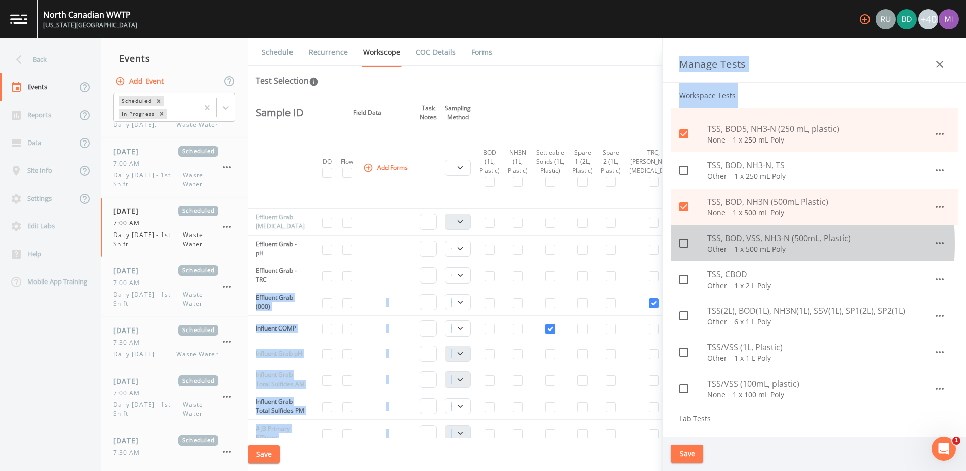
click at [684, 244] on icon at bounding box center [684, 243] width 12 height 12
checkbox input "true"
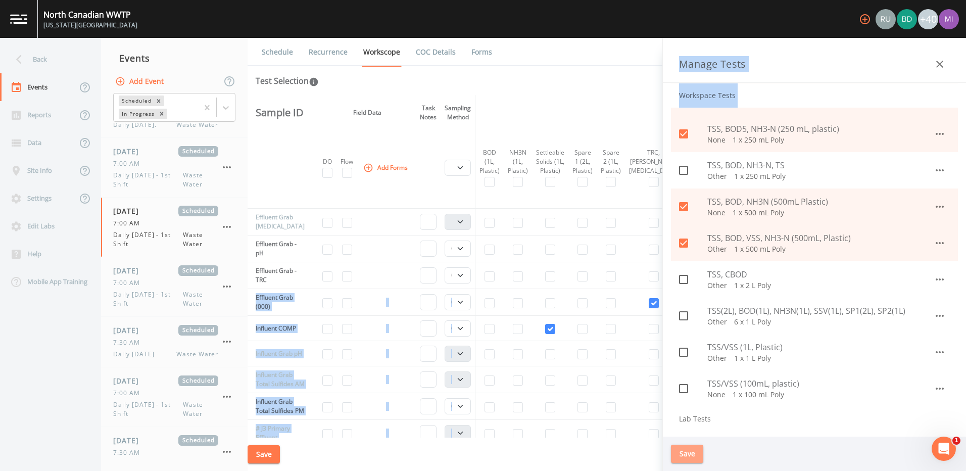
click at [687, 454] on button "Save" at bounding box center [687, 454] width 32 height 19
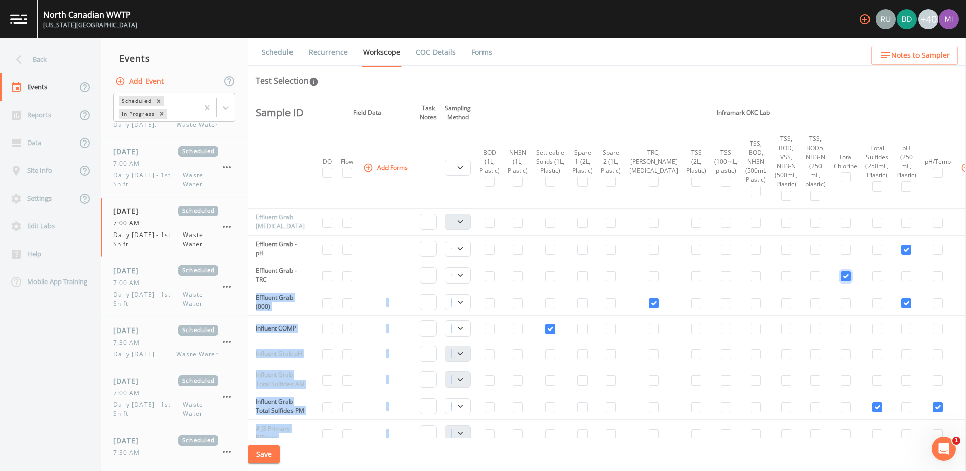
click at [841, 279] on input "checkbox" at bounding box center [846, 276] width 10 height 10
checkbox input "false"
select select
click at [393, 171] on button "Add Forms" at bounding box center [386, 167] width 51 height 17
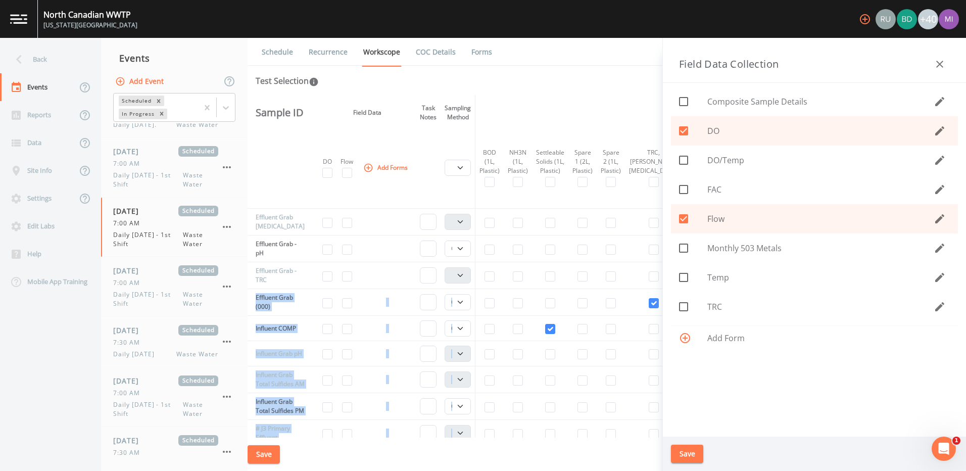
click at [703, 185] on div at bounding box center [693, 189] width 28 height 21
checkbox input "true"
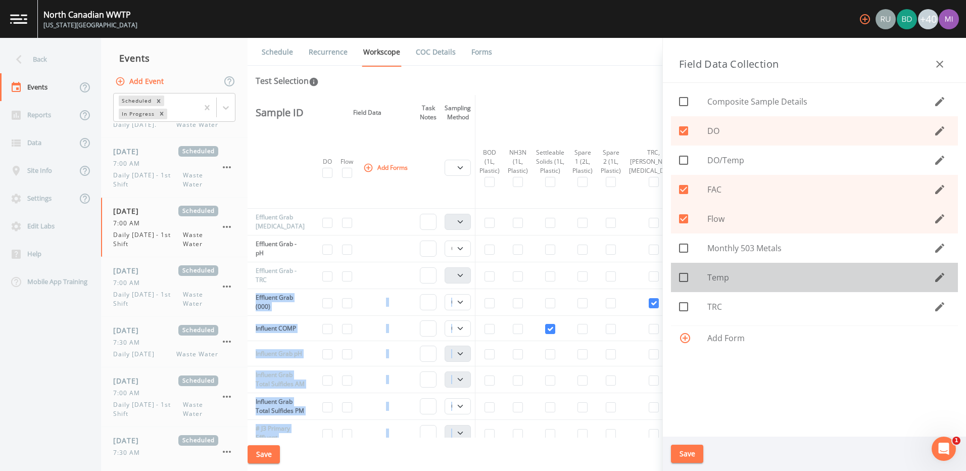
click at [717, 279] on span "Temp" at bounding box center [821, 277] width 226 height 12
checkbox input "true"
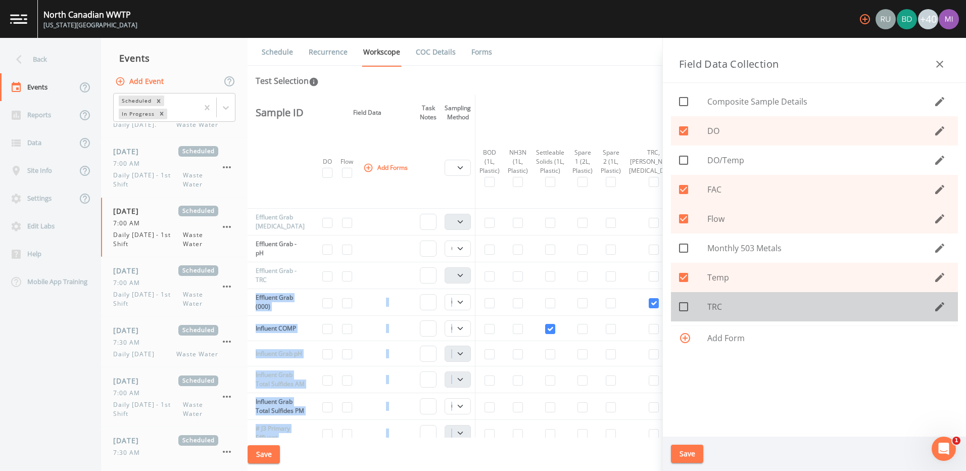
click at [710, 311] on span "TRC" at bounding box center [821, 307] width 226 height 12
checkbox input "true"
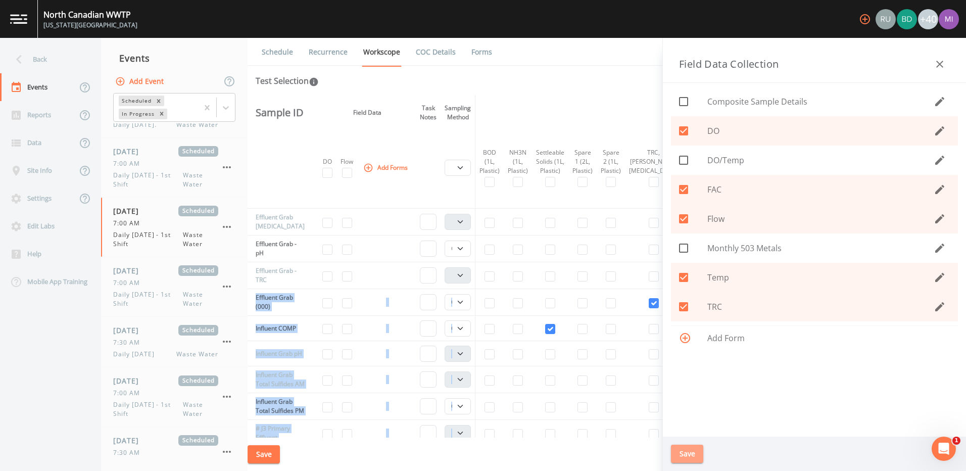
click at [690, 452] on button "Save" at bounding box center [687, 454] width 32 height 19
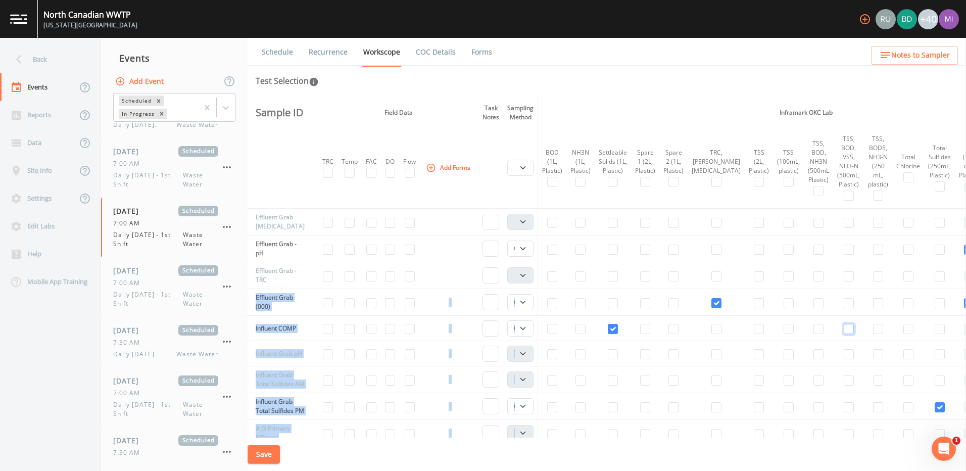
click at [844, 333] on input "checkbox" at bounding box center [849, 329] width 10 height 10
checkbox input "true"
click at [266, 457] on button "Save" at bounding box center [264, 454] width 32 height 19
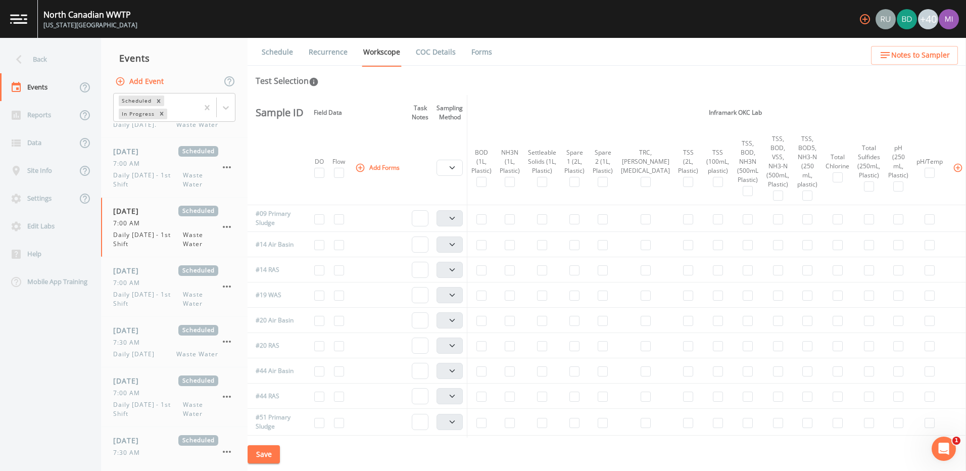
scroll to position [0, 80]
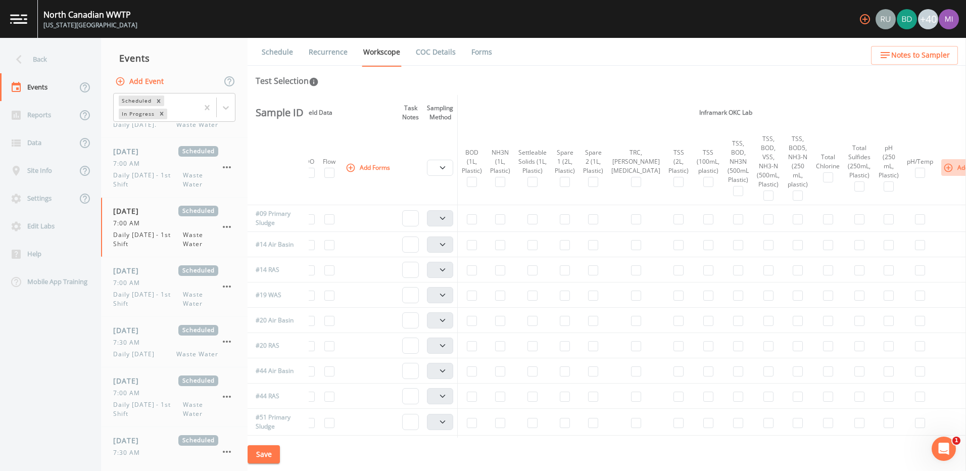
click at [942, 164] on button "Add Tests" at bounding box center [966, 167] width 48 height 17
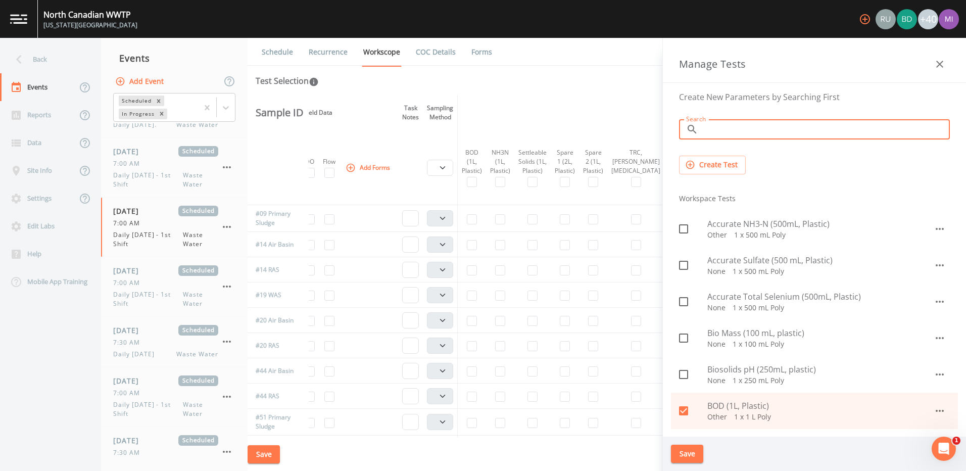
click at [761, 134] on input "Search" at bounding box center [827, 129] width 248 height 20
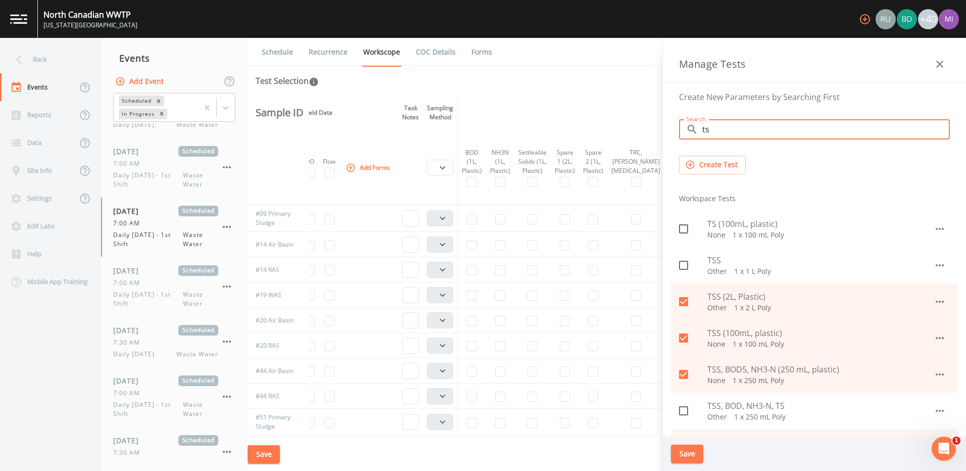
type input "ts"
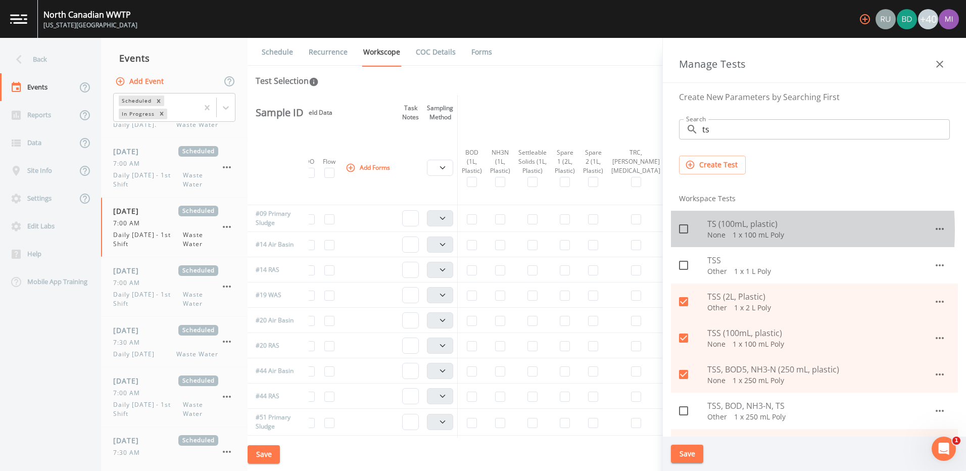
click at [683, 230] on icon at bounding box center [684, 229] width 12 height 12
checkbox input "true"
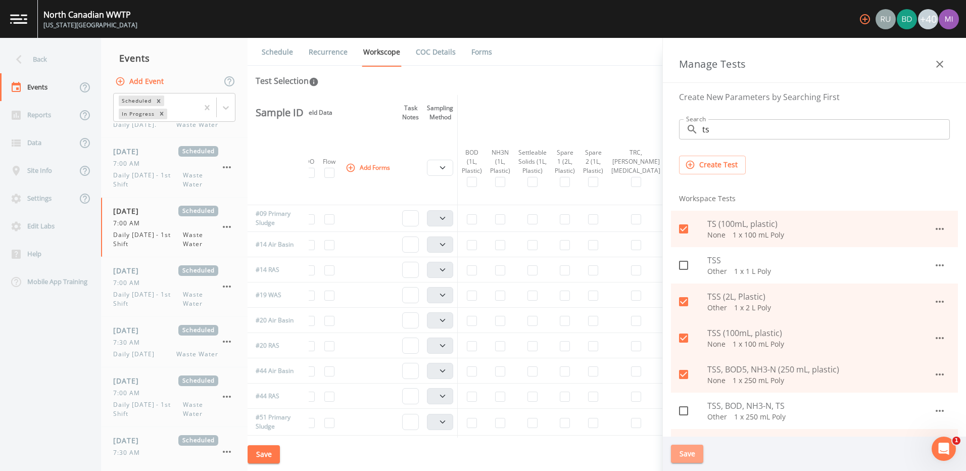
click at [683, 450] on button "Save" at bounding box center [687, 454] width 32 height 19
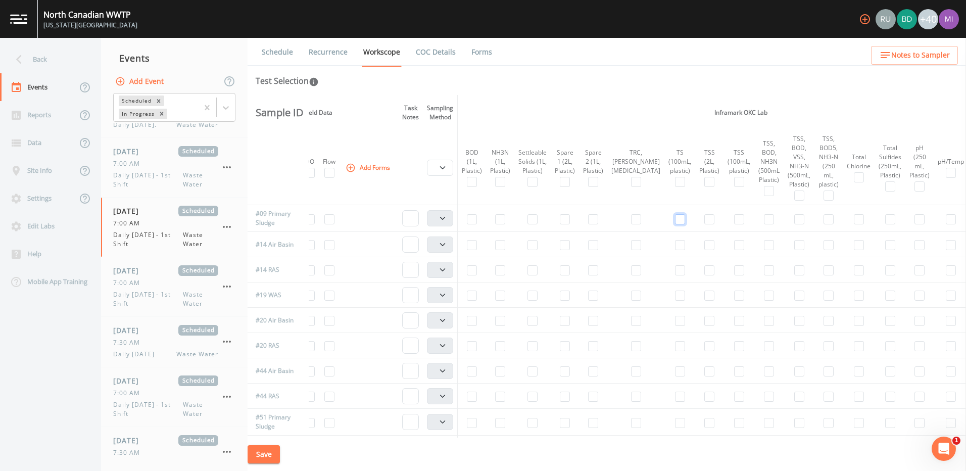
click at [675, 217] on input "checkbox" at bounding box center [680, 219] width 10 height 10
checkbox input "true"
select select "b6a3c313-748b-4795-a028-792ad310bd60"
click at [675, 425] on input "checkbox" at bounding box center [680, 423] width 10 height 10
checkbox input "true"
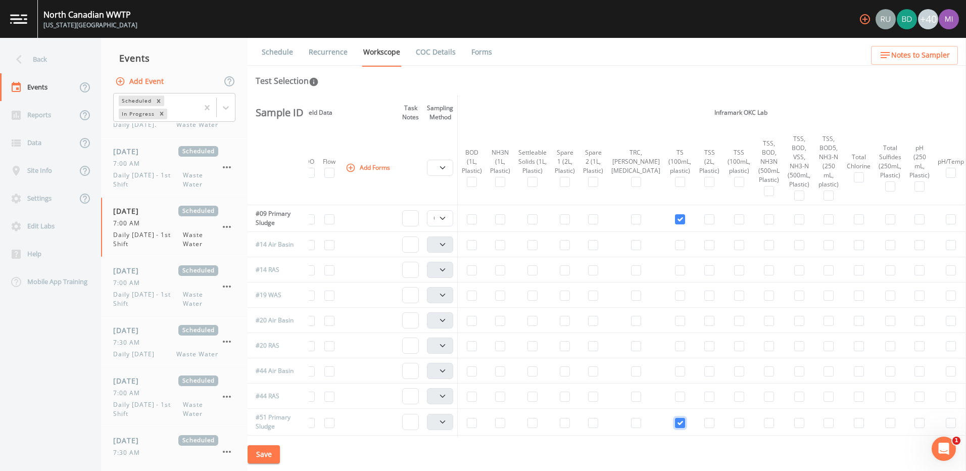
select select "b6a3c313-748b-4795-a028-792ad310bd60"
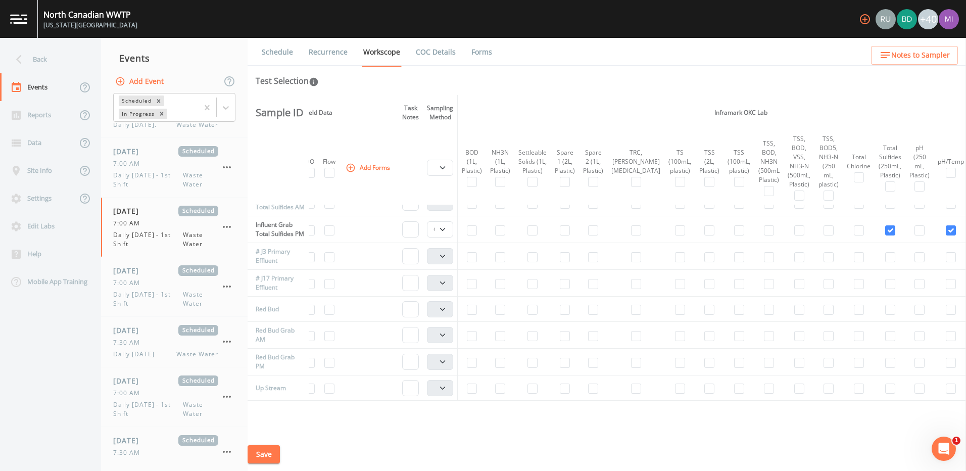
scroll to position [595, 80]
click at [764, 277] on input "checkbox" at bounding box center [769, 272] width 10 height 10
checkbox input "true"
select select "b6a3c313-748b-4795-a028-792ad310bd60"
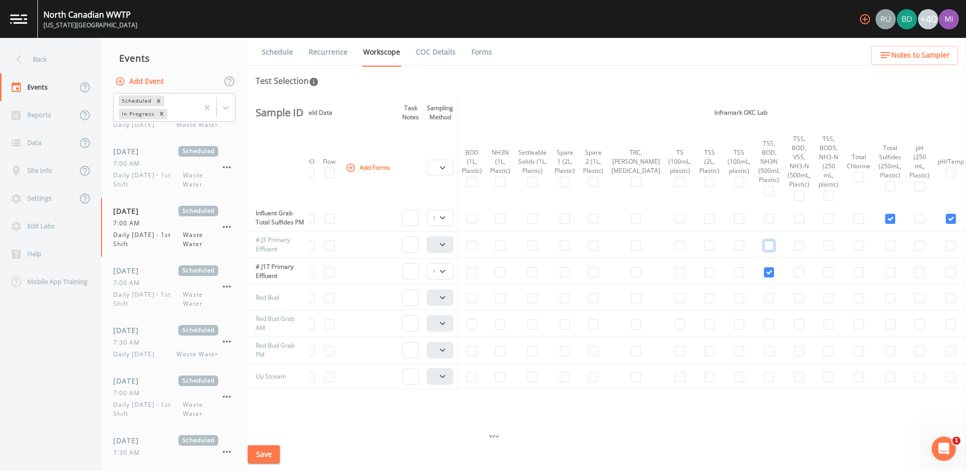
click at [764, 251] on input "checkbox" at bounding box center [769, 246] width 10 height 10
checkbox input "true"
select select "b6a3c313-748b-4795-a028-792ad310bd60"
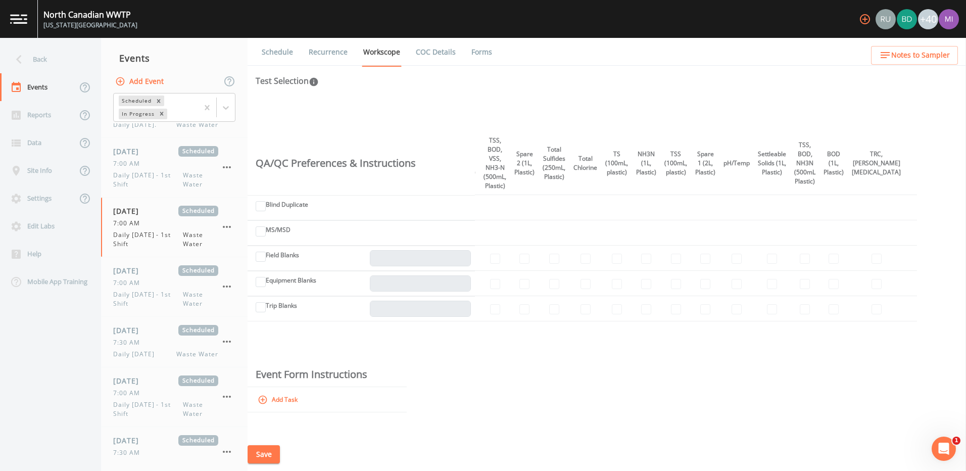
click at [962, 230] on div "Sample ID Field Data Task Notes Sampling Method Inframark OKC Lab Hold Note to …" at bounding box center [607, 266] width 719 height 343
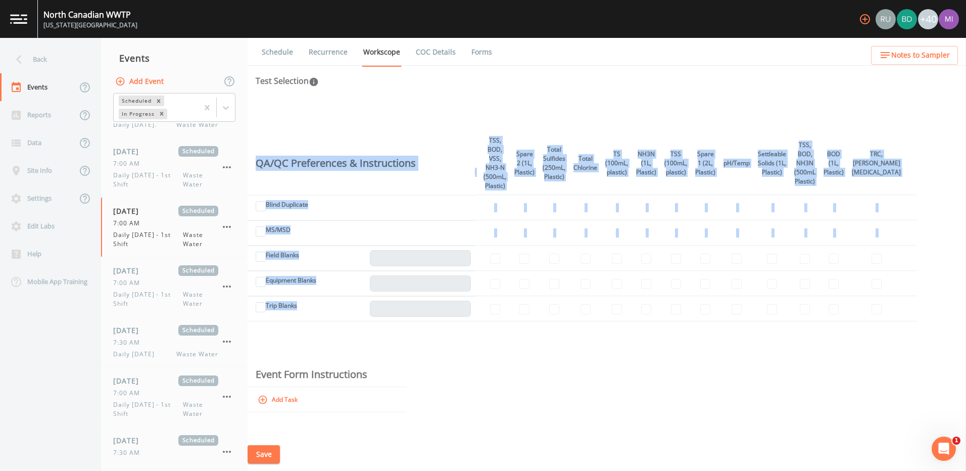
scroll to position [893, 131]
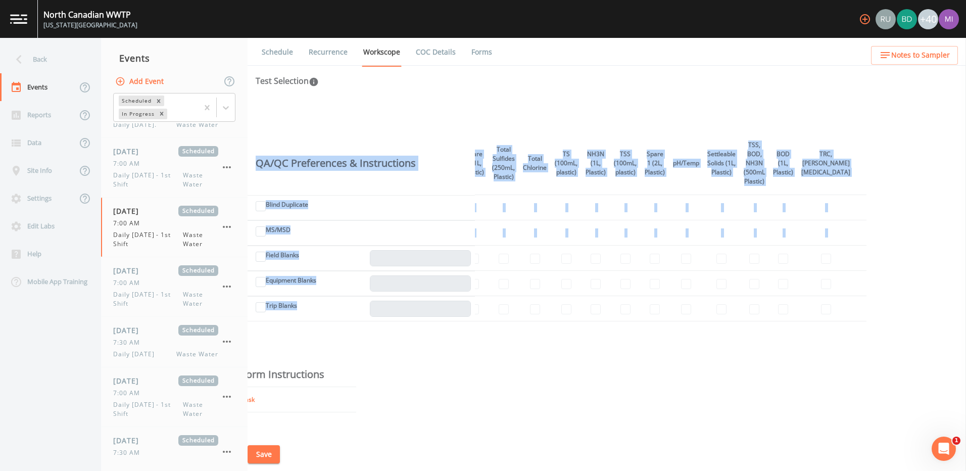
click at [962, 230] on div "Sample ID Field Data Task Notes Sampling Method Inframark OKC Lab Hold Note to …" at bounding box center [607, 266] width 719 height 343
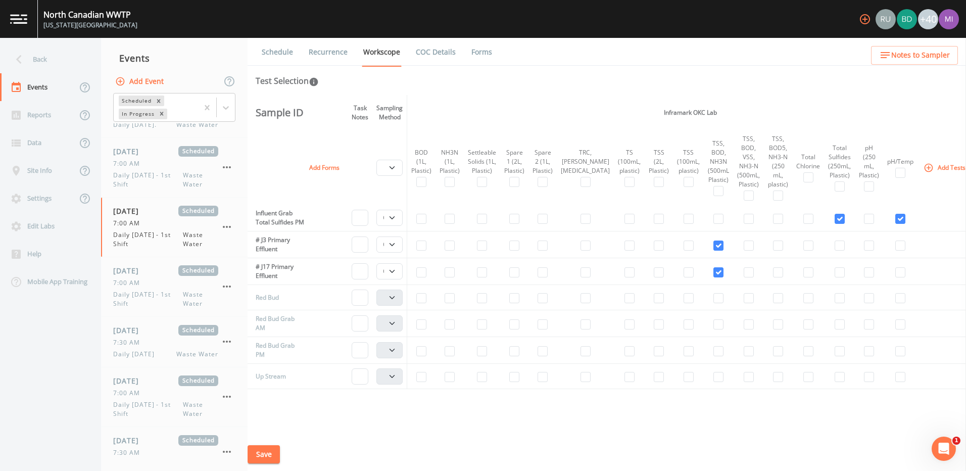
scroll to position [298, 131]
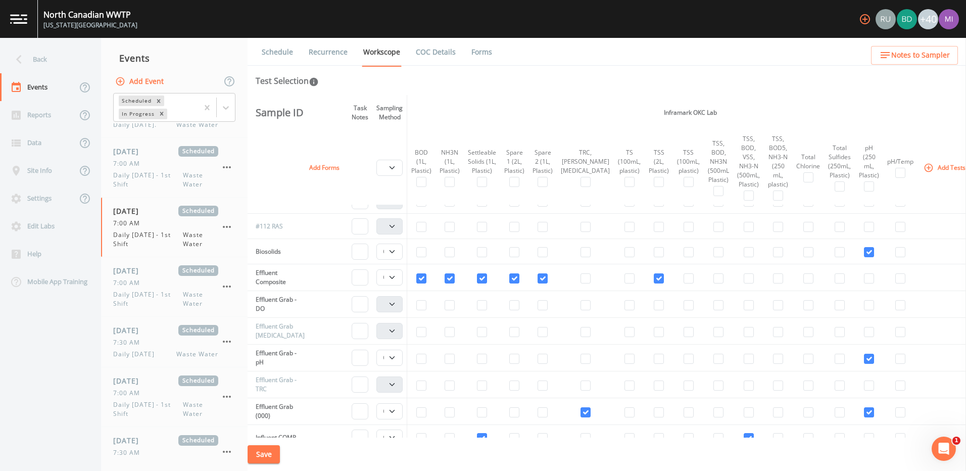
drag, startPoint x: 963, startPoint y: 225, endPoint x: 948, endPoint y: 335, distance: 110.7
click at [966, 335] on td at bounding box center [985, 331] width 22 height 27
drag, startPoint x: 964, startPoint y: 259, endPoint x: 967, endPoint y: 322, distance: 63.2
click at [966, 322] on html "[GEOGRAPHIC_DATA] [US_STATE][GEOGRAPHIC_DATA] +40 Back Events Reports Data Site…" at bounding box center [483, 235] width 966 height 471
click at [966, 319] on html "[GEOGRAPHIC_DATA] [US_STATE][GEOGRAPHIC_DATA] +40 Back Events Reports Data Site…" at bounding box center [483, 235] width 966 height 471
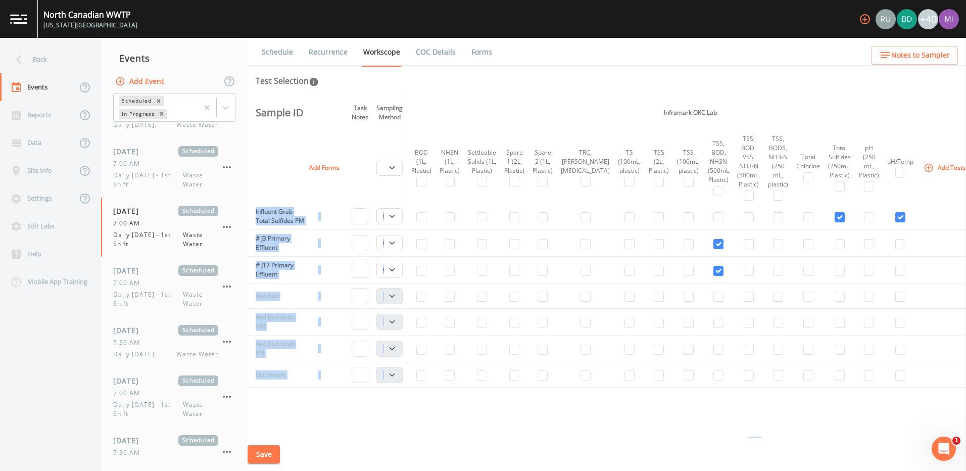
scroll to position [593, 131]
click at [896, 226] on input "checkbox" at bounding box center [901, 221] width 10 height 10
checkbox input "false"
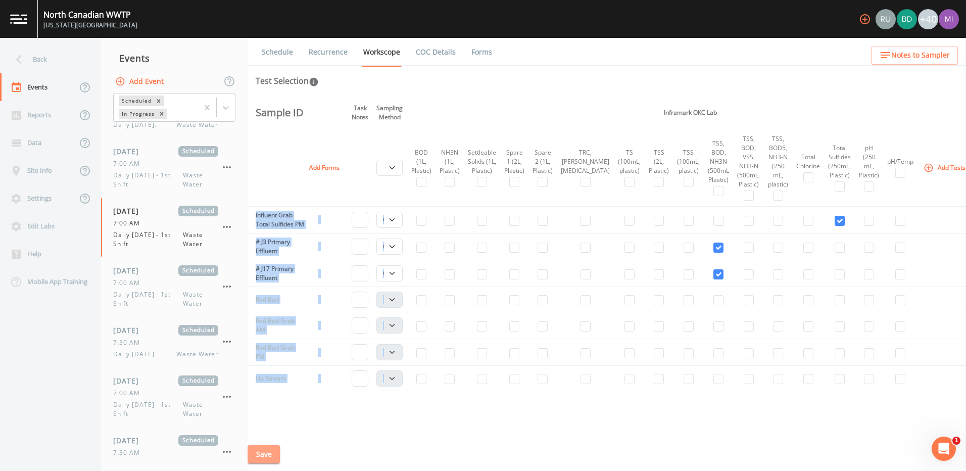
drag, startPoint x: 963, startPoint y: 271, endPoint x: 266, endPoint y: 454, distance: 720.1
click at [266, 454] on button "Save" at bounding box center [264, 454] width 32 height 19
drag, startPoint x: 963, startPoint y: 270, endPoint x: 966, endPoint y: 239, distance: 31.9
drag, startPoint x: 966, startPoint y: 239, endPoint x: 943, endPoint y: 427, distance: 189.9
click at [943, 427] on div "Sample ID Field Data Task Notes Sampling Method Inframark OKC Lab Hold Note to …" at bounding box center [607, 266] width 719 height 343
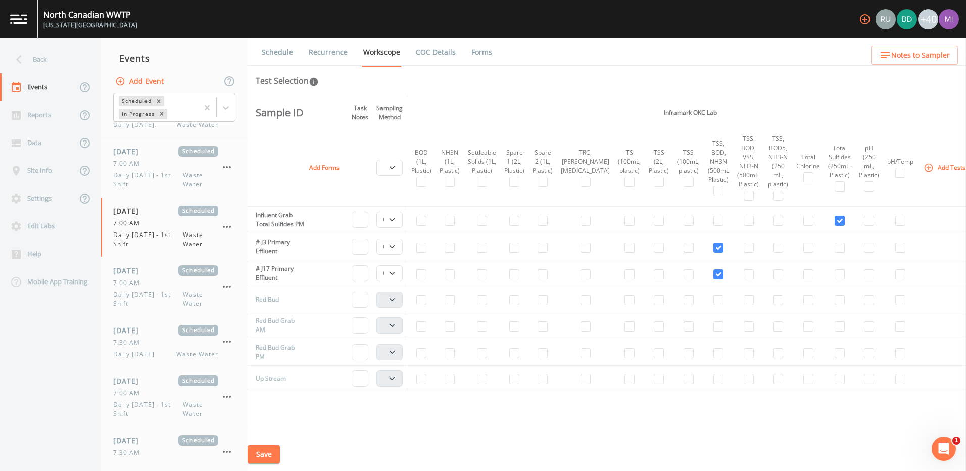
drag, startPoint x: 966, startPoint y: 342, endPoint x: 968, endPoint y: 292, distance: 50.1
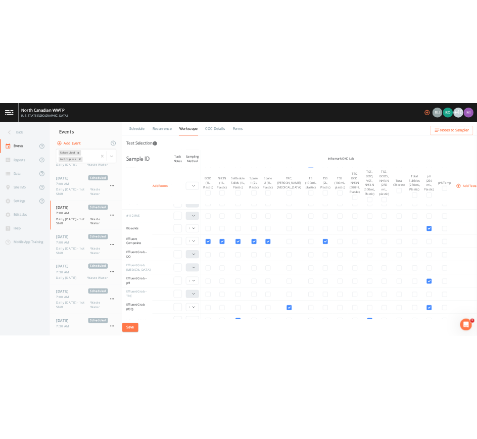
scroll to position [296, 0]
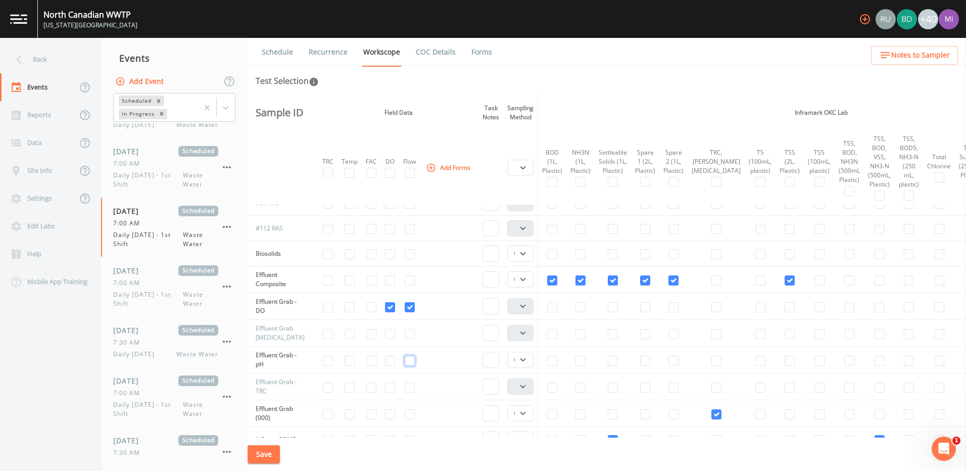
click at [412, 361] on input "checkbox" at bounding box center [410, 361] width 10 height 10
checkbox input "true"
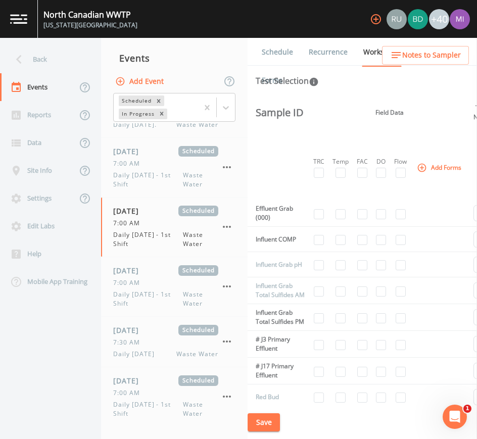
scroll to position [498, 9]
click at [404, 262] on input "checkbox" at bounding box center [401, 263] width 10 height 10
checkbox input "true"
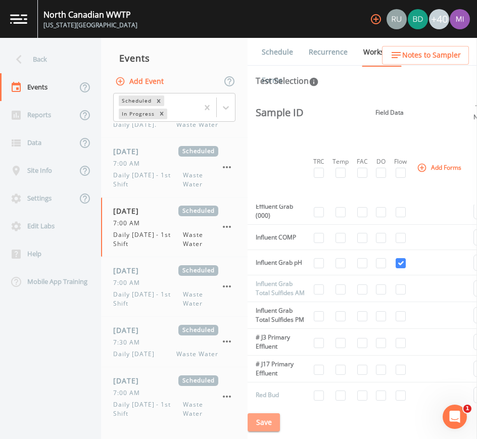
click at [269, 423] on button "Save" at bounding box center [264, 422] width 32 height 19
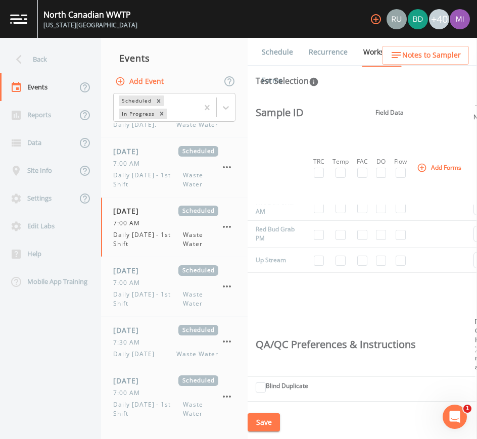
drag, startPoint x: 299, startPoint y: 402, endPoint x: 337, endPoint y: 393, distance: 39.5
click at [337, 393] on div "Sample ID Field Data Task Notes Sampling Method Inframark OKC Lab Hold Note to …" at bounding box center [362, 250] width 229 height 311
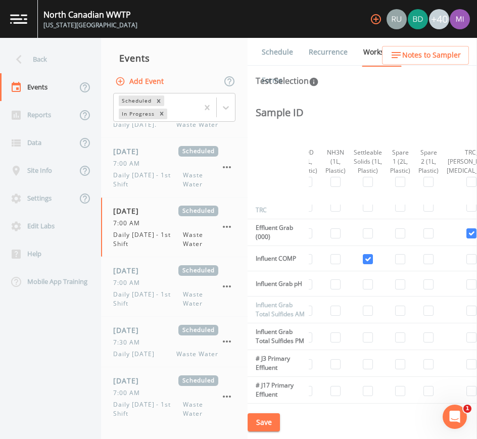
scroll to position [477, 252]
drag, startPoint x: 329, startPoint y: 417, endPoint x: 348, endPoint y: 420, distance: 19.4
click at [348, 420] on div "Save" at bounding box center [362, 423] width 229 height 34
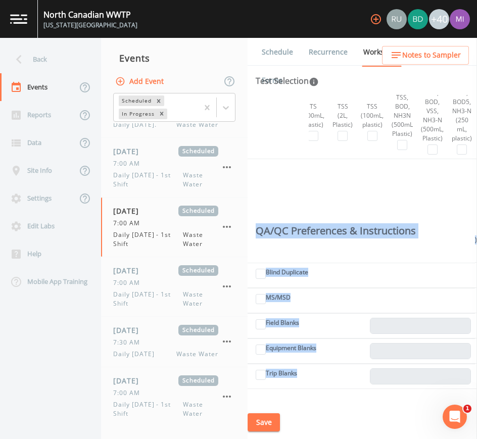
scroll to position [864, 447]
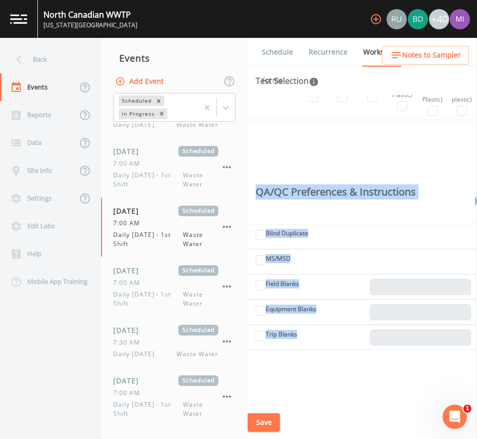
drag, startPoint x: 379, startPoint y: 402, endPoint x: 434, endPoint y: 393, distance: 55.9
click at [434, 393] on div "Sample ID Field Data Task Notes Sampling Method Inframark OKC Lab Hold Note to …" at bounding box center [362, 250] width 229 height 311
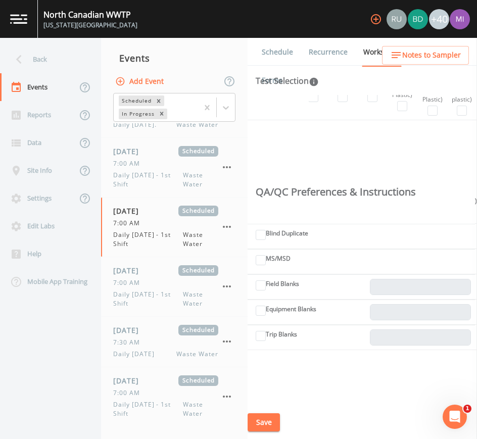
drag, startPoint x: 434, startPoint y: 393, endPoint x: 417, endPoint y: 405, distance: 20.5
click at [421, 406] on div "Save" at bounding box center [362, 423] width 229 height 34
drag, startPoint x: 394, startPoint y: 403, endPoint x: 410, endPoint y: 405, distance: 16.4
click at [410, 405] on div "Schedule Recurrence Workscope COC Details Forms Test Selection Sample ID Field …" at bounding box center [362, 238] width 229 height 401
click at [411, 406] on div "Save" at bounding box center [362, 423] width 229 height 34
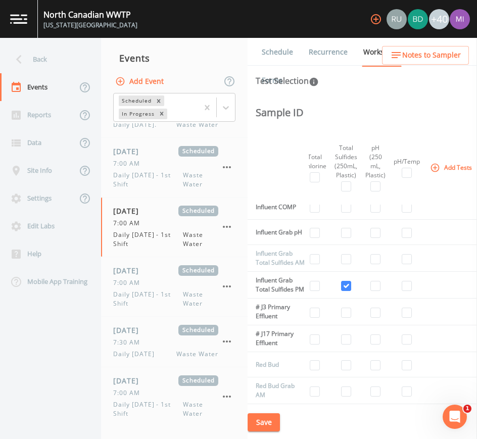
scroll to position [511, 625]
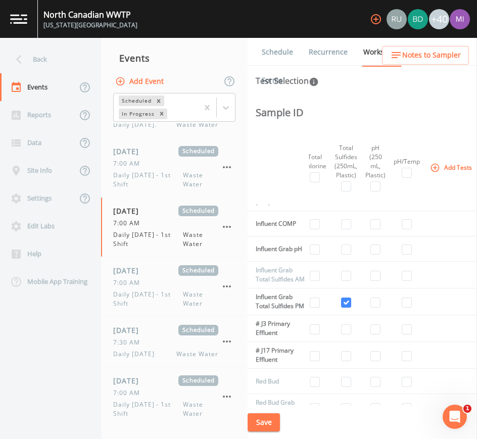
drag, startPoint x: 408, startPoint y: 400, endPoint x: 396, endPoint y: 401, distance: 12.2
click at [424, 394] on td at bounding box center [452, 381] width 57 height 25
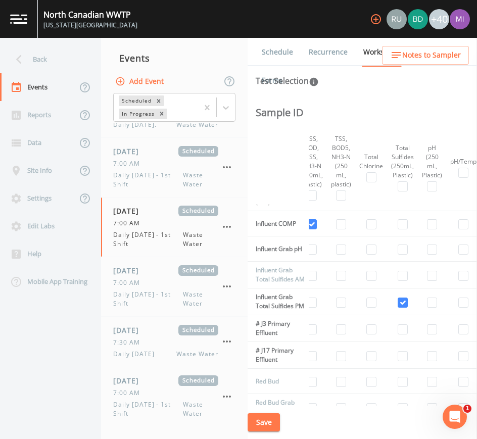
scroll to position [511, 573]
click at [393, 281] on input "checkbox" at bounding box center [398, 276] width 10 height 10
checkbox input "true"
select select "b6a3c313-748b-4795-a028-792ad310bd60"
drag, startPoint x: 395, startPoint y: 405, endPoint x: 352, endPoint y: 407, distance: 42.5
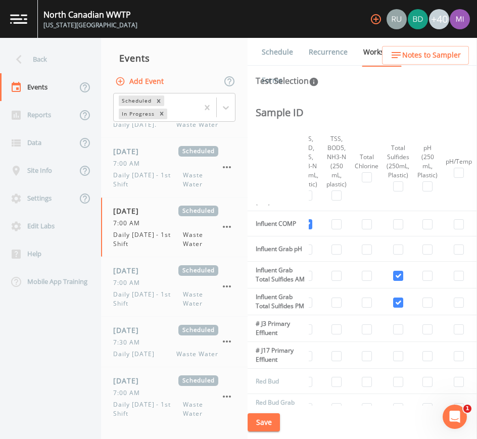
drag, startPoint x: 352, startPoint y: 407, endPoint x: 293, endPoint y: 412, distance: 59.3
drag, startPoint x: 293, startPoint y: 412, endPoint x: 279, endPoint y: 407, distance: 15.0
drag, startPoint x: 279, startPoint y: 407, endPoint x: 364, endPoint y: 426, distance: 87.1
drag, startPoint x: 364, startPoint y: 426, endPoint x: 341, endPoint y: 407, distance: 30.2
click at [341, 407] on div "Save" at bounding box center [362, 423] width 229 height 34
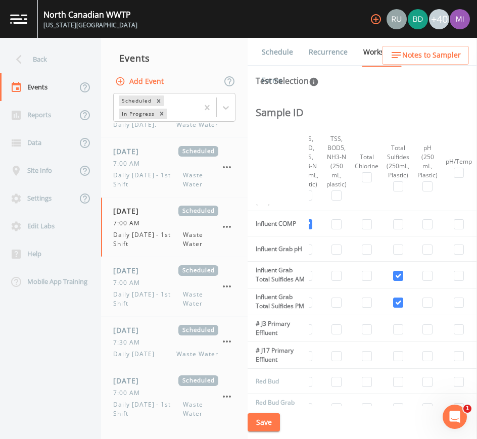
drag, startPoint x: 395, startPoint y: 404, endPoint x: 358, endPoint y: 428, distance: 44.3
click at [358, 428] on div "Save" at bounding box center [362, 423] width 229 height 34
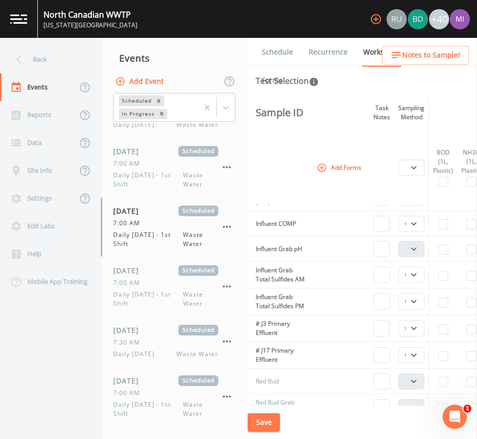
scroll to position [511, 50]
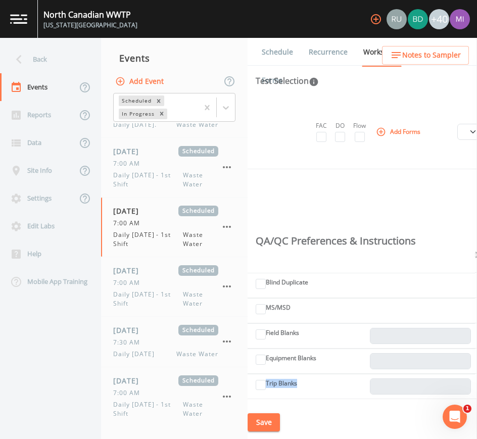
drag, startPoint x: 285, startPoint y: 406, endPoint x: 299, endPoint y: 404, distance: 14.2
click at [299, 404] on div "Schedule Recurrence Workscope COC Details Forms Test Selection Sample ID Field …" at bounding box center [362, 238] width 229 height 401
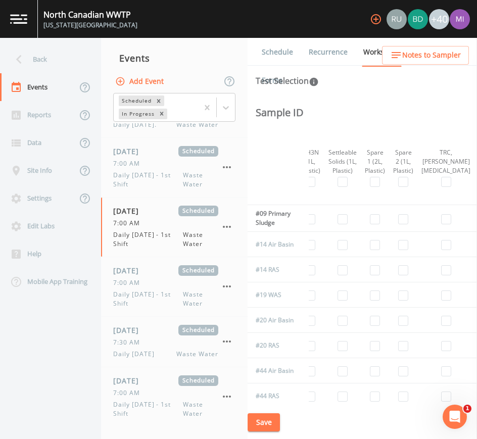
scroll to position [270, 270]
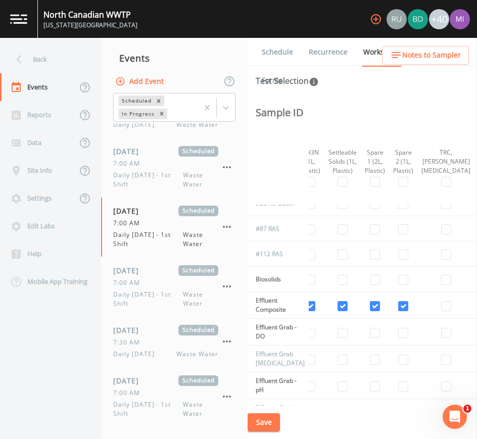
click at [269, 422] on button "Save" at bounding box center [264, 422] width 32 height 19
